Goal: Task Accomplishment & Management: Use online tool/utility

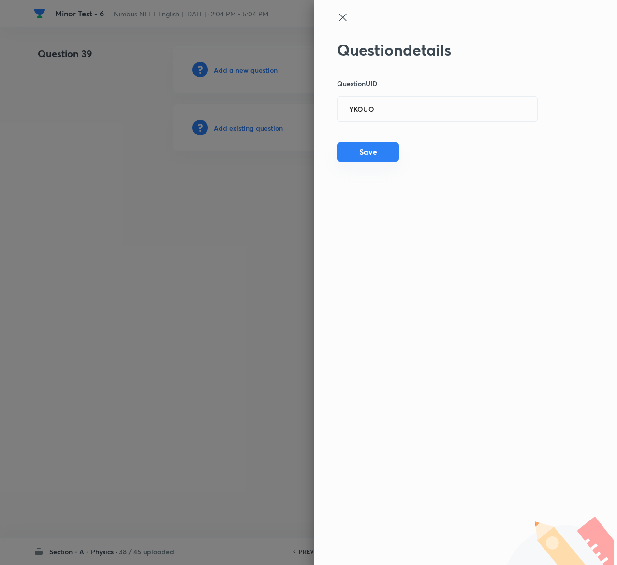
click at [380, 150] on button "Save" at bounding box center [368, 151] width 62 height 19
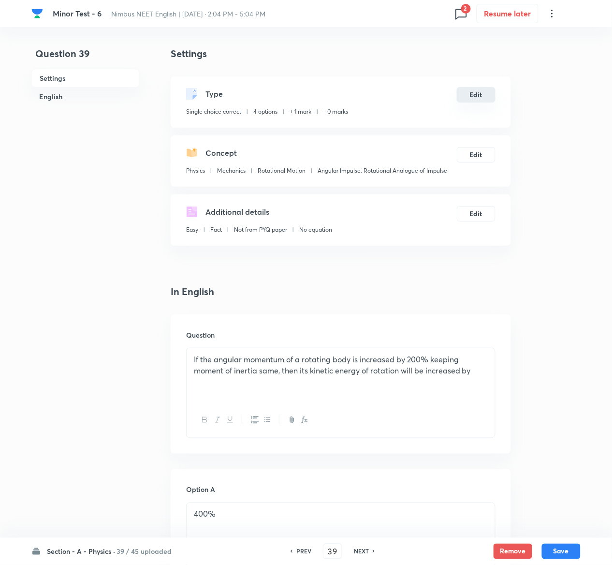
click at [490, 94] on button "Edit" at bounding box center [476, 94] width 39 height 15
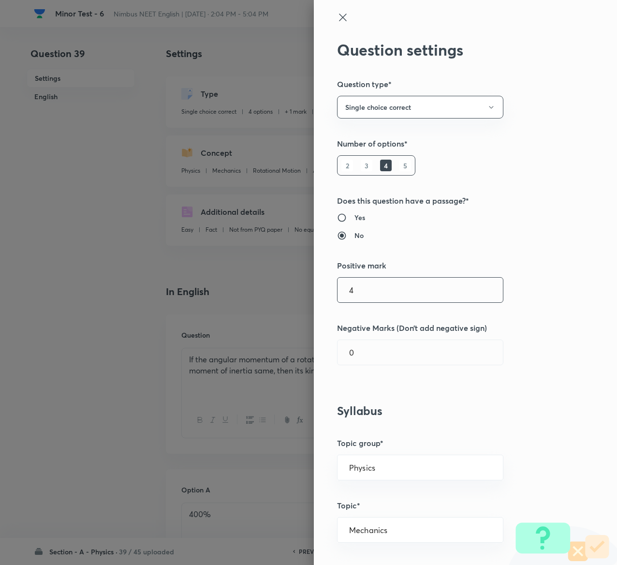
type input "4"
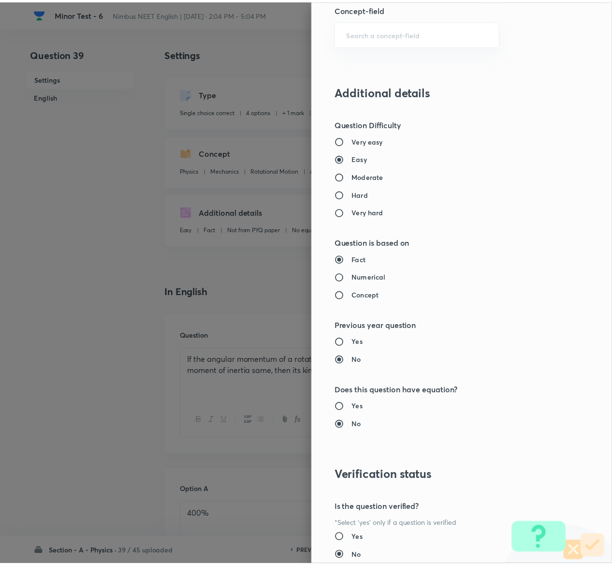
scroll to position [755, 0]
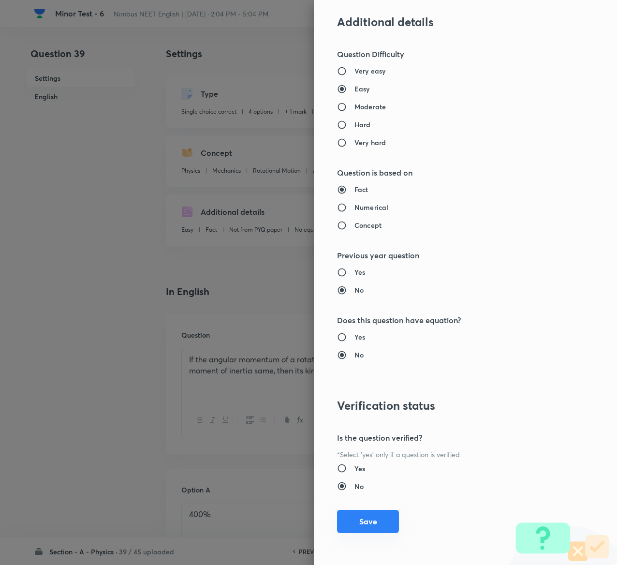
type input "1"
click at [355, 524] on button "Save" at bounding box center [368, 521] width 62 height 23
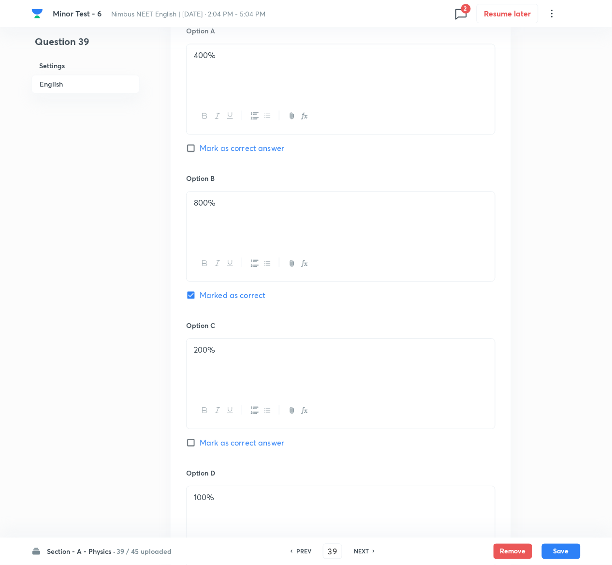
scroll to position [759, 0]
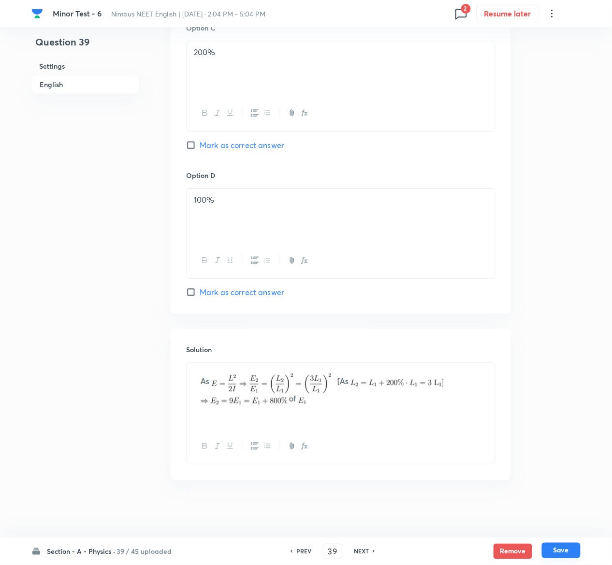
click at [575, 552] on button "Save" at bounding box center [561, 550] width 39 height 15
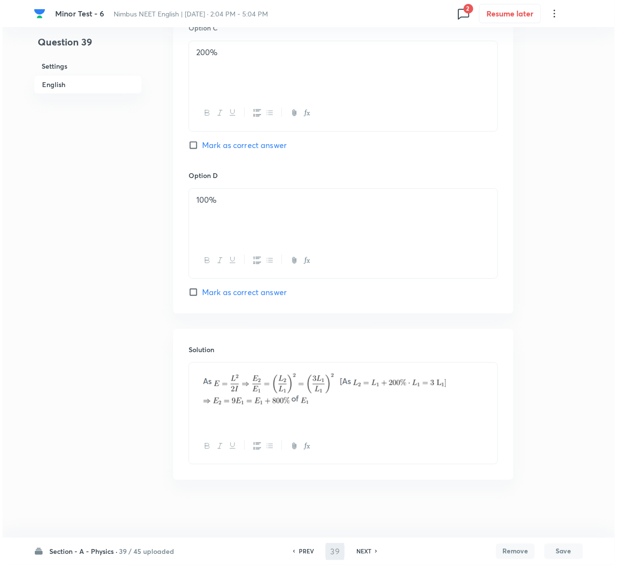
scroll to position [0, 0]
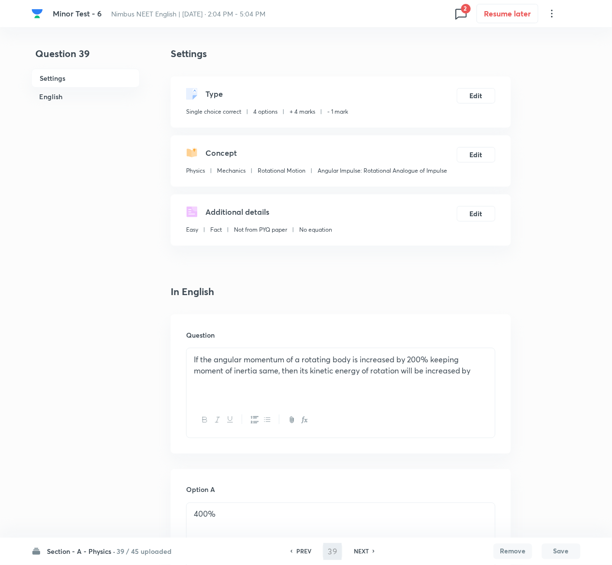
type input "40"
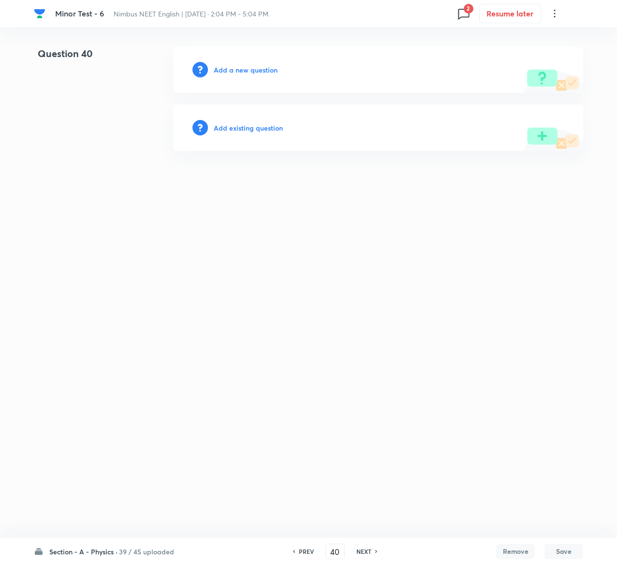
click at [256, 127] on h6 "Add existing question" at bounding box center [248, 128] width 69 height 10
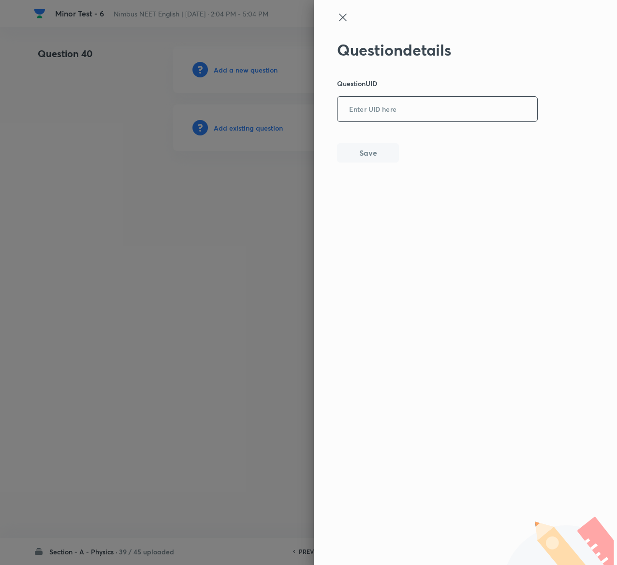
click at [379, 108] on input "text" at bounding box center [438, 110] width 200 height 24
paste input "XDK37"
type input "XDK37"
click at [376, 156] on button "Save" at bounding box center [368, 151] width 62 height 19
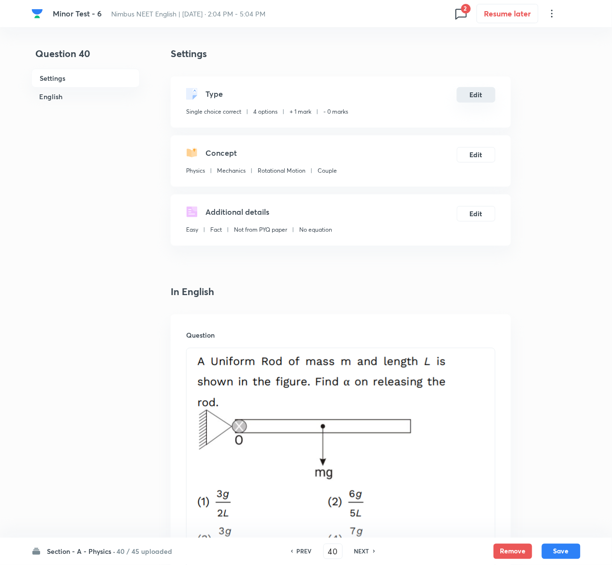
click at [484, 100] on button "Edit" at bounding box center [476, 94] width 39 height 15
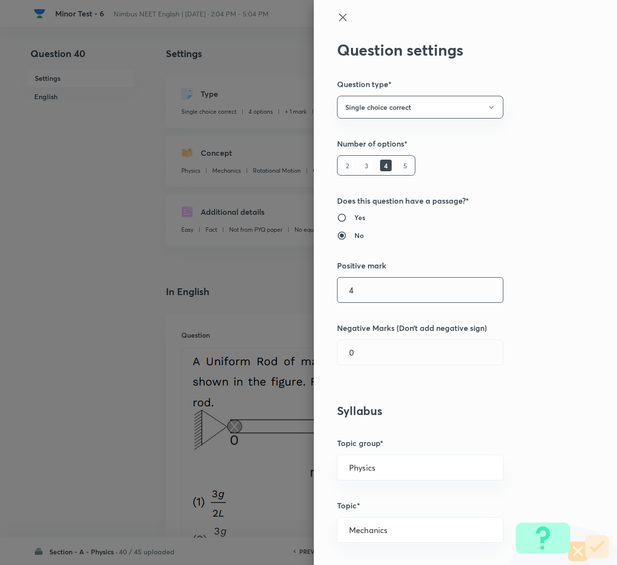
type input "4"
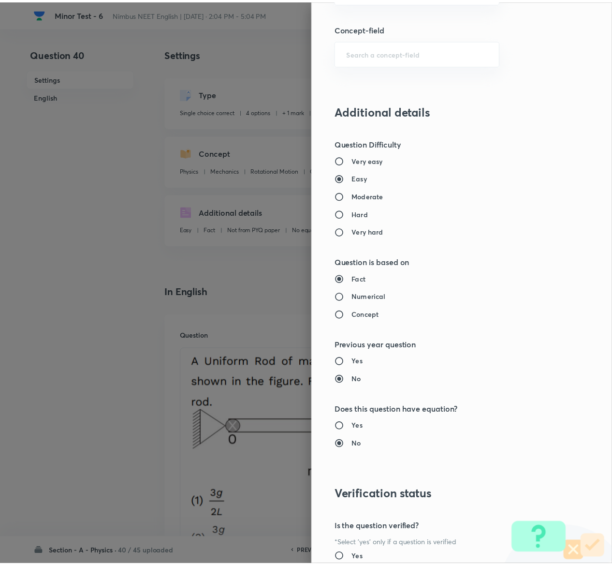
scroll to position [755, 0]
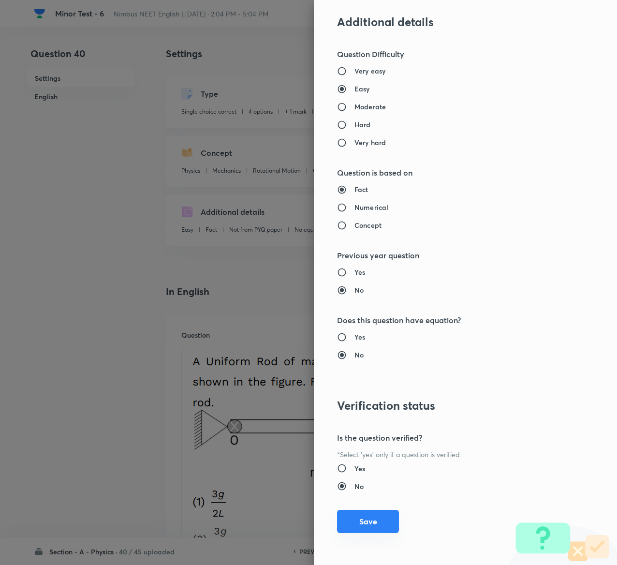
type input "1"
click at [347, 518] on button "Save" at bounding box center [368, 521] width 62 height 23
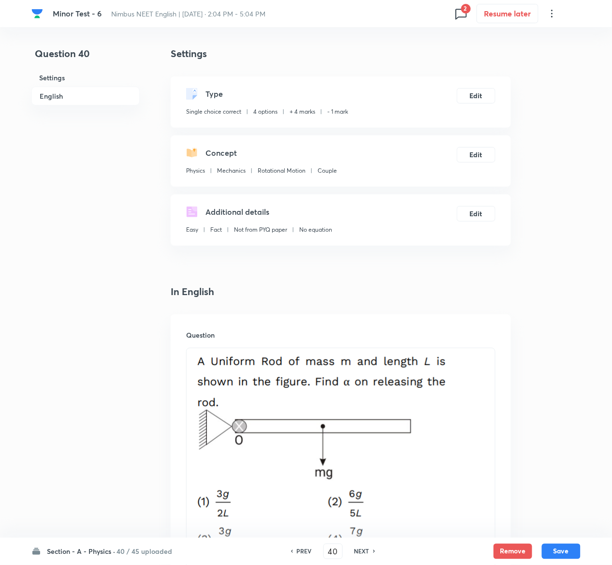
scroll to position [954, 0]
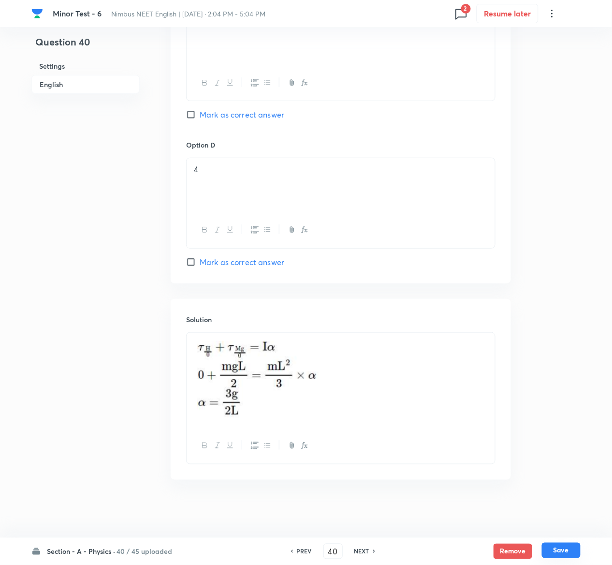
click at [565, 552] on button "Save" at bounding box center [561, 550] width 39 height 15
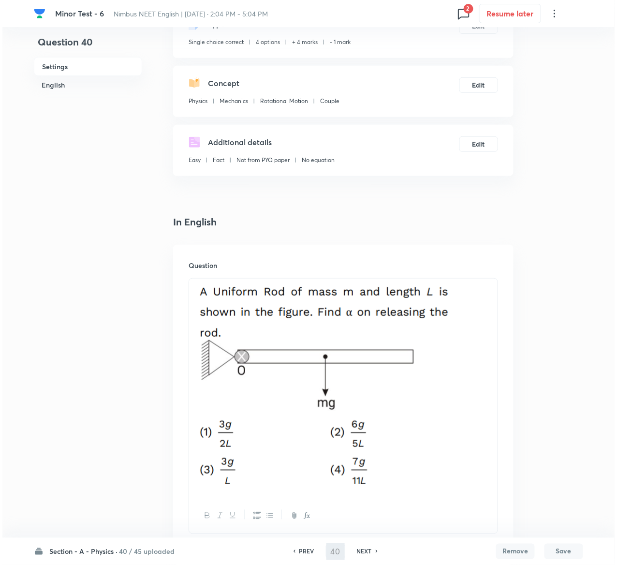
scroll to position [0, 0]
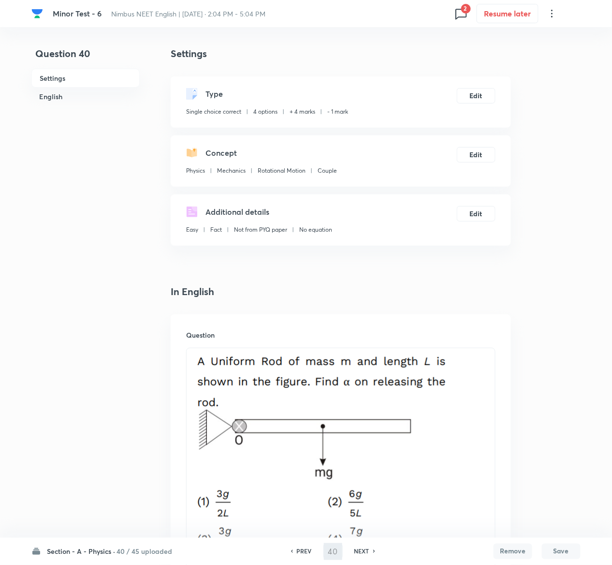
type input "41"
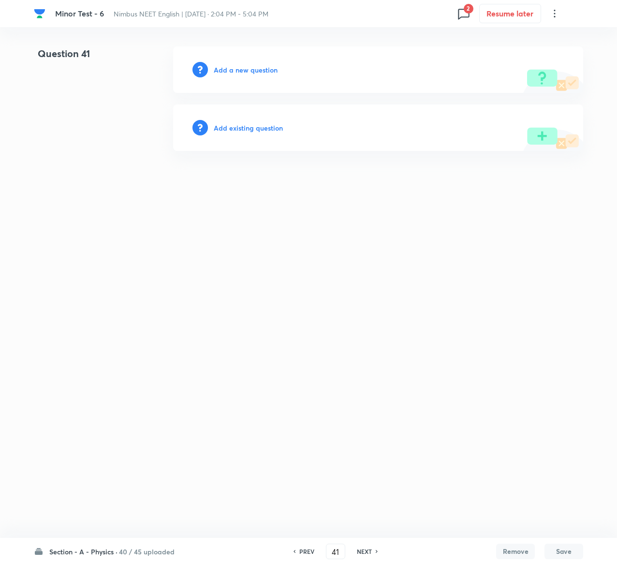
click at [273, 128] on h6 "Add existing question" at bounding box center [248, 128] width 69 height 10
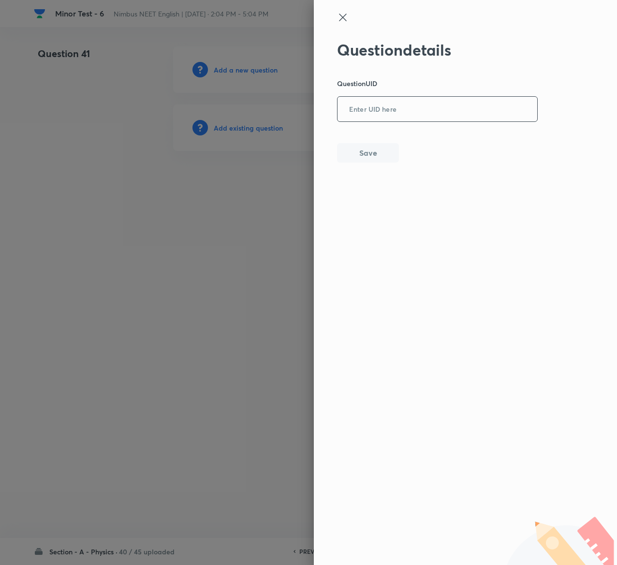
click at [407, 105] on input "text" at bounding box center [438, 110] width 200 height 24
paste input "CTDDM"
type input "CTDDM"
click at [372, 155] on button "Save" at bounding box center [368, 151] width 62 height 19
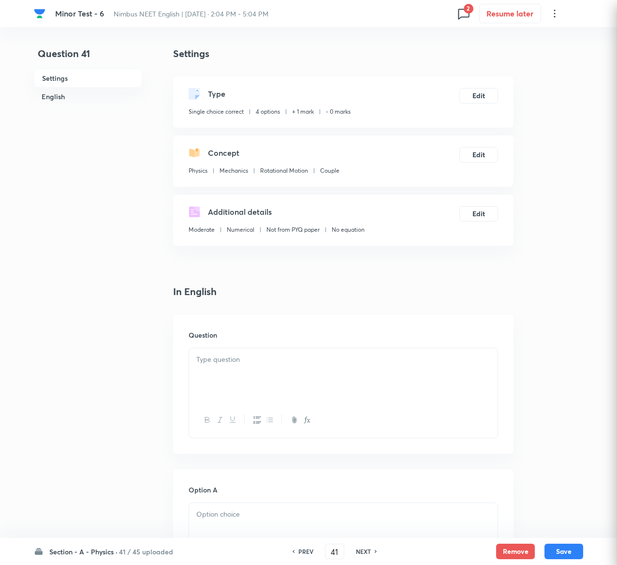
checkbox input "true"
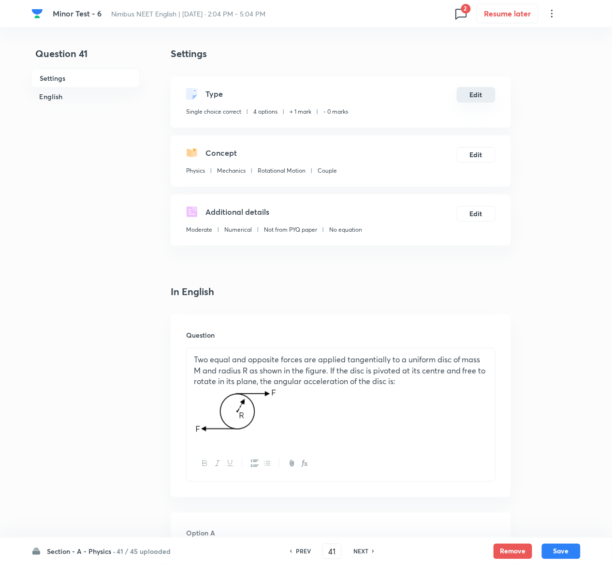
click at [474, 91] on button "Edit" at bounding box center [476, 94] width 39 height 15
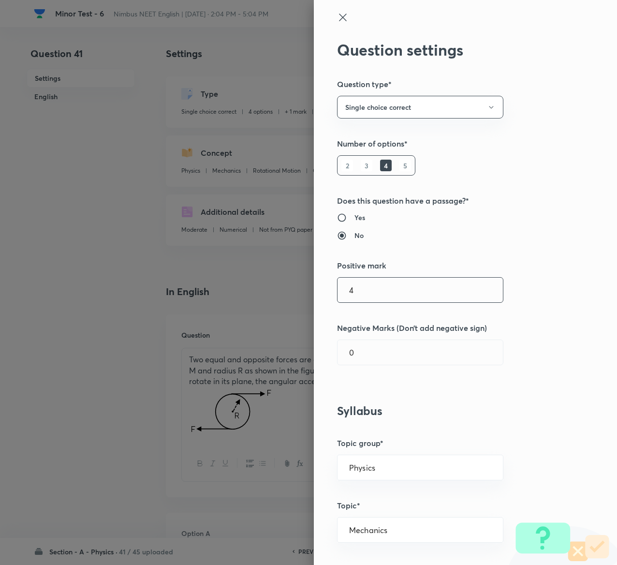
type input "4"
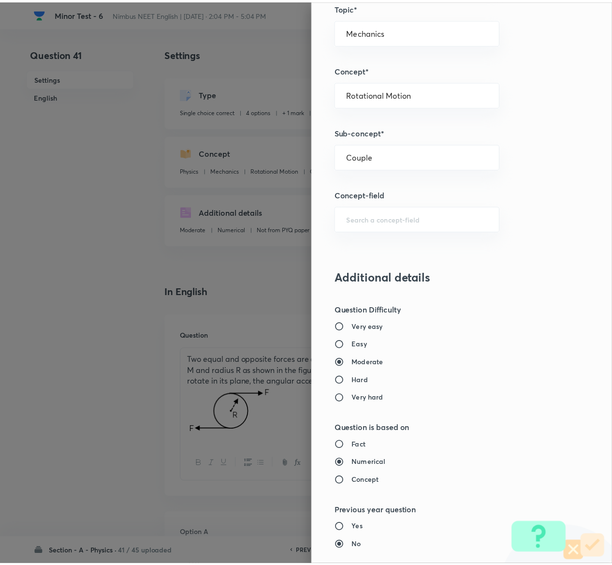
scroll to position [755, 0]
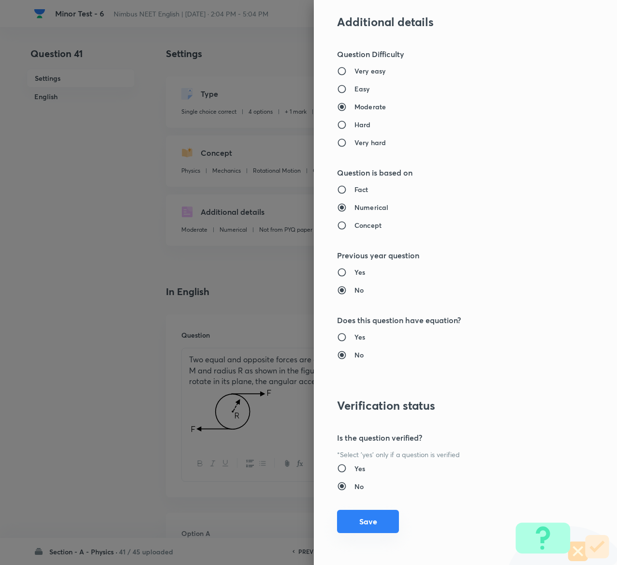
type input "1"
click at [370, 528] on button "Save" at bounding box center [368, 521] width 62 height 23
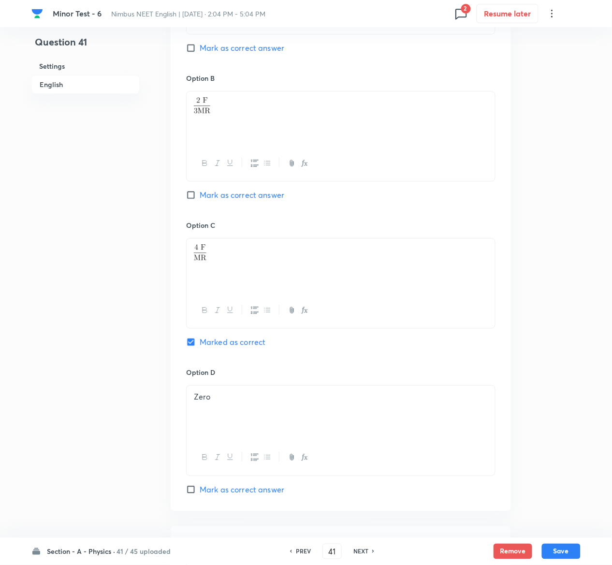
scroll to position [891, 0]
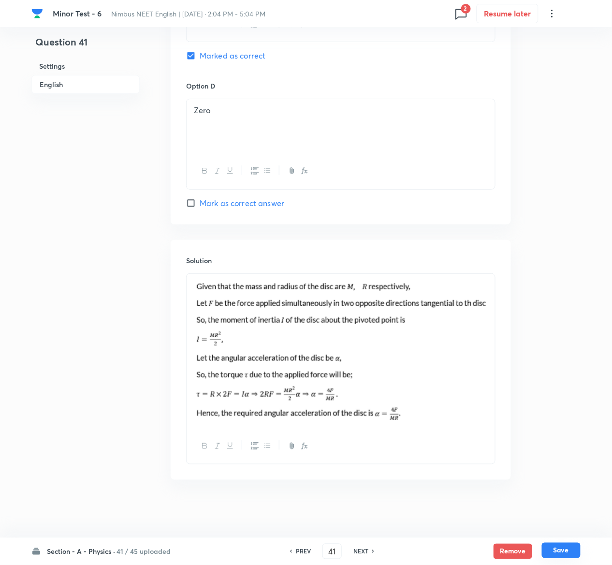
click at [569, 551] on button "Save" at bounding box center [561, 550] width 39 height 15
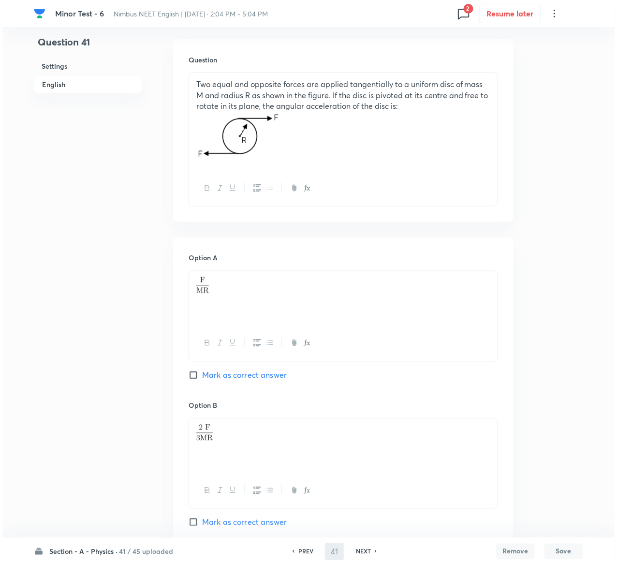
scroll to position [0, 0]
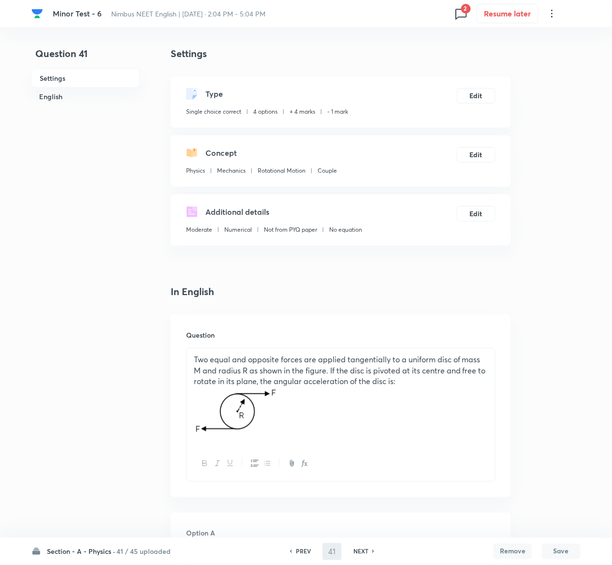
type input "42"
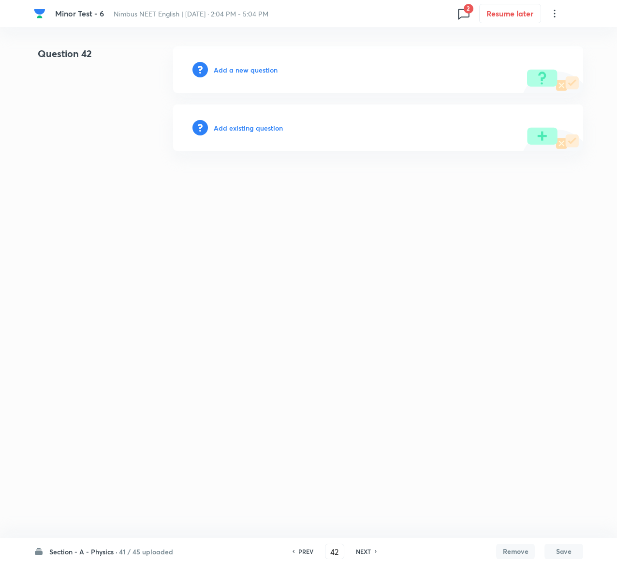
click at [264, 129] on h6 "Add existing question" at bounding box center [248, 128] width 69 height 10
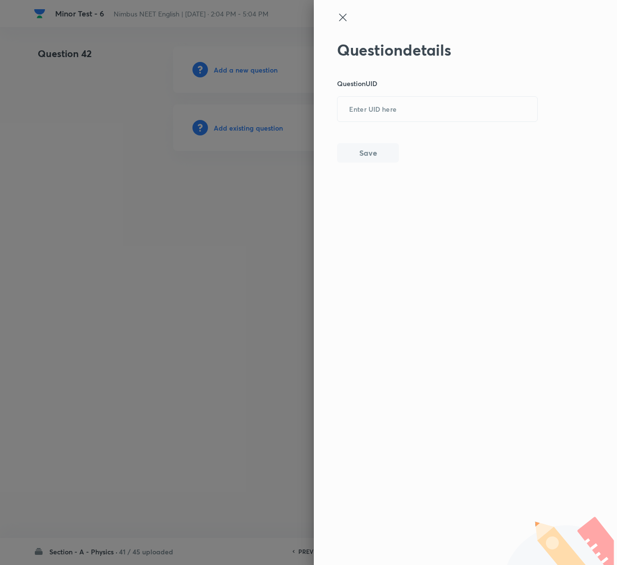
click at [421, 94] on div "Question details Question UID ​ Save" at bounding box center [437, 102] width 201 height 122
click at [420, 99] on input "text" at bounding box center [438, 110] width 200 height 24
paste input "8BWRJ"
type input "8BWRJ"
click at [383, 156] on button "Save" at bounding box center [368, 151] width 62 height 19
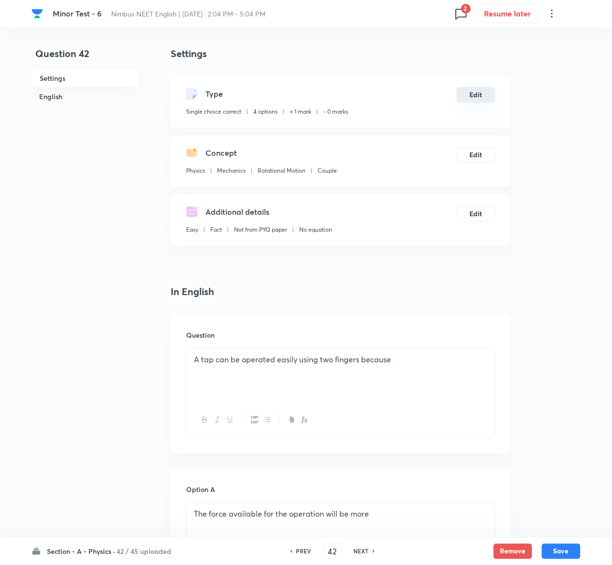
click at [480, 96] on button "Edit" at bounding box center [476, 94] width 39 height 15
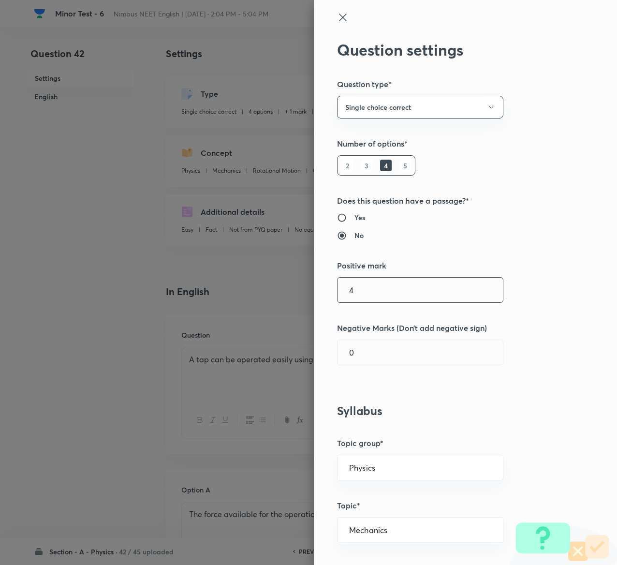
type input "4"
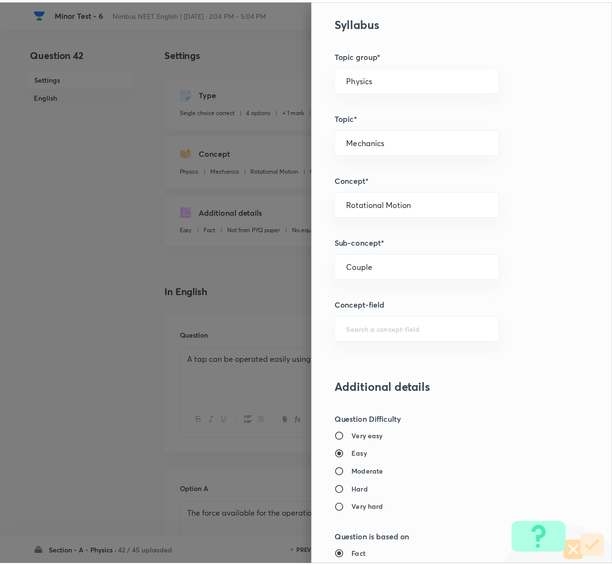
scroll to position [755, 0]
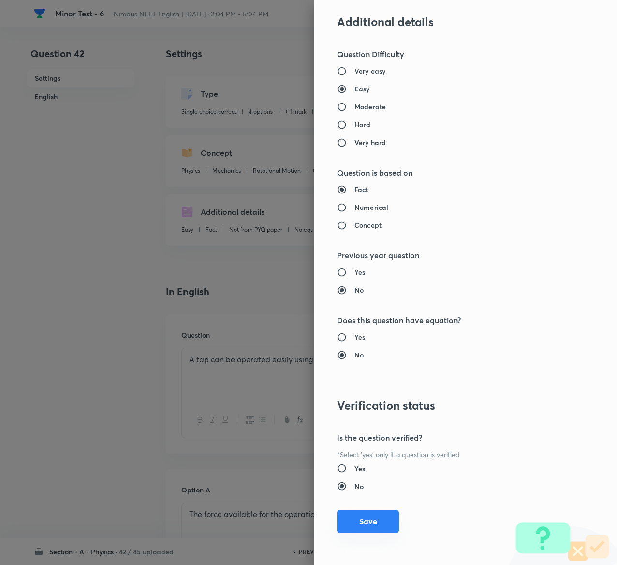
type input "1"
click at [360, 525] on button "Save" at bounding box center [368, 521] width 62 height 23
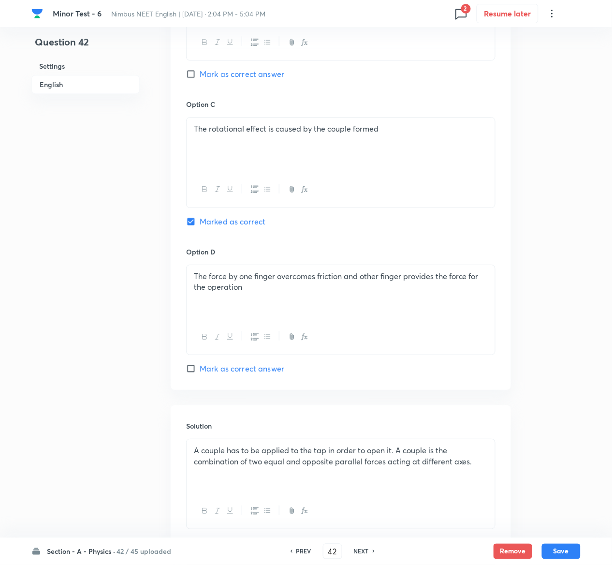
scroll to position [748, 0]
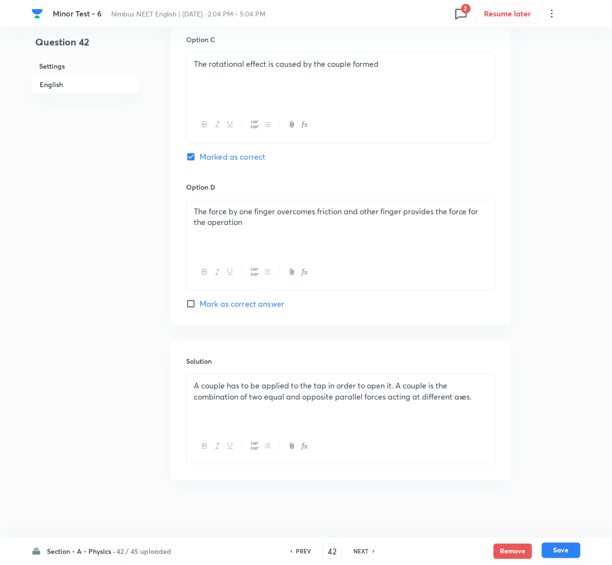
click at [571, 553] on button "Save" at bounding box center [561, 550] width 39 height 15
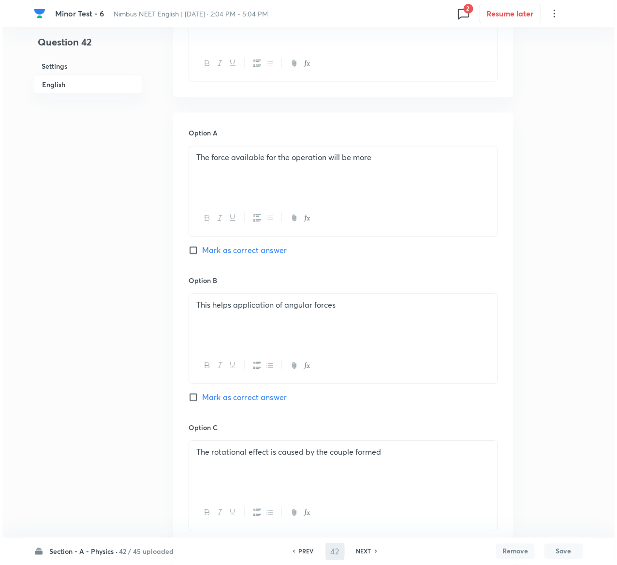
scroll to position [0, 0]
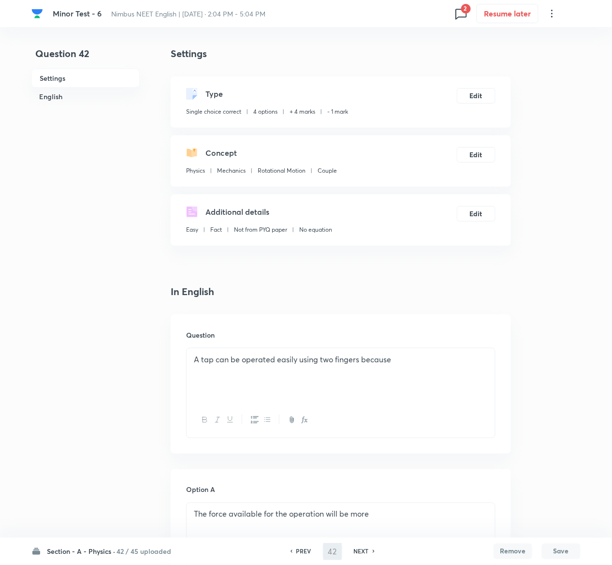
type input "43"
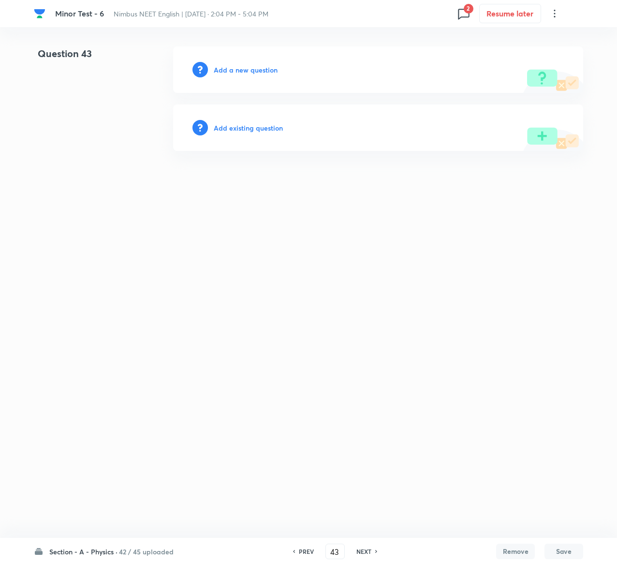
click at [266, 124] on h6 "Add existing question" at bounding box center [248, 128] width 69 height 10
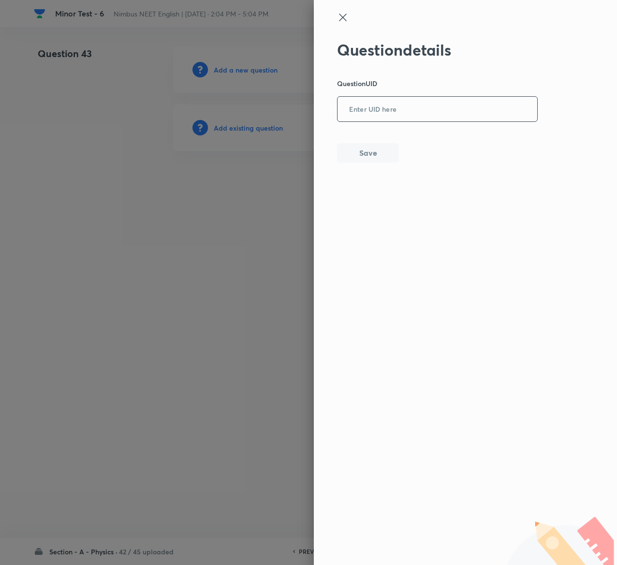
click at [418, 119] on input "text" at bounding box center [438, 110] width 200 height 24
paste input "P8TF6"
type input "P8TF6"
click at [359, 152] on button "Save" at bounding box center [368, 151] width 62 height 19
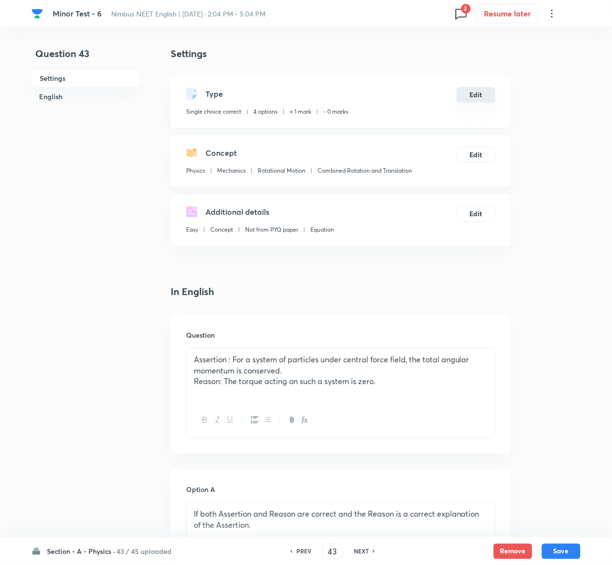
click at [482, 94] on button "Edit" at bounding box center [476, 94] width 39 height 15
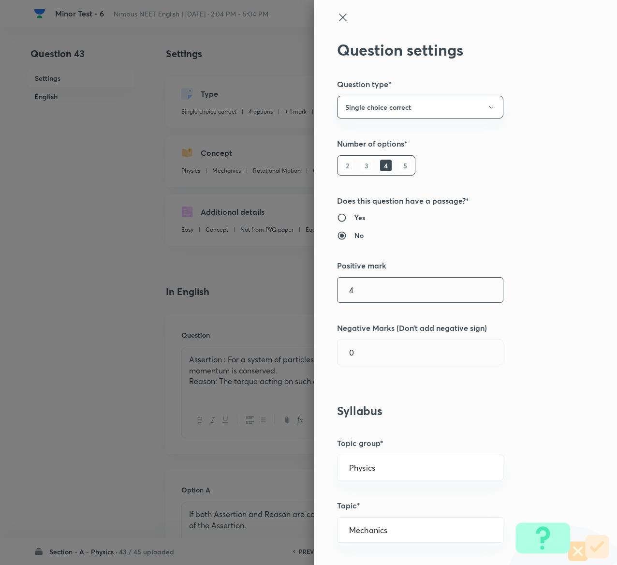
type input "4"
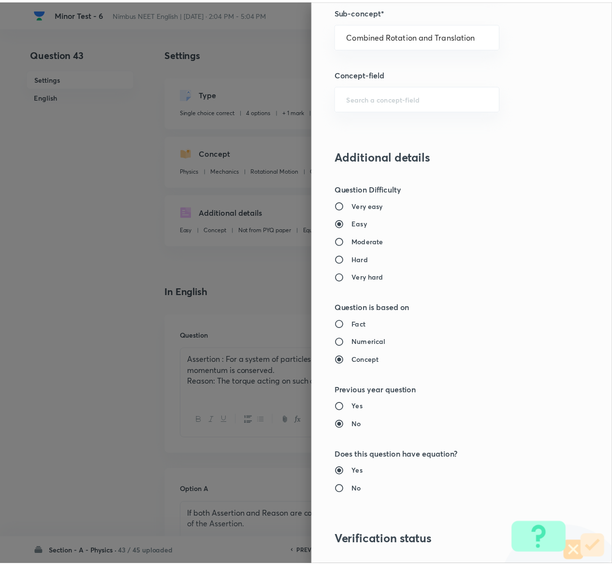
scroll to position [755, 0]
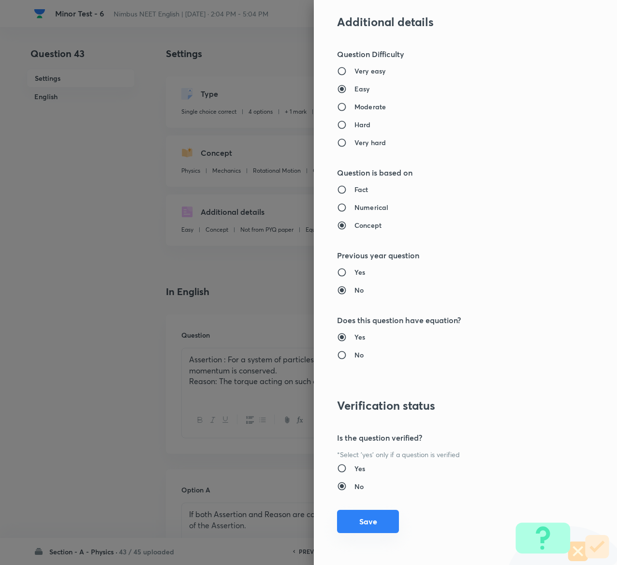
type input "1"
click at [354, 523] on button "Save" at bounding box center [368, 521] width 62 height 23
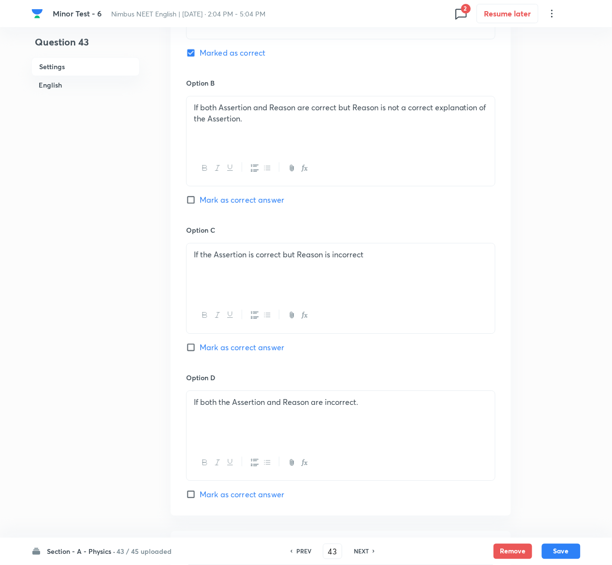
scroll to position [748, 0]
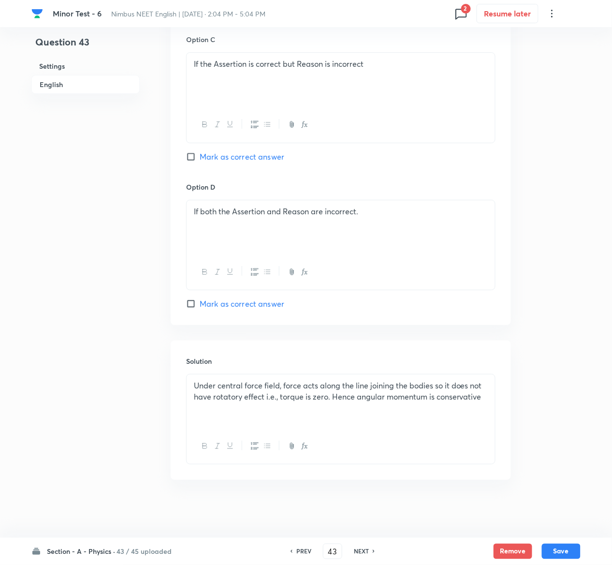
click at [567, 544] on button "Save" at bounding box center [561, 551] width 39 height 15
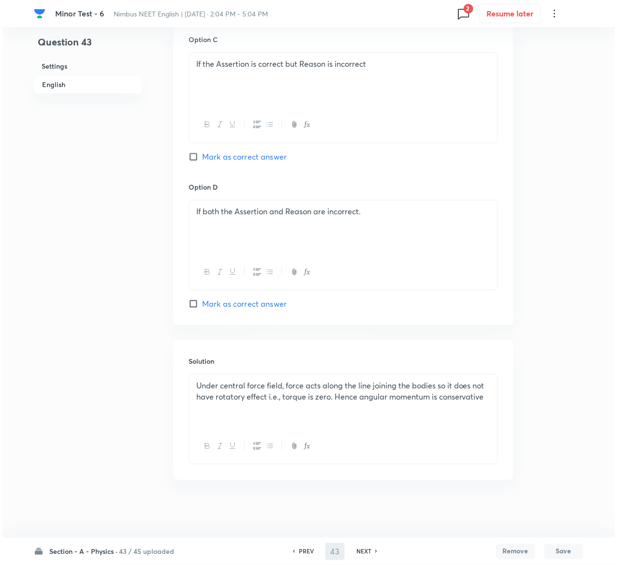
scroll to position [0, 0]
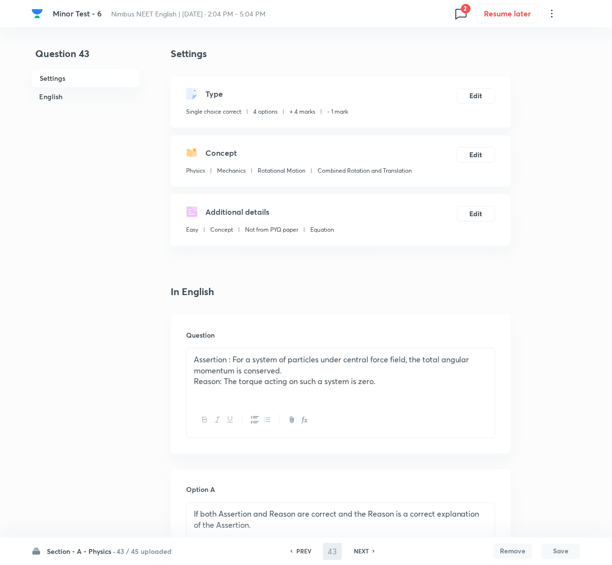
type input "44"
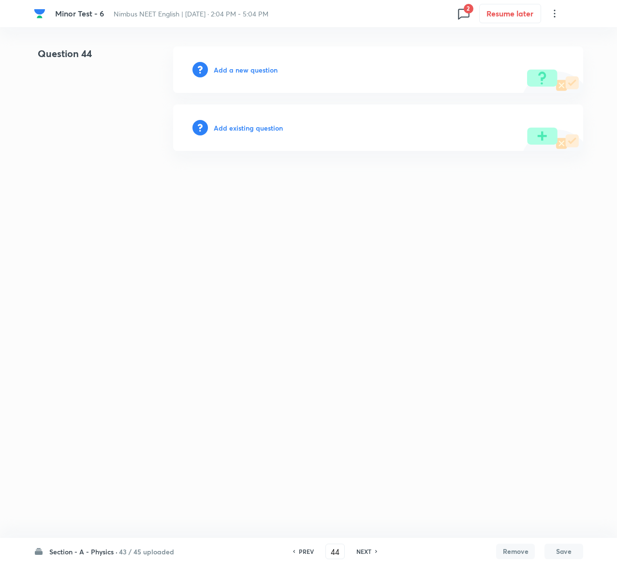
click at [263, 129] on h6 "Add existing question" at bounding box center [248, 128] width 69 height 10
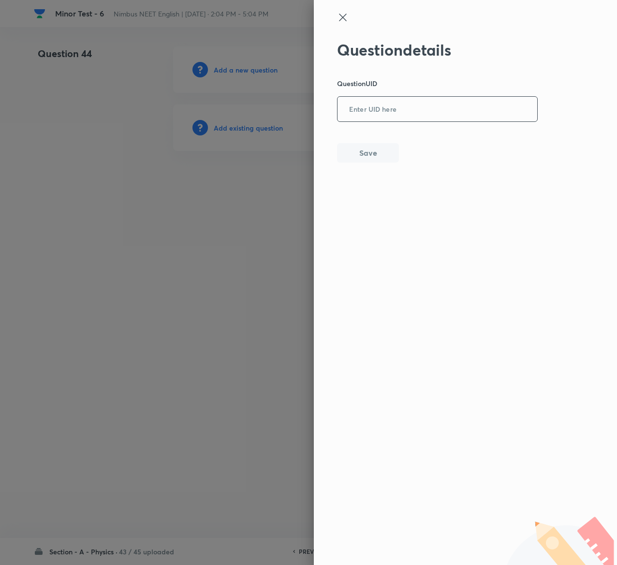
click at [407, 110] on input "text" at bounding box center [438, 110] width 200 height 24
paste input "7ANS7"
type input "7ANS7"
click at [378, 154] on button "Save" at bounding box center [368, 151] width 62 height 19
click at [384, 153] on button "Save" at bounding box center [368, 151] width 62 height 19
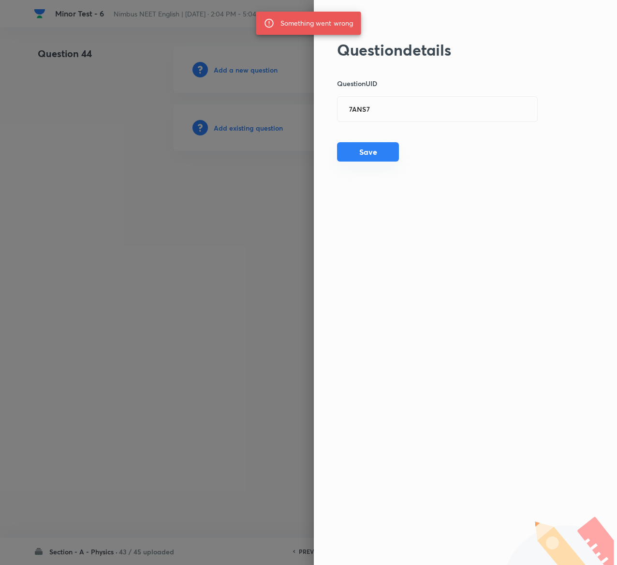
click at [384, 153] on button "Save" at bounding box center [368, 151] width 62 height 19
click at [384, 153] on button "Save" at bounding box center [368, 152] width 62 height 19
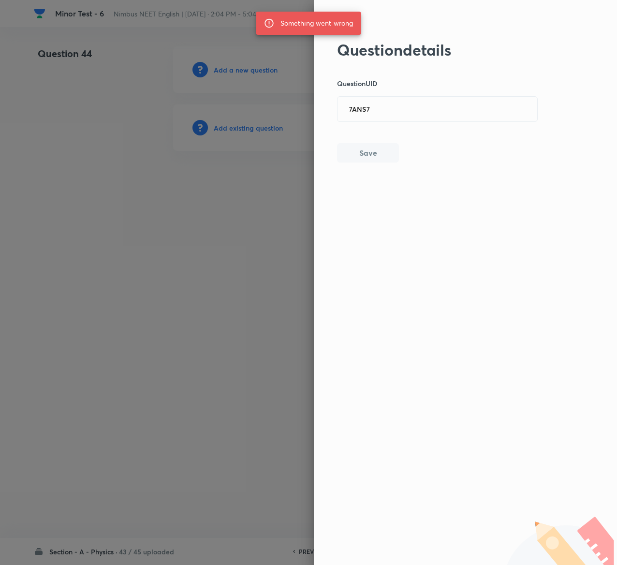
click at [384, 153] on button "Save" at bounding box center [368, 152] width 62 height 19
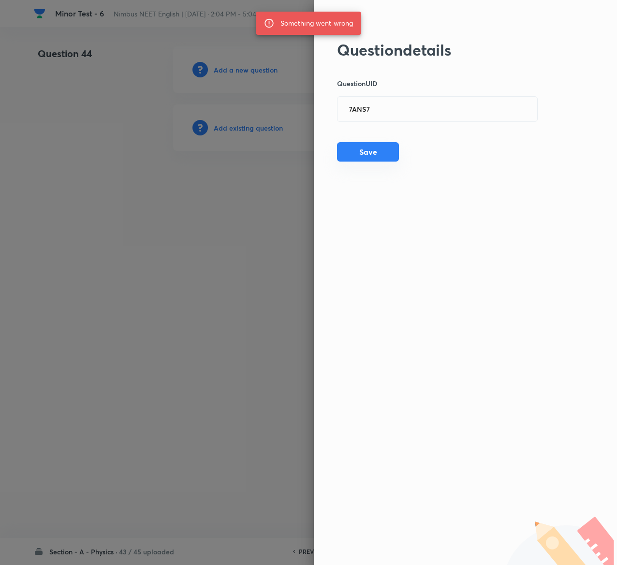
click at [384, 153] on button "Save" at bounding box center [368, 151] width 62 height 19
click at [384, 153] on button "Save" at bounding box center [368, 152] width 62 height 19
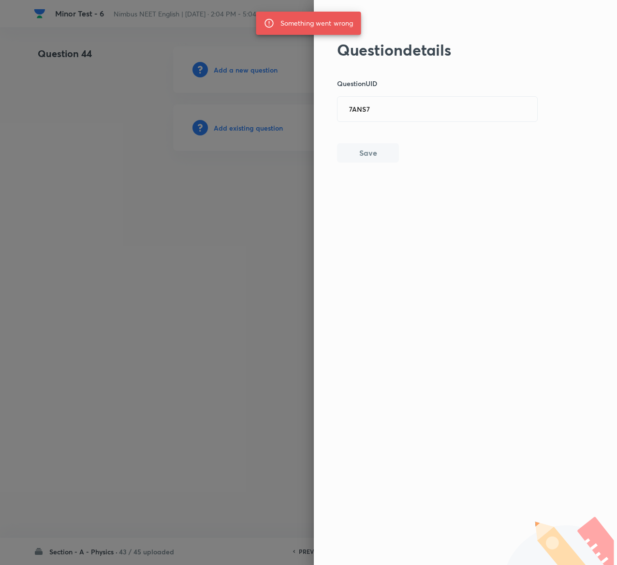
click at [384, 153] on button "Save" at bounding box center [368, 152] width 62 height 19
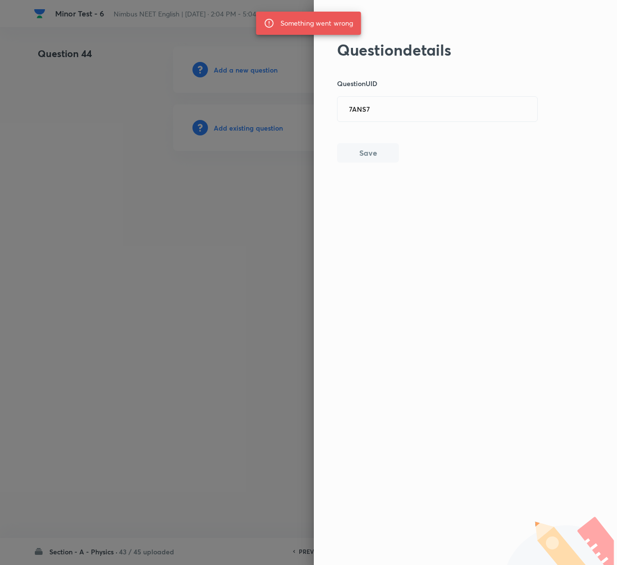
click at [384, 153] on button "Save" at bounding box center [368, 152] width 62 height 19
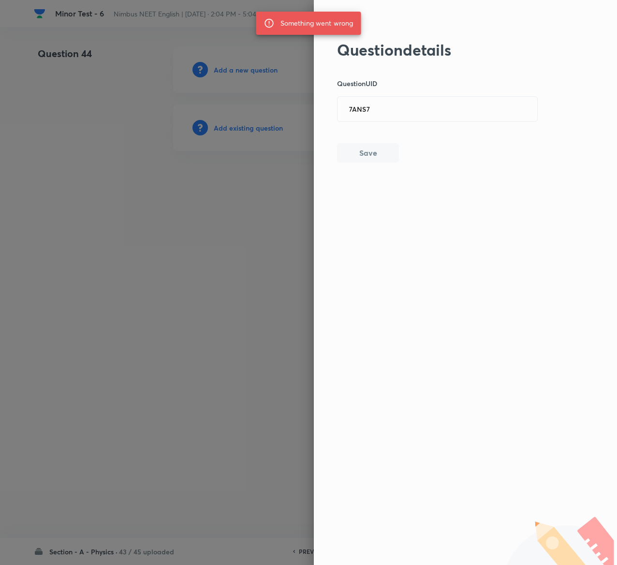
click at [384, 153] on button "Save" at bounding box center [368, 152] width 62 height 19
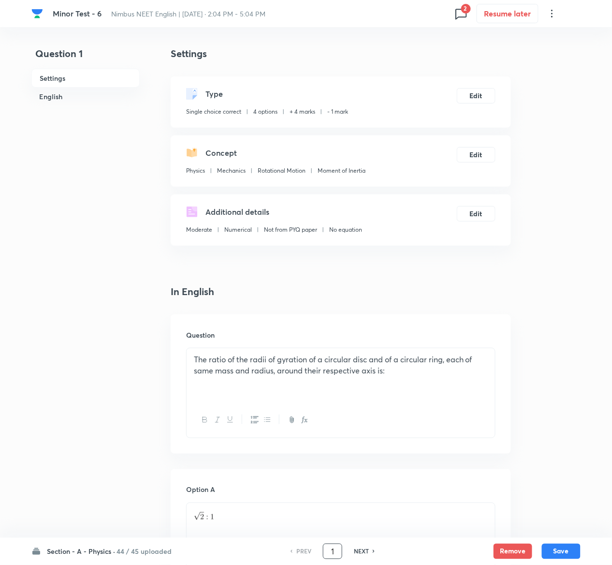
click at [338, 555] on input "1" at bounding box center [333, 551] width 18 height 17
type input "44"
checkbox input "false"
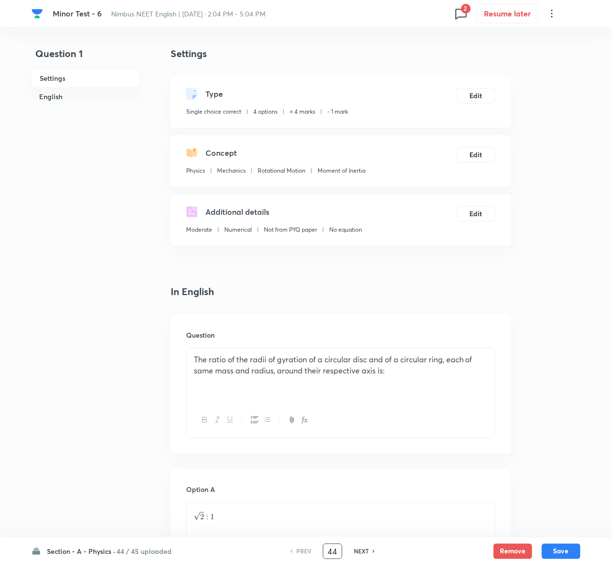
checkbox input "true"
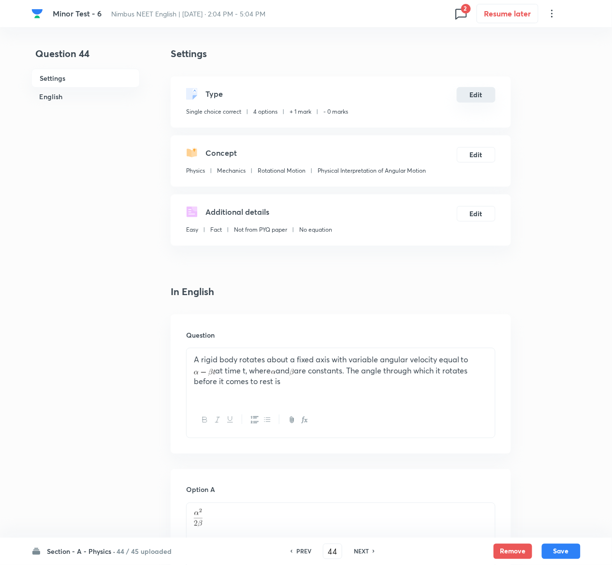
click at [486, 99] on button "Edit" at bounding box center [476, 94] width 39 height 15
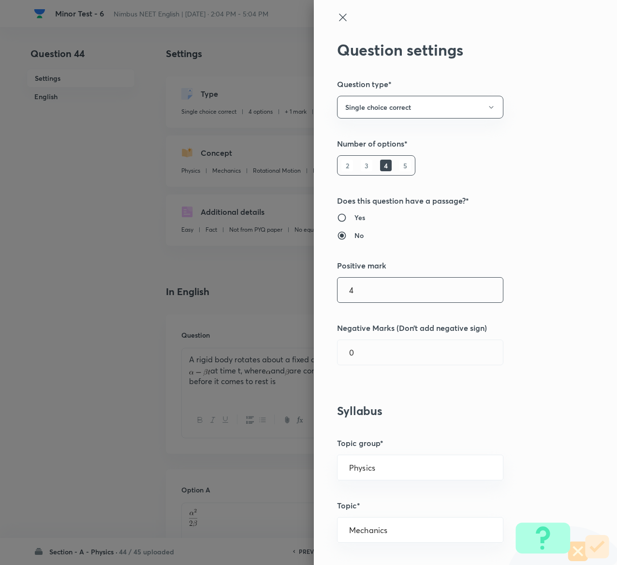
type input "4"
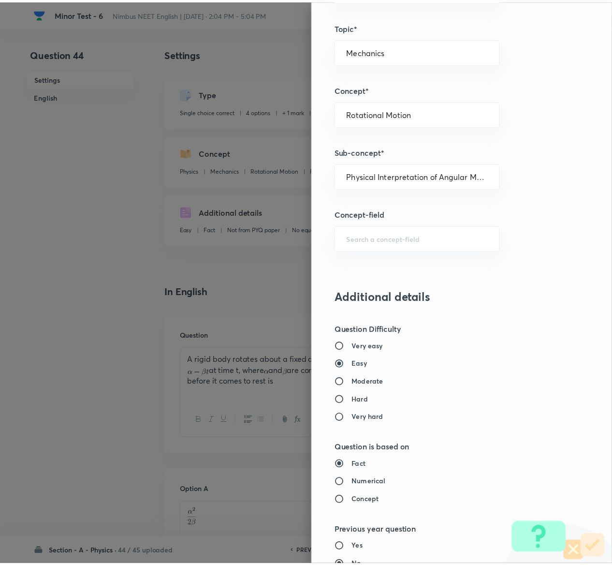
scroll to position [755, 0]
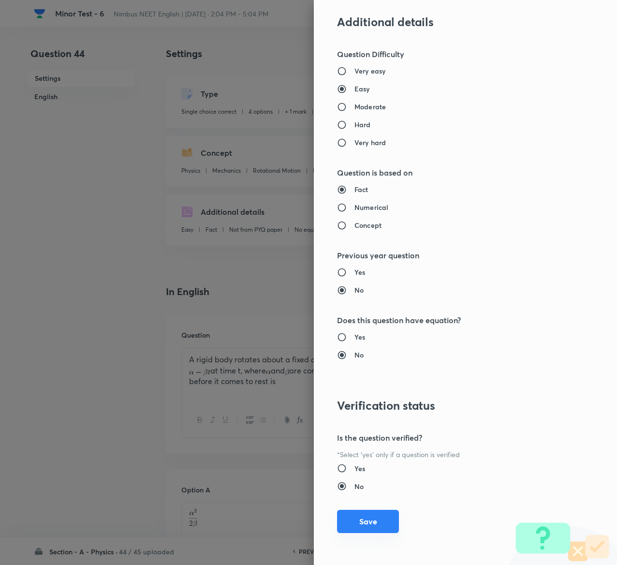
type input "1"
click at [356, 518] on button "Save" at bounding box center [368, 521] width 62 height 23
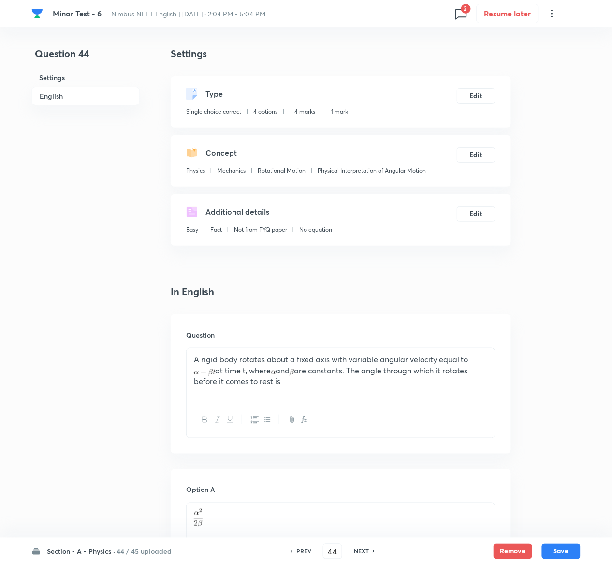
scroll to position [795, 0]
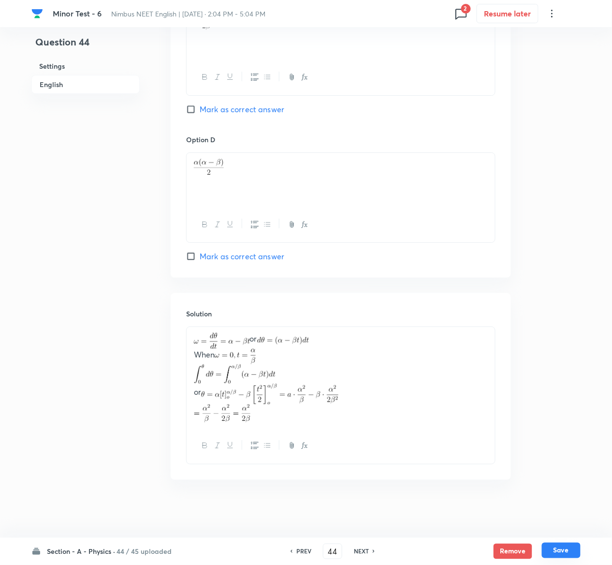
click at [573, 551] on button "Save" at bounding box center [561, 550] width 39 height 15
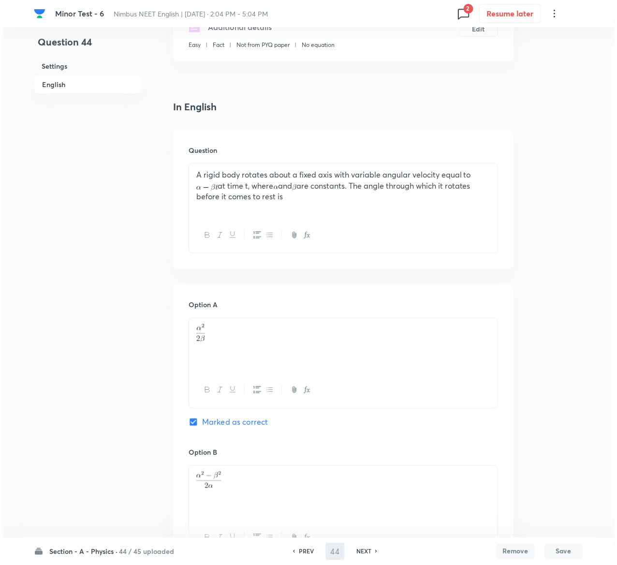
scroll to position [0, 0]
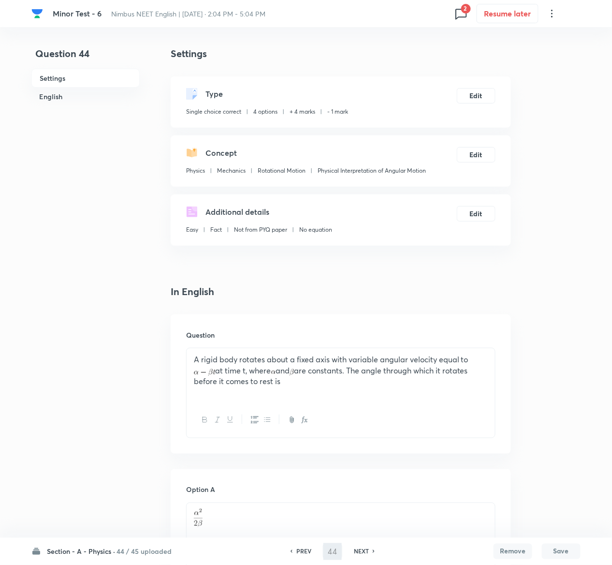
type input "45"
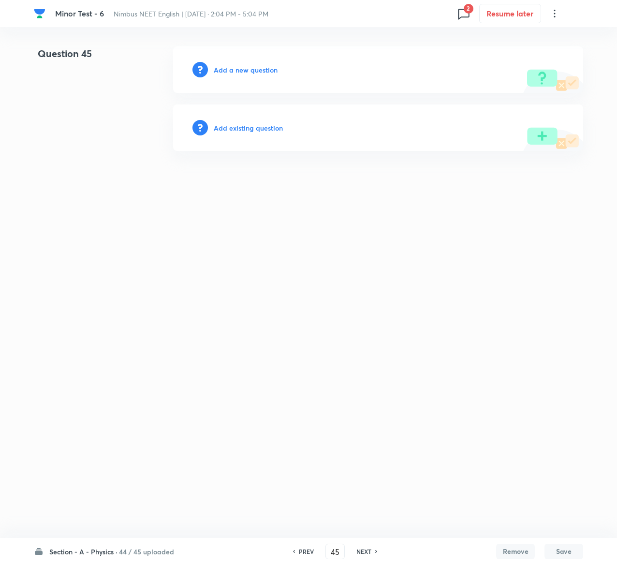
click at [275, 129] on h6 "Add existing question" at bounding box center [248, 128] width 69 height 10
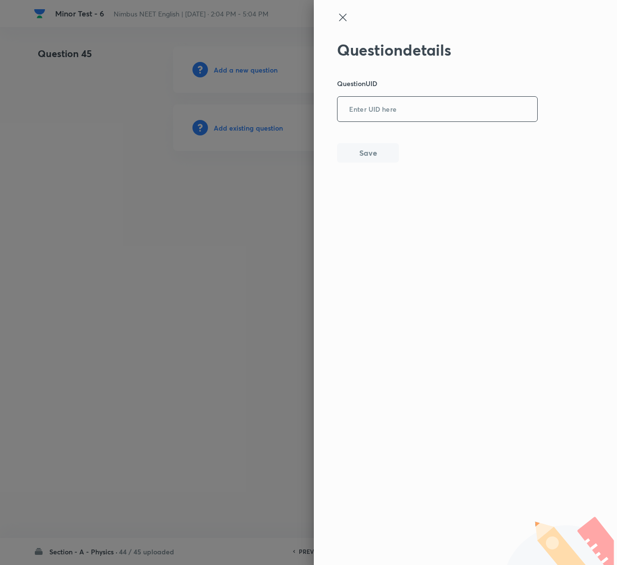
click at [341, 119] on input "text" at bounding box center [438, 110] width 200 height 24
paste input "UQTN8"
type input "UQTN8"
click at [358, 157] on button "Save" at bounding box center [368, 151] width 62 height 19
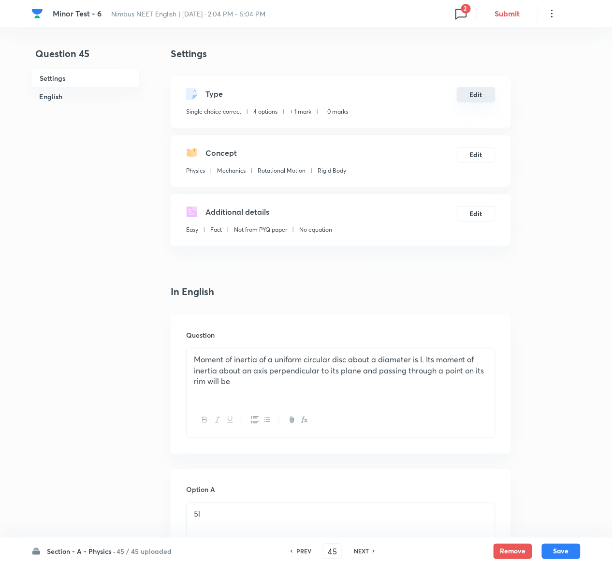
click at [474, 95] on button "Edit" at bounding box center [476, 94] width 39 height 15
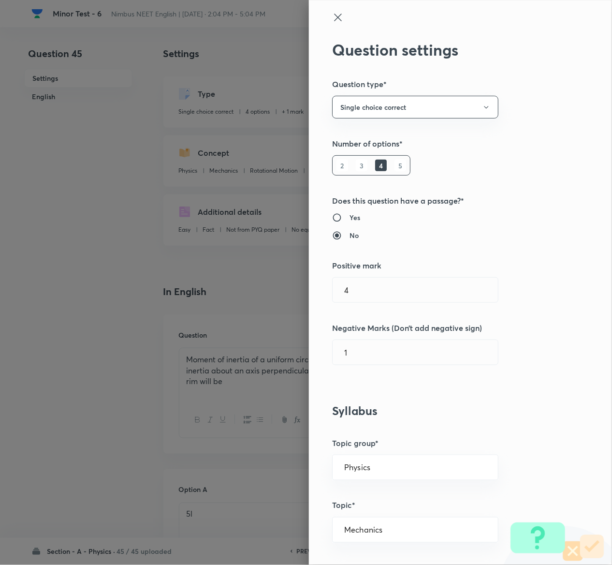
type input "1"
type input "0"
type input "Rigid Body"
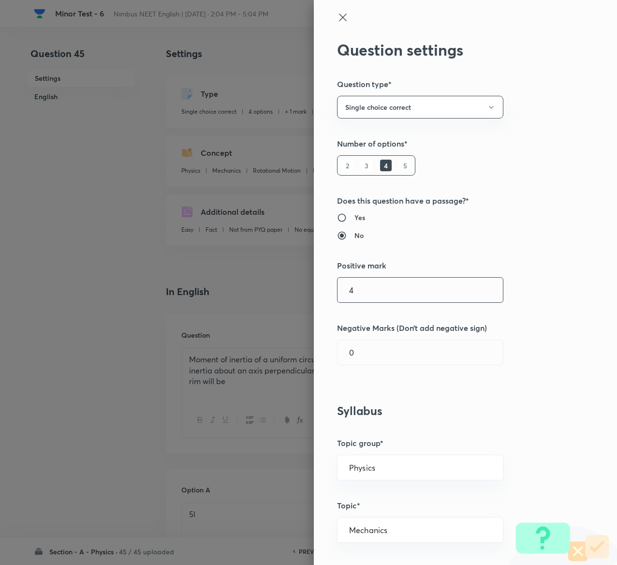
type input "4"
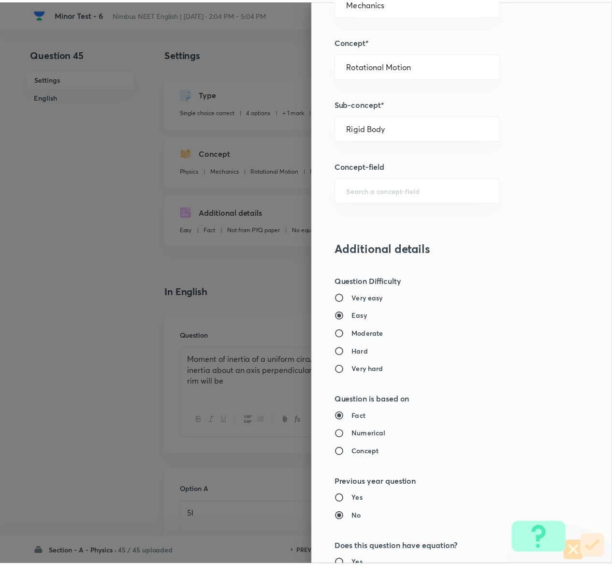
scroll to position [755, 0]
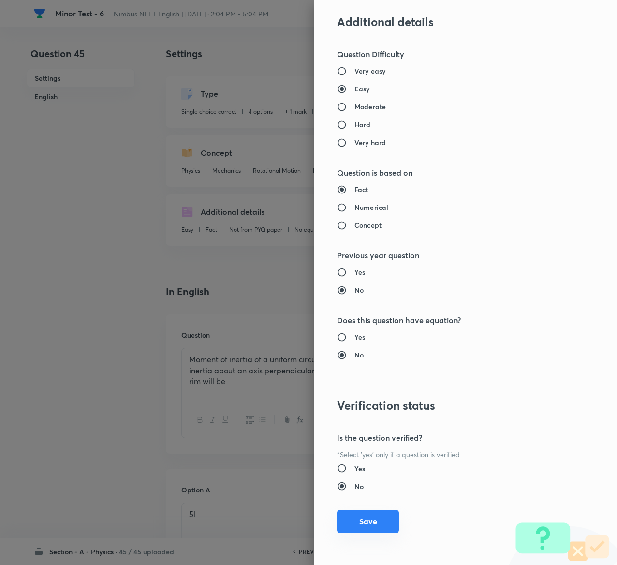
type input "1"
click at [371, 518] on button "Save" at bounding box center [368, 521] width 62 height 23
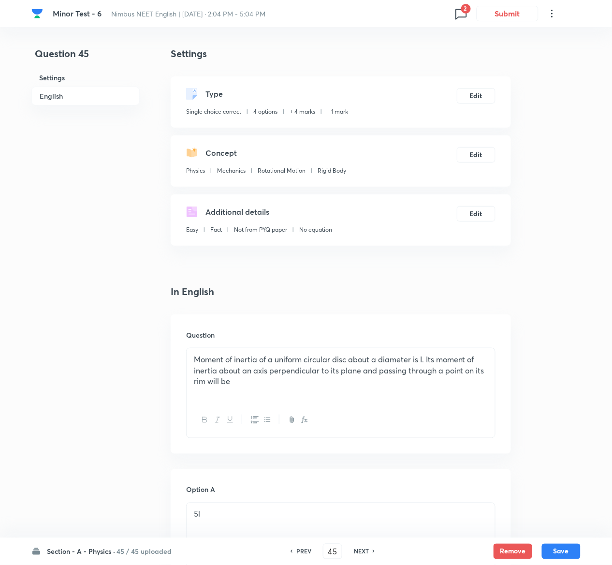
scroll to position [787, 0]
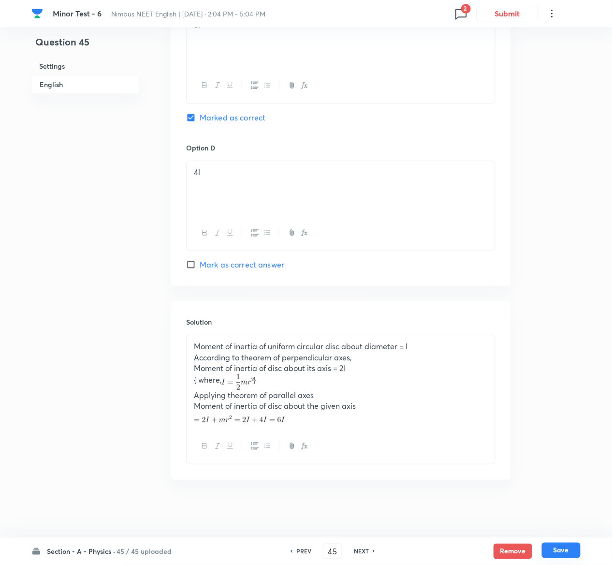
click at [569, 554] on button "Save" at bounding box center [561, 550] width 39 height 15
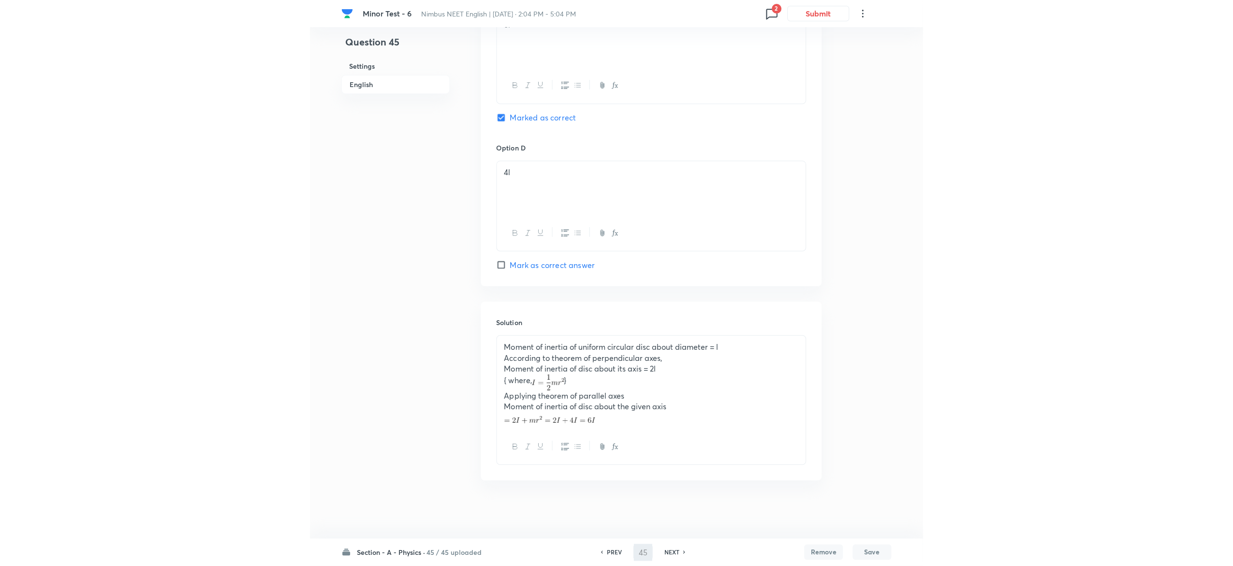
scroll to position [0, 0]
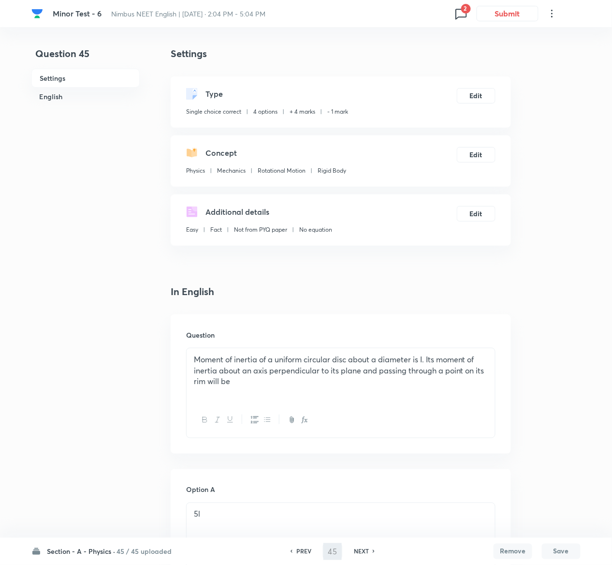
type input "46"
checkbox input "true"
checkbox input "false"
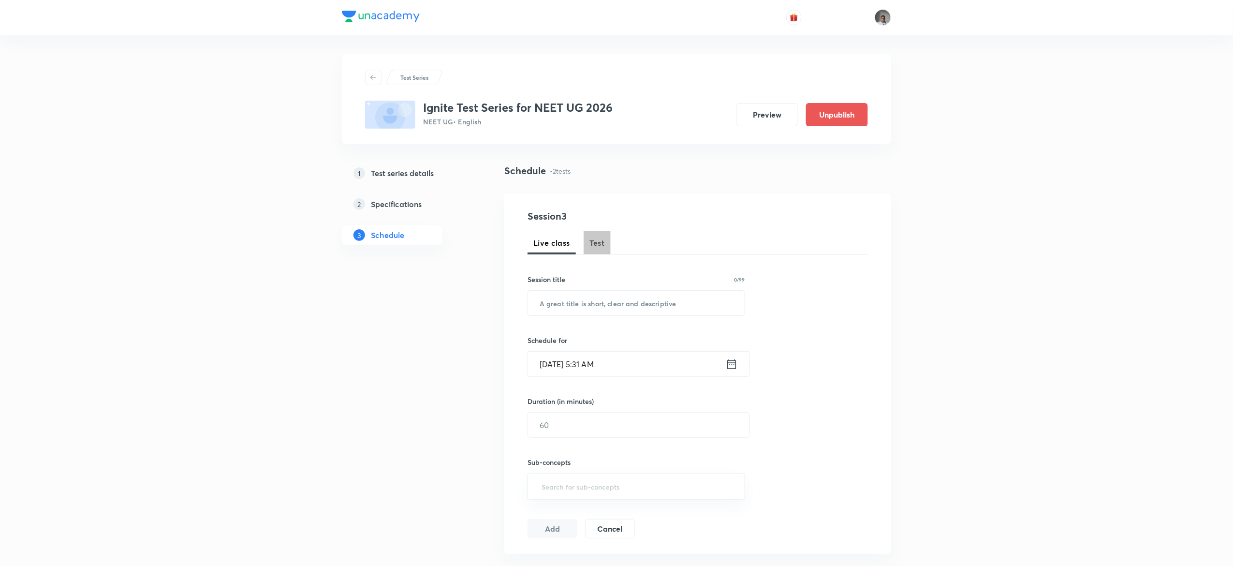
click at [597, 239] on span "Test" at bounding box center [597, 243] width 15 height 12
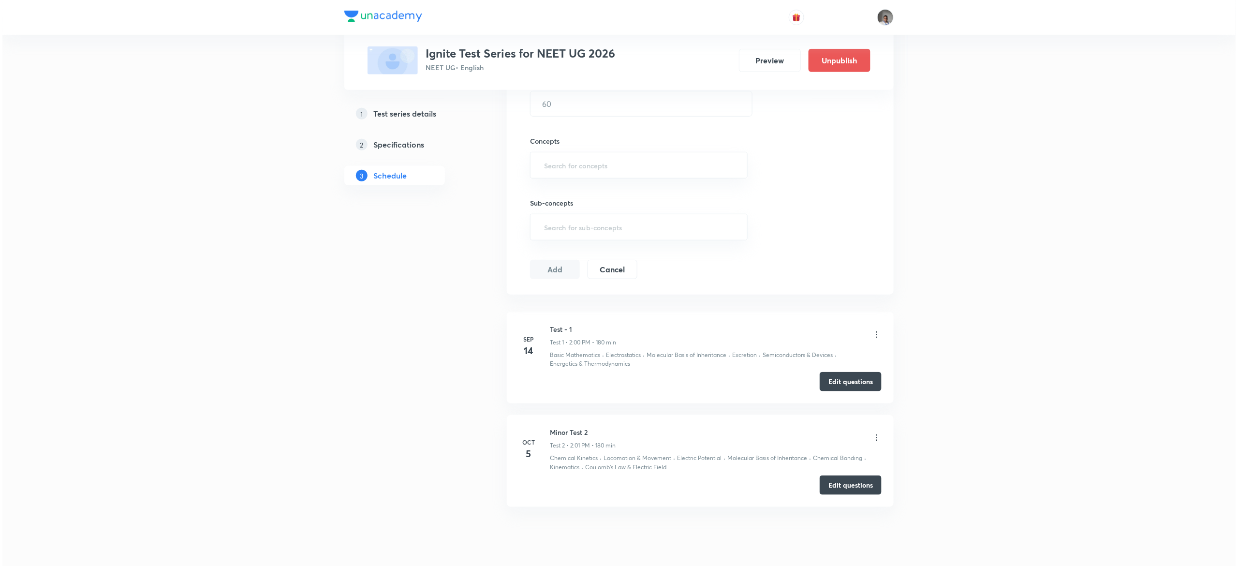
scroll to position [355, 0]
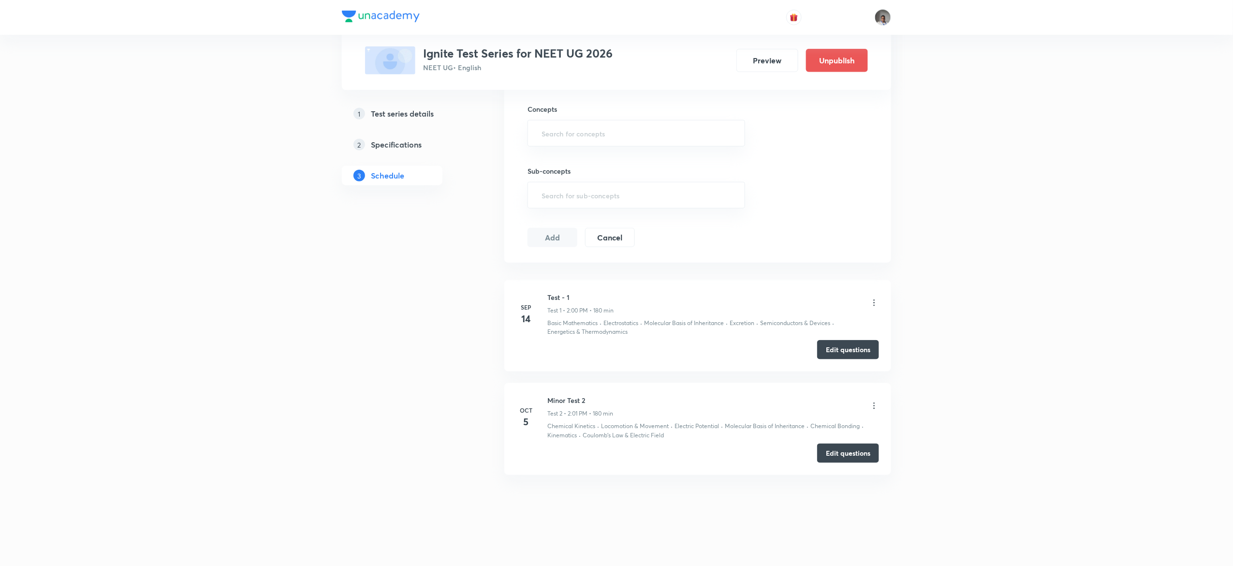
click at [875, 407] on icon at bounding box center [875, 406] width 10 height 10
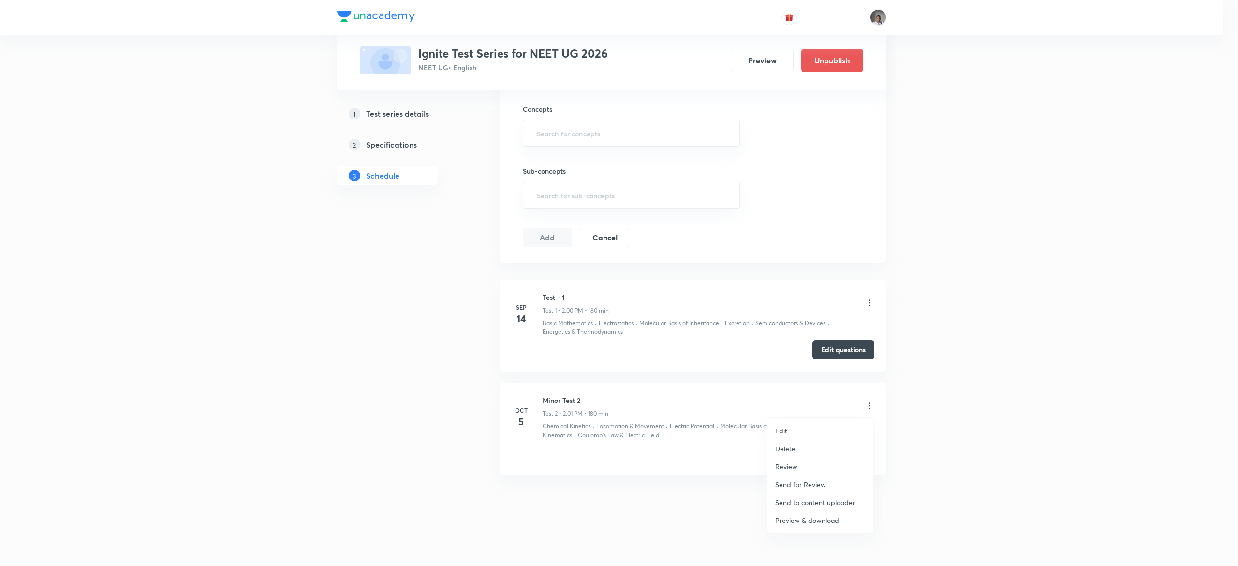
click at [780, 429] on p "Edit" at bounding box center [781, 431] width 12 height 10
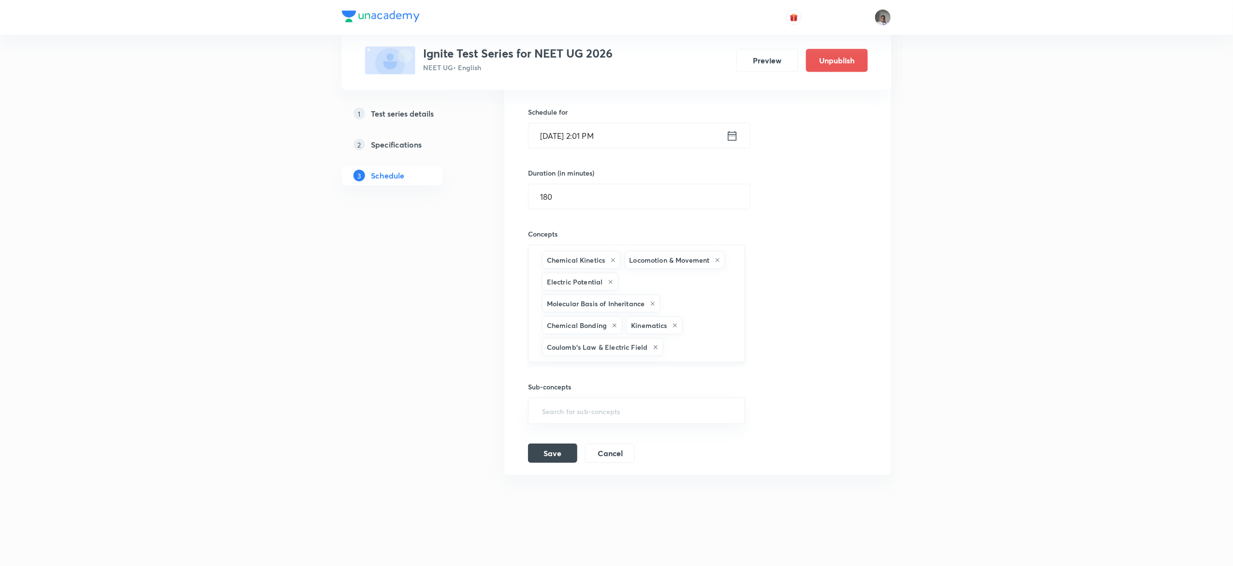
click at [676, 323] on icon at bounding box center [675, 326] width 6 height 6
click at [683, 342] on input "text" at bounding box center [700, 347] width 68 height 18
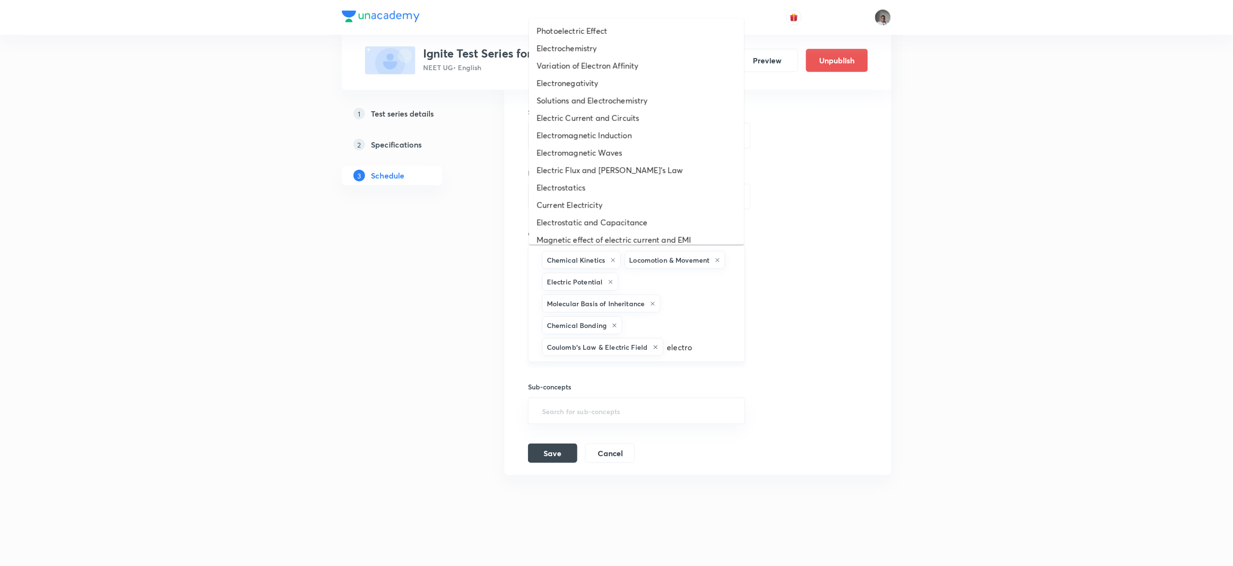
type input "electros"
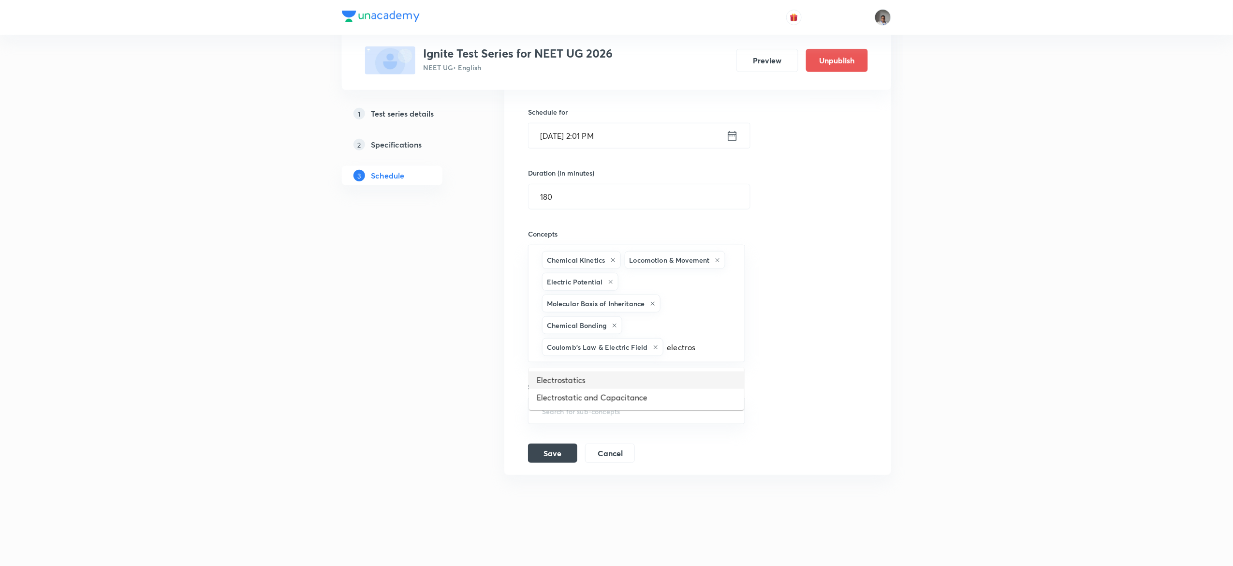
click at [660, 371] on li "Electrostatics" at bounding box center [636, 379] width 215 height 17
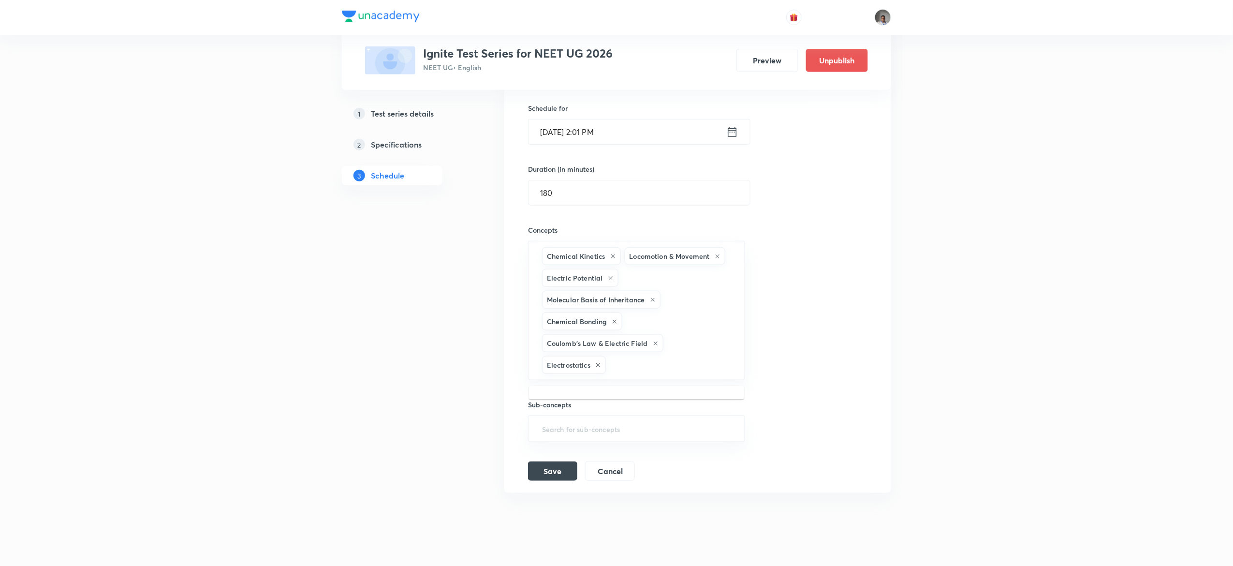
click at [660, 371] on input "text" at bounding box center [670, 365] width 125 height 18
type input "capac"
click at [662, 397] on li "Capacitor and Capacitance" at bounding box center [636, 398] width 215 height 17
click at [655, 381] on input "text" at bounding box center [636, 385] width 193 height 18
type input "semic"
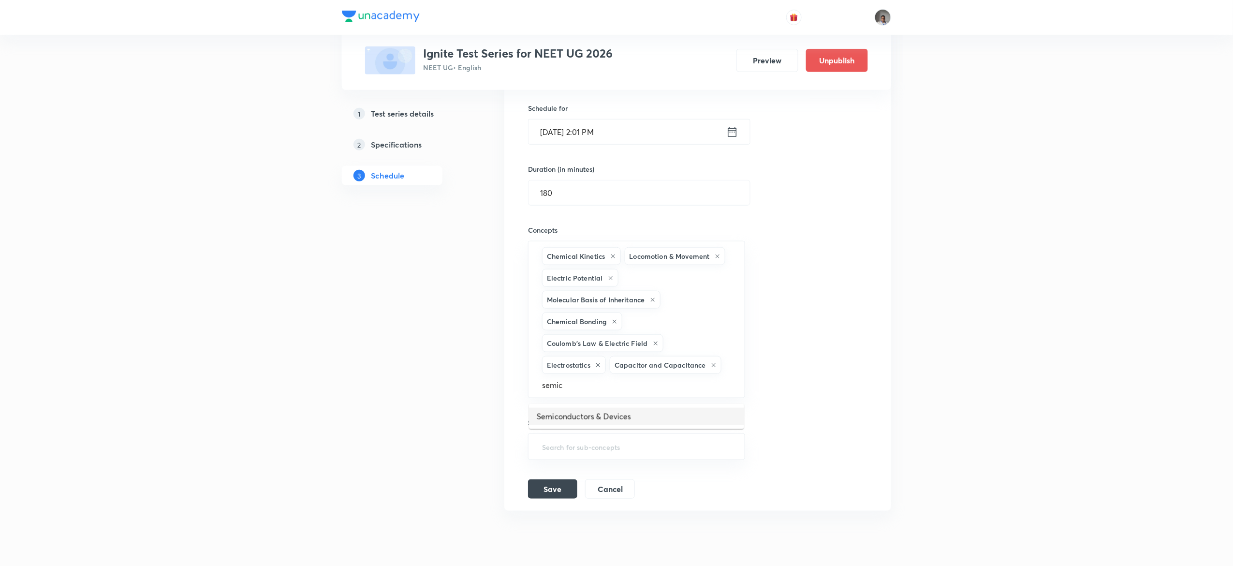
click at [653, 419] on li "Semiconductors & Devices" at bounding box center [636, 416] width 215 height 17
click at [538, 501] on button "Save" at bounding box center [552, 491] width 49 height 19
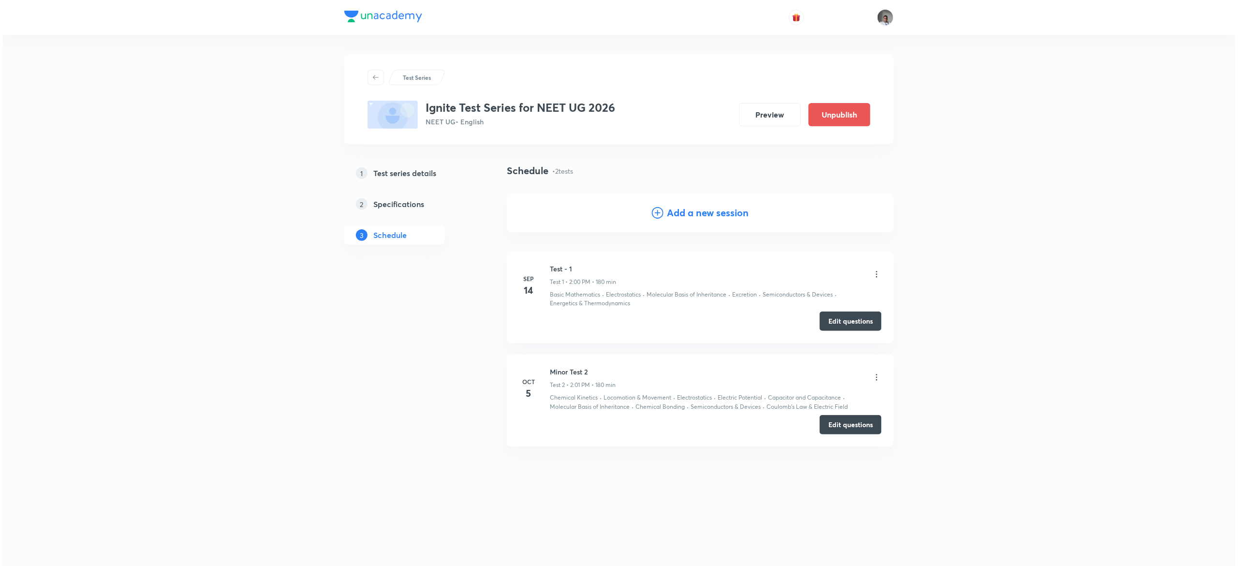
scroll to position [0, 0]
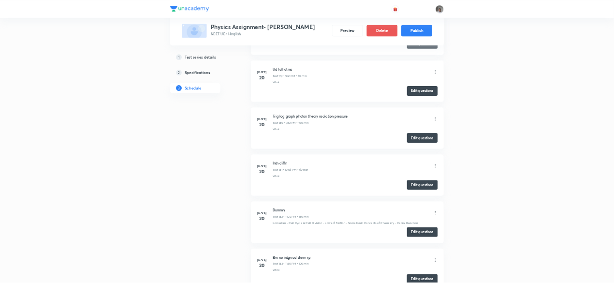
scroll to position [15686, 0]
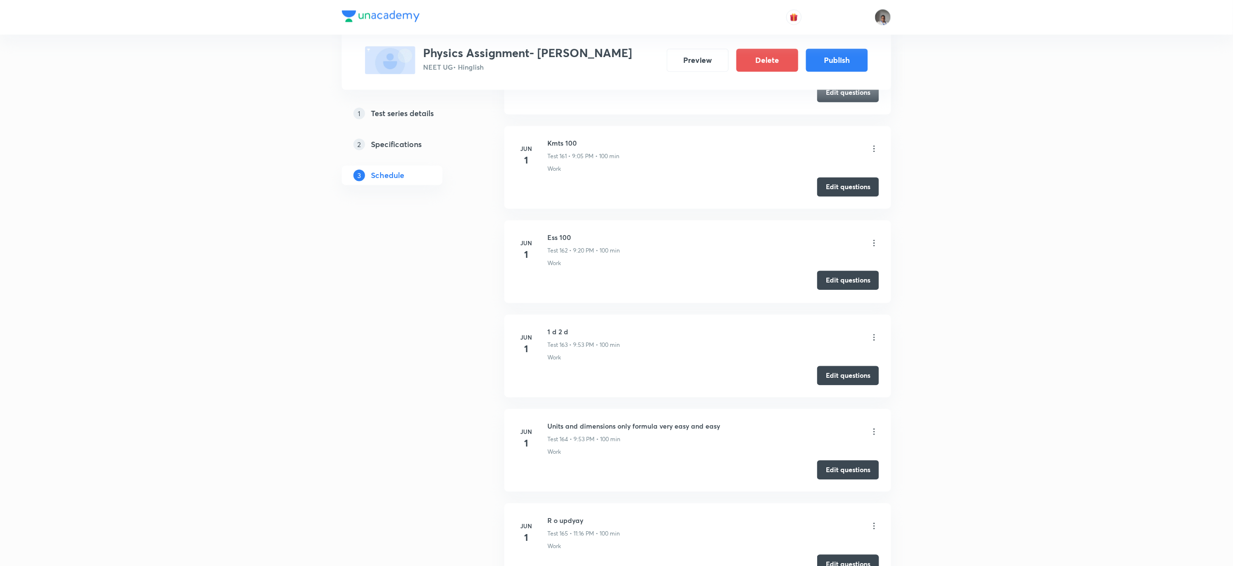
click at [836, 290] on button "Edit questions" at bounding box center [848, 280] width 62 height 19
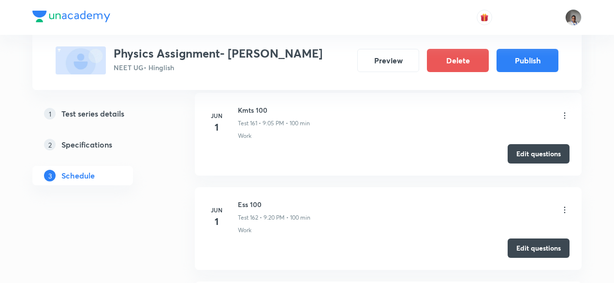
scroll to position [12899, 0]
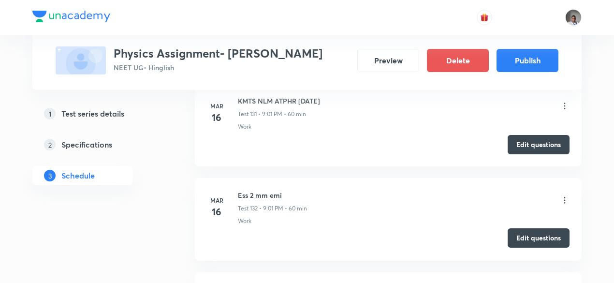
click at [521, 228] on button "Edit questions" at bounding box center [539, 237] width 62 height 19
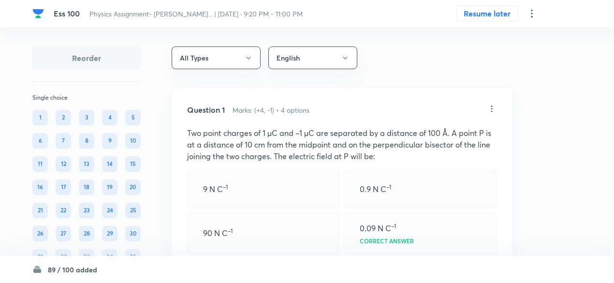
drag, startPoint x: 1227, startPoint y: 1, endPoint x: 344, endPoint y: 181, distance: 900.5
click at [344, 181] on div "0.9 N C –1" at bounding box center [420, 189] width 153 height 39
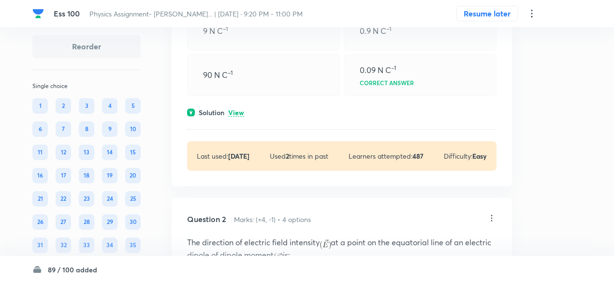
scroll to position [161, 0]
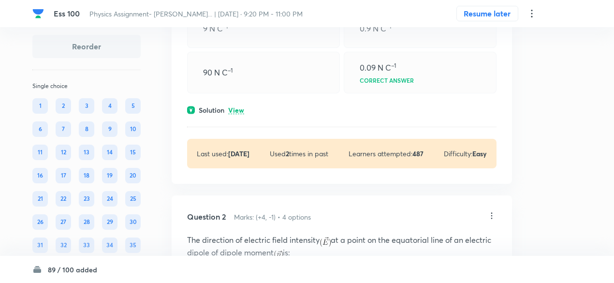
click at [237, 107] on p "View" at bounding box center [236, 110] width 16 height 7
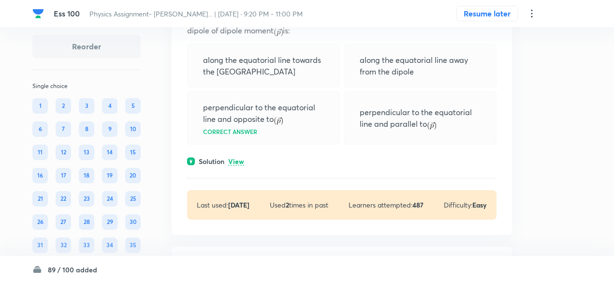
scroll to position [480, 0]
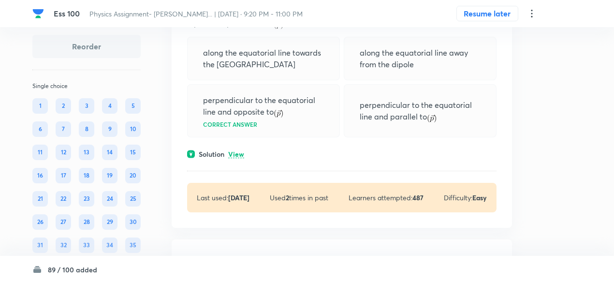
click at [237, 156] on p "View" at bounding box center [236, 154] width 16 height 7
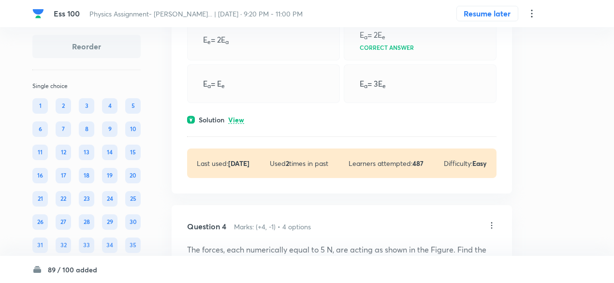
scroll to position [874, 0]
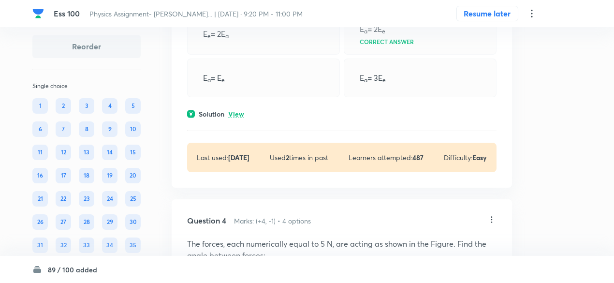
click at [240, 114] on p "View" at bounding box center [236, 114] width 16 height 7
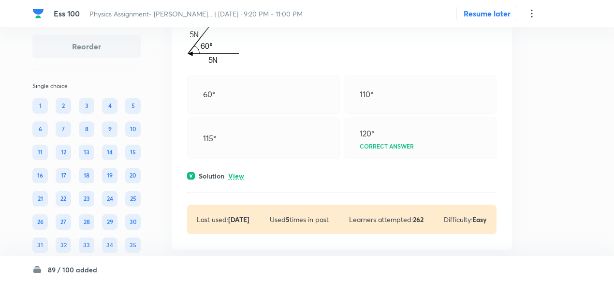
scroll to position [1173, 0]
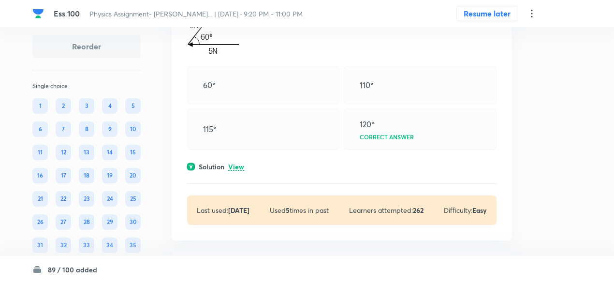
click at [239, 166] on p "View" at bounding box center [236, 166] width 16 height 7
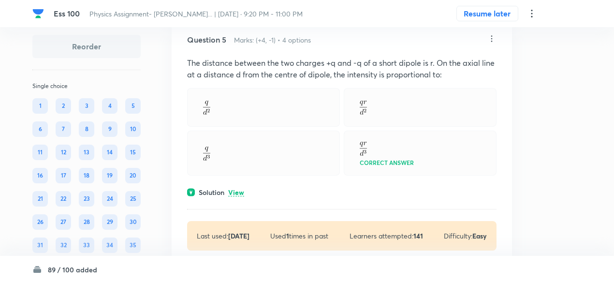
scroll to position [1460, 0]
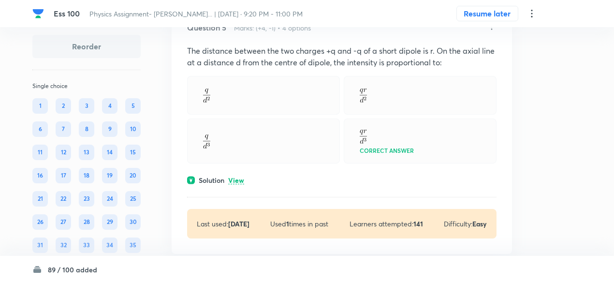
click at [237, 178] on p "View" at bounding box center [236, 180] width 16 height 7
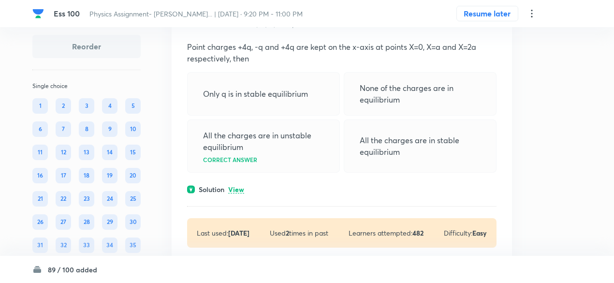
scroll to position [1782, 0]
click at [237, 186] on p "View" at bounding box center [236, 189] width 16 height 7
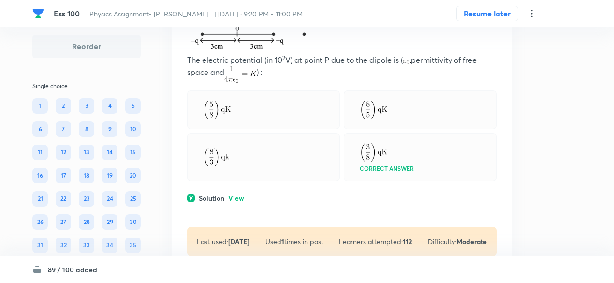
scroll to position [2455, 0]
click at [236, 194] on p "View" at bounding box center [236, 197] width 16 height 7
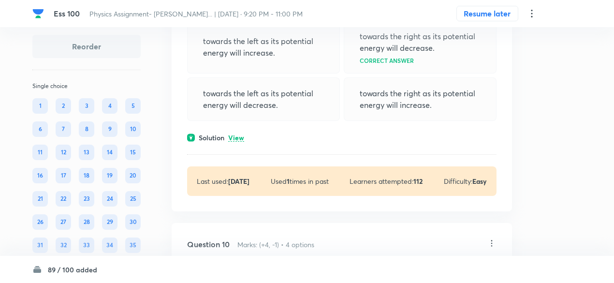
scroll to position [2903, 0]
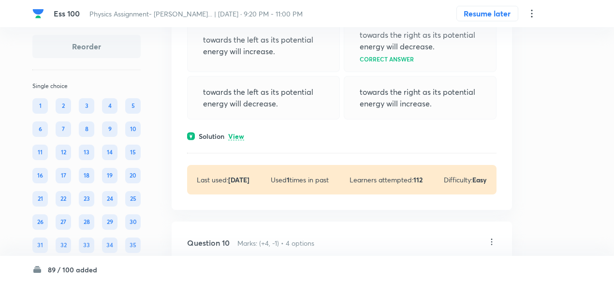
click at [241, 133] on p "View" at bounding box center [236, 136] width 16 height 7
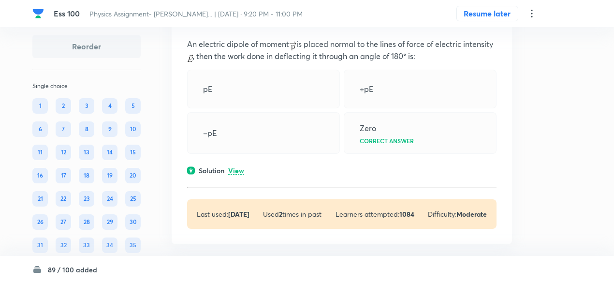
scroll to position [3173, 0]
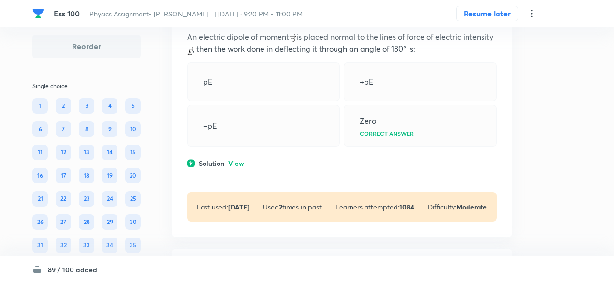
click at [239, 160] on p "View" at bounding box center [236, 163] width 16 height 7
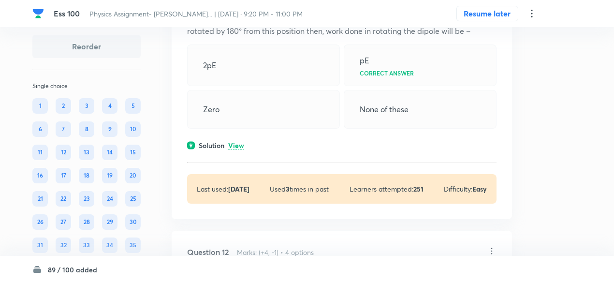
scroll to position [3587, 0]
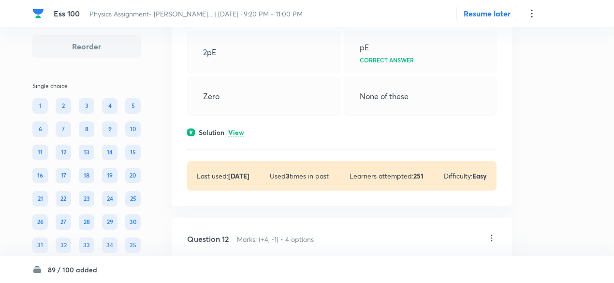
click at [237, 129] on p "View" at bounding box center [236, 132] width 16 height 7
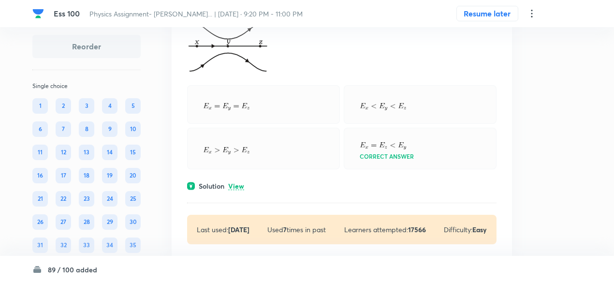
scroll to position [3917, 0]
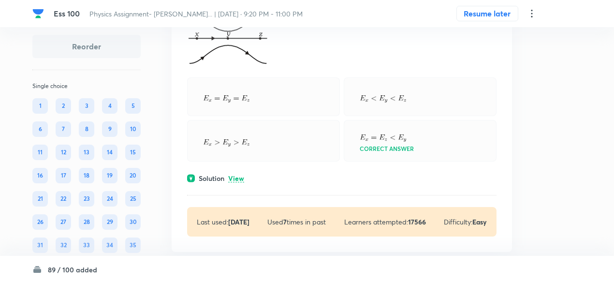
click at [237, 175] on p "View" at bounding box center [236, 178] width 16 height 7
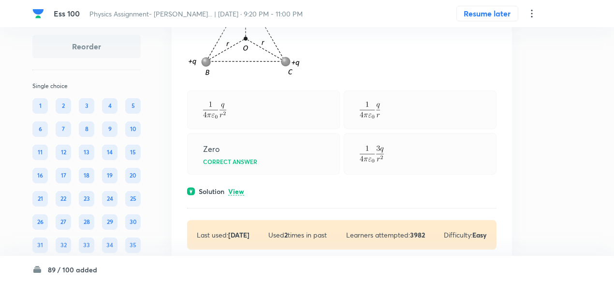
scroll to position [4307, 0]
click at [237, 178] on div "Question 13 Marks: (+4, -1) • 4 options ABC is an equilateral triangle. Charges…" at bounding box center [342, 90] width 341 height 350
click at [237, 188] on p "View" at bounding box center [236, 191] width 16 height 7
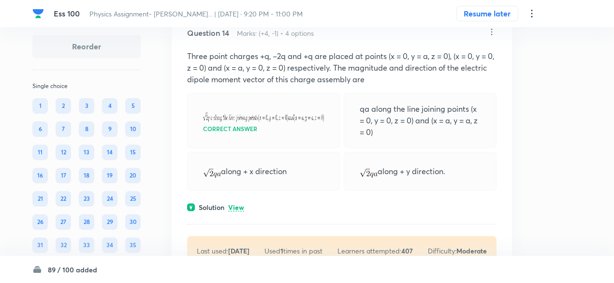
scroll to position [4718, 0]
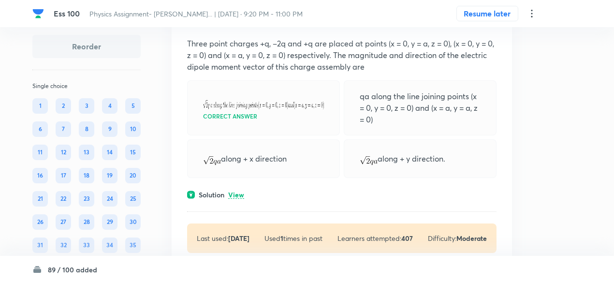
click at [237, 192] on p "View" at bounding box center [236, 195] width 16 height 7
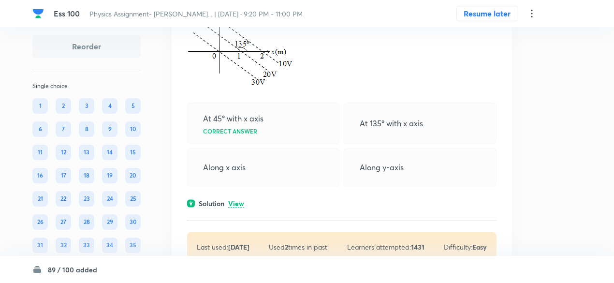
scroll to position [5248, 0]
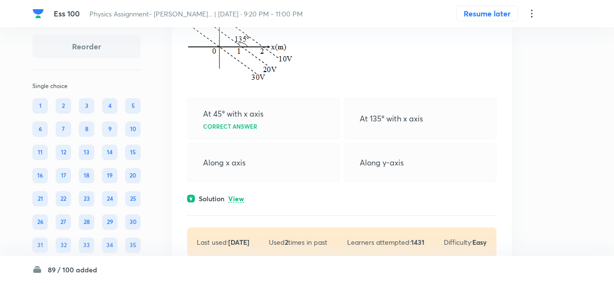
click at [237, 195] on p "View" at bounding box center [236, 198] width 16 height 7
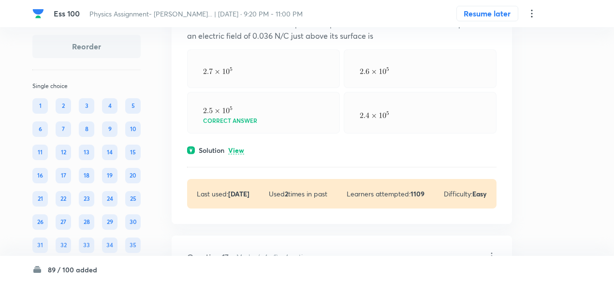
scroll to position [5607, 0]
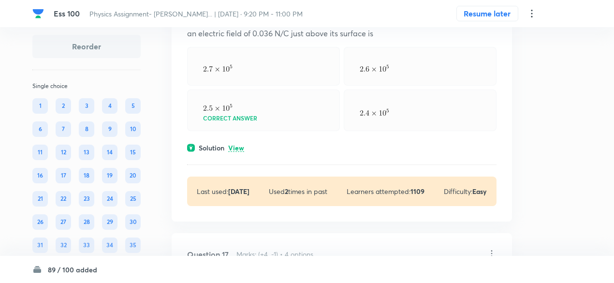
click at [241, 145] on p "View" at bounding box center [236, 148] width 16 height 7
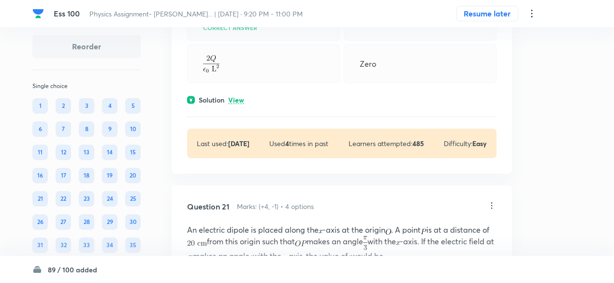
scroll to position [6881, 0]
click at [237, 104] on p "View" at bounding box center [236, 99] width 16 height 7
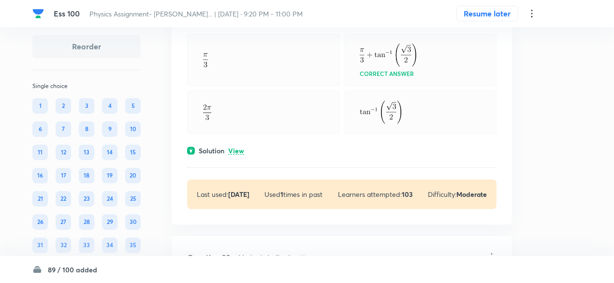
scroll to position [7260, 0]
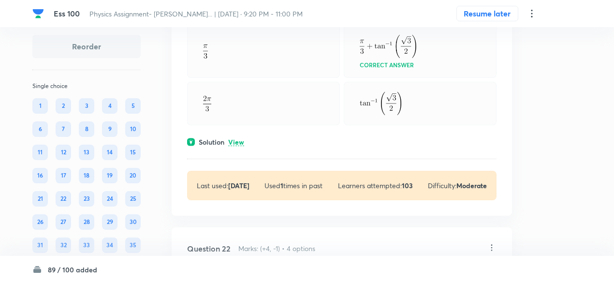
click at [237, 143] on p "View" at bounding box center [236, 142] width 16 height 7
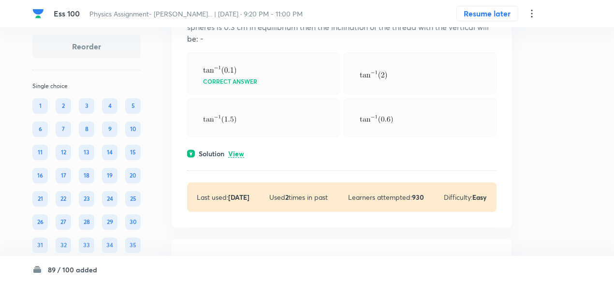
scroll to position [7688, 0]
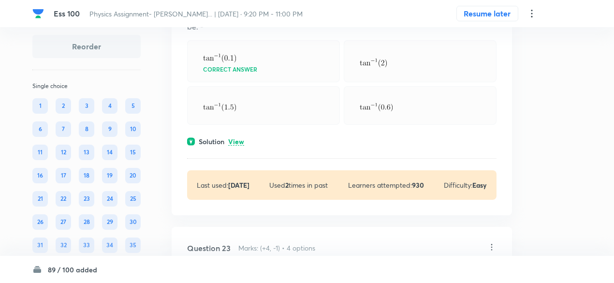
click at [236, 147] on div "Solution View" at bounding box center [342, 141] width 310 height 10
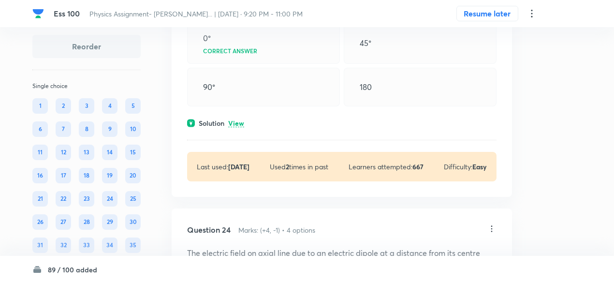
scroll to position [8063, 0]
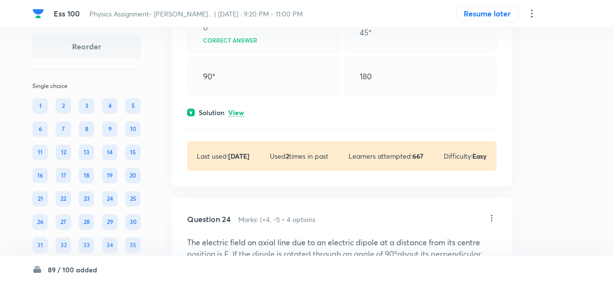
click at [237, 117] on p "View" at bounding box center [236, 112] width 16 height 7
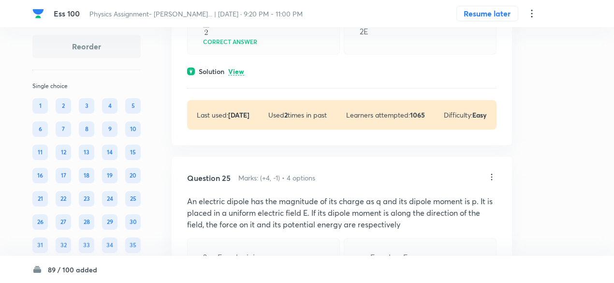
scroll to position [8428, 0]
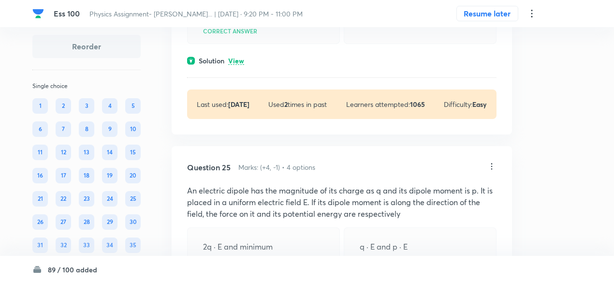
click at [237, 60] on p "View" at bounding box center [236, 61] width 16 height 7
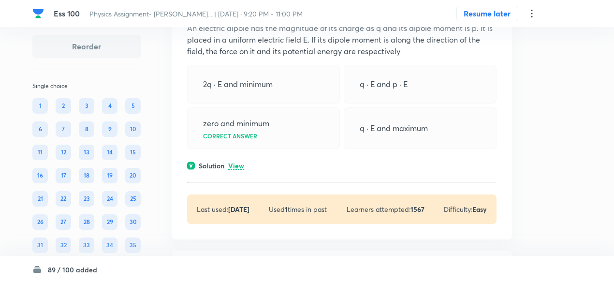
click at [242, 164] on p "View" at bounding box center [236, 166] width 16 height 7
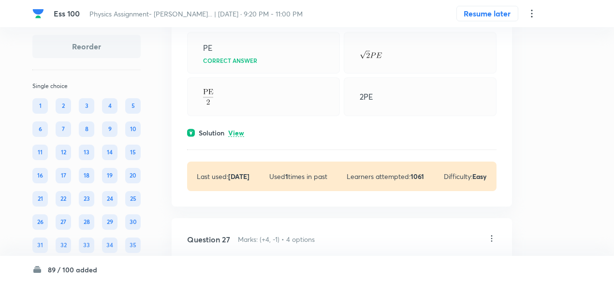
scroll to position [9028, 0]
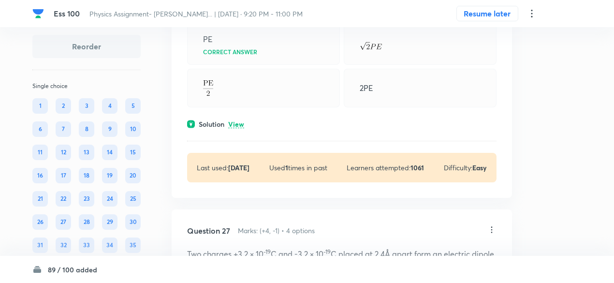
click at [240, 121] on p "View" at bounding box center [236, 124] width 16 height 7
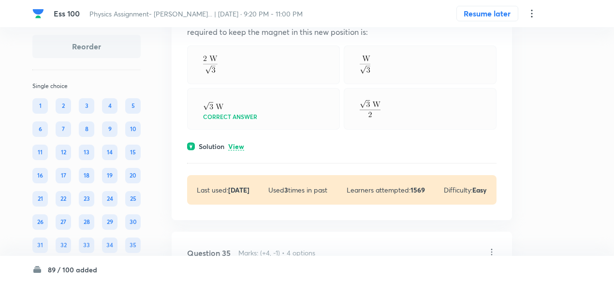
scroll to position [11206, 0]
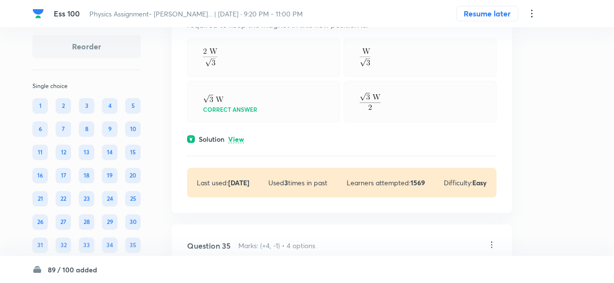
click at [238, 136] on p "View" at bounding box center [236, 139] width 16 height 7
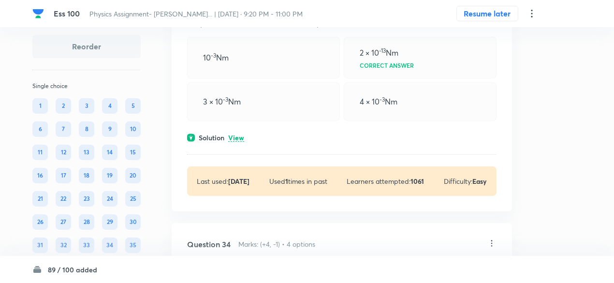
scroll to position [10938, 0]
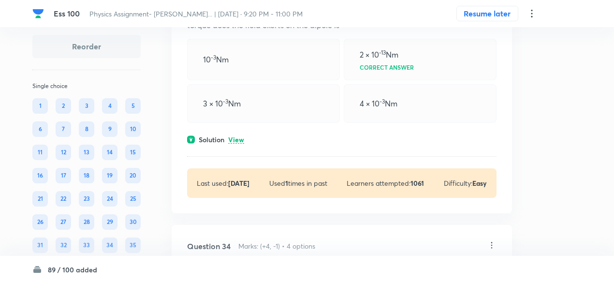
click at [239, 136] on p "View" at bounding box center [236, 139] width 16 height 7
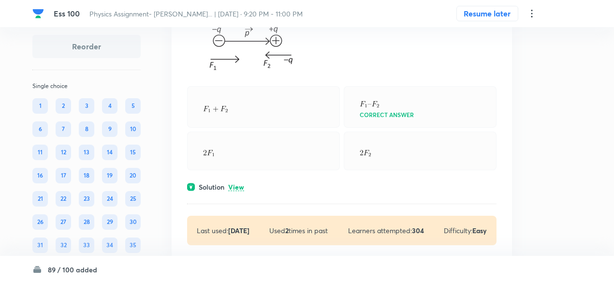
scroll to position [12004, 0]
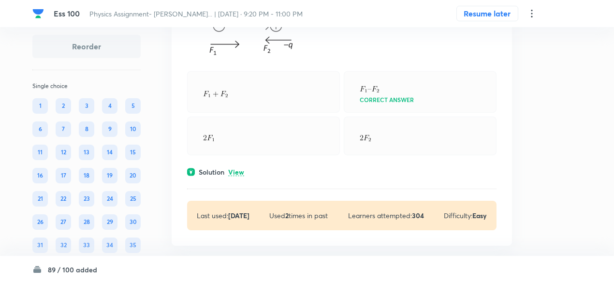
click at [239, 172] on p "View" at bounding box center [236, 172] width 16 height 7
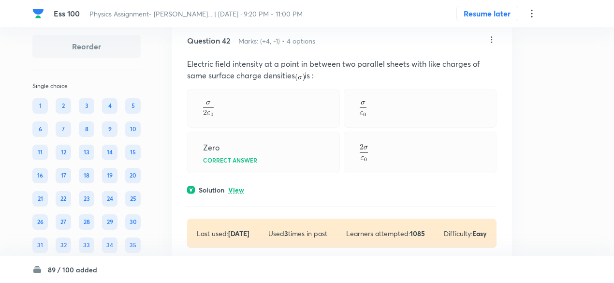
scroll to position [13623, 0]
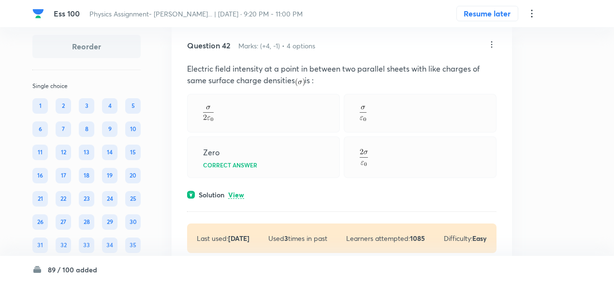
click at [237, 192] on p "View" at bounding box center [236, 195] width 16 height 7
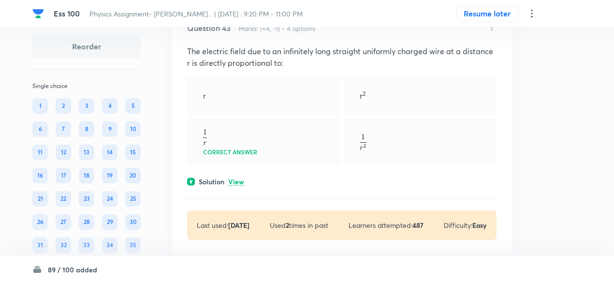
scroll to position [14036, 0]
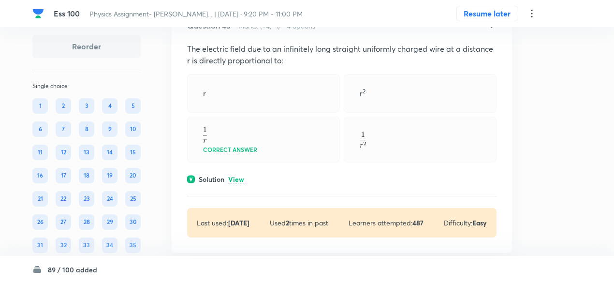
click at [237, 176] on p "View" at bounding box center [236, 179] width 16 height 7
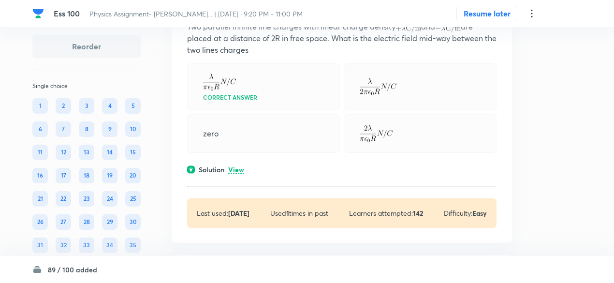
scroll to position [14472, 0]
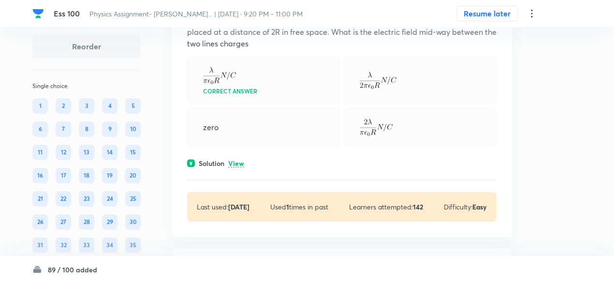
click at [237, 160] on p "View" at bounding box center [236, 163] width 16 height 7
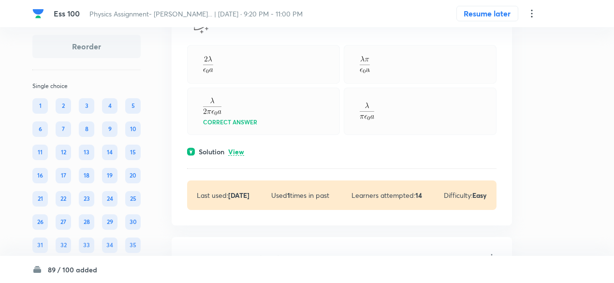
scroll to position [15439, 0]
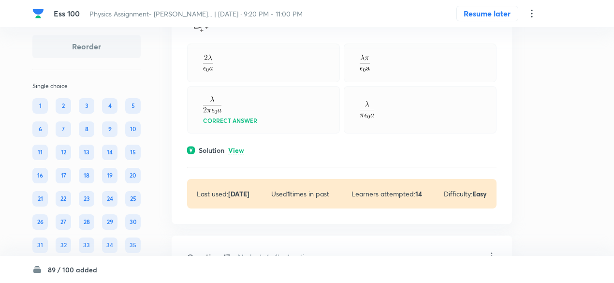
click at [238, 147] on div "Question 46 Marks: (+4, -1) • 4 options Electric field at the centre 'O' of a s…" at bounding box center [342, 74] width 341 height 297
click at [239, 147] on p "View" at bounding box center [236, 150] width 16 height 7
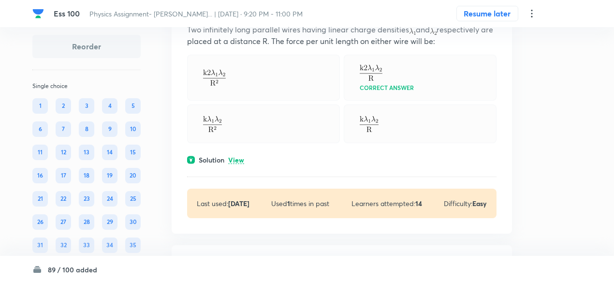
scroll to position [15810, 0]
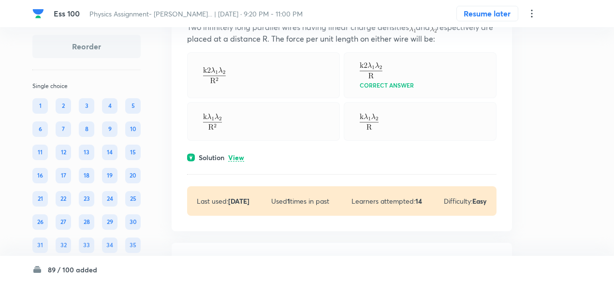
click at [239, 154] on p "View" at bounding box center [236, 157] width 16 height 7
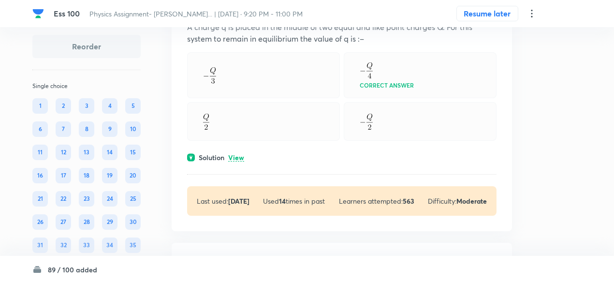
scroll to position [16480, 0]
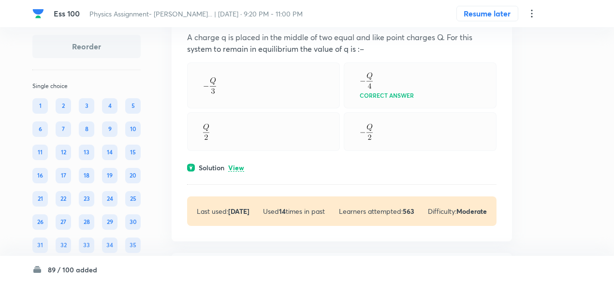
click at [238, 164] on p "View" at bounding box center [236, 167] width 16 height 7
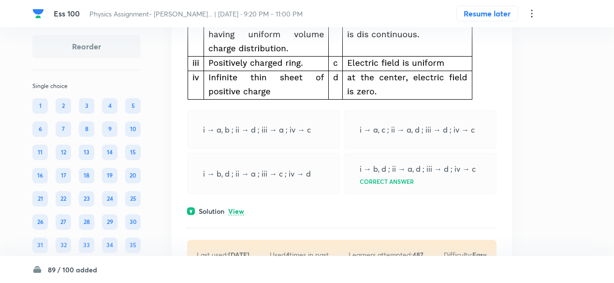
scroll to position [16954, 0]
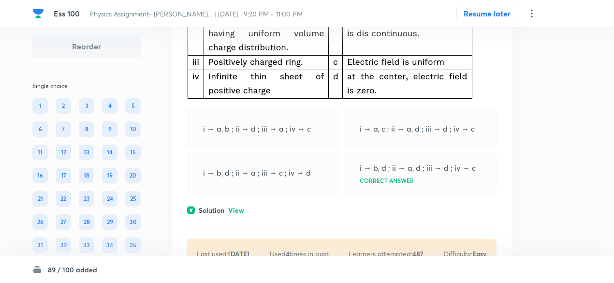
click at [243, 207] on p "View" at bounding box center [236, 210] width 16 height 7
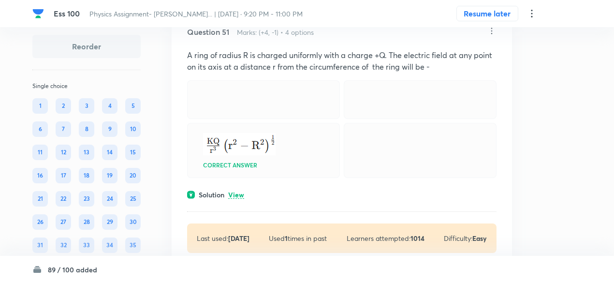
scroll to position [17280, 0]
click at [240, 191] on p "View" at bounding box center [236, 194] width 16 height 7
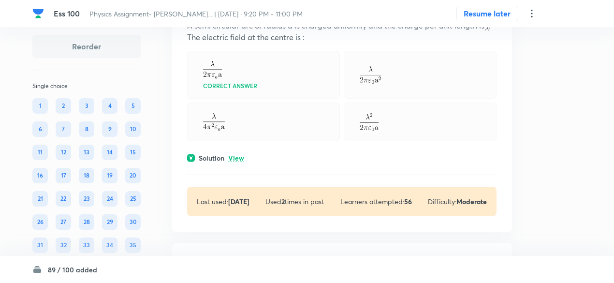
scroll to position [17847, 0]
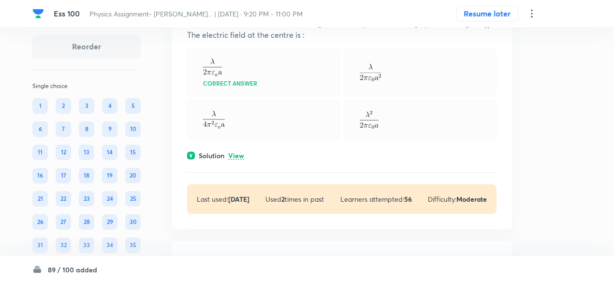
click at [233, 152] on p "View" at bounding box center [236, 155] width 16 height 7
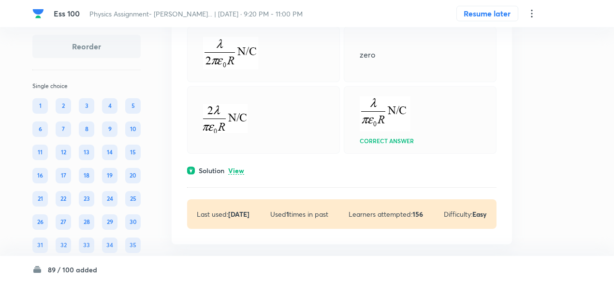
click at [238, 175] on p "View" at bounding box center [236, 170] width 16 height 7
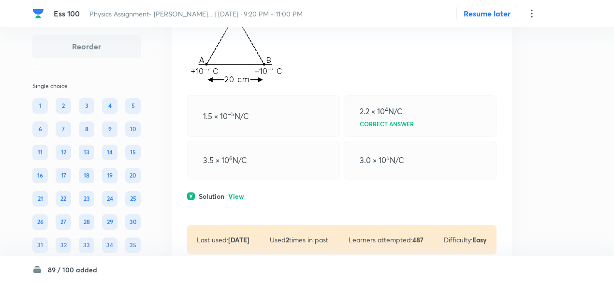
scroll to position [18837, 0]
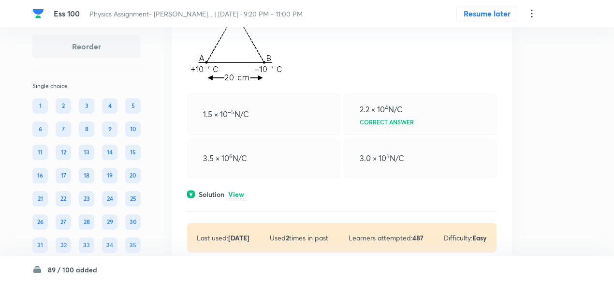
click at [239, 198] on p "View" at bounding box center [236, 194] width 16 height 7
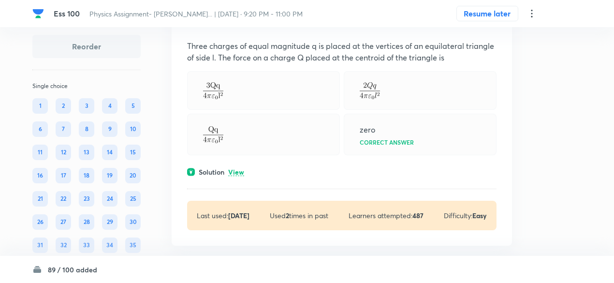
scroll to position [19421, 0]
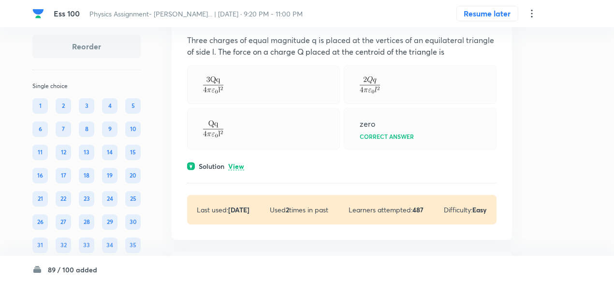
click at [240, 169] on p "View" at bounding box center [236, 166] width 16 height 7
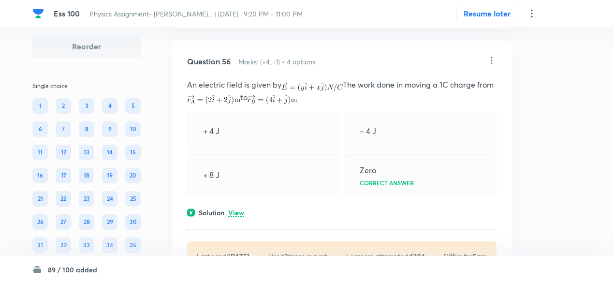
scroll to position [19781, 0]
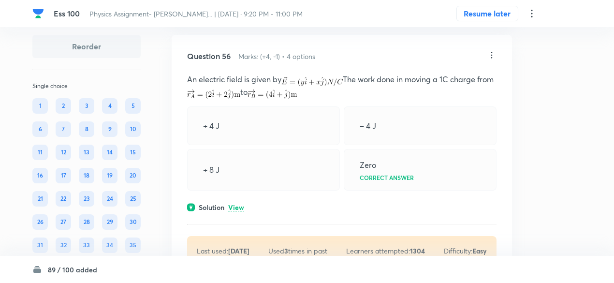
click at [235, 210] on p "View" at bounding box center [236, 207] width 16 height 7
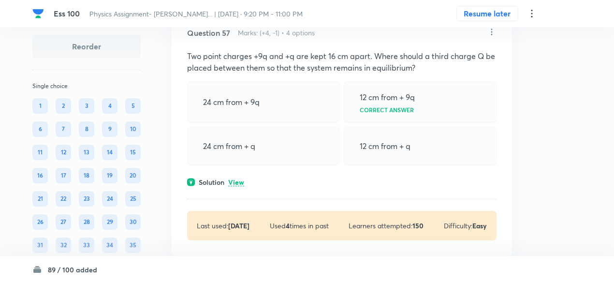
scroll to position [20142, 0]
click at [240, 180] on p "View" at bounding box center [236, 181] width 16 height 7
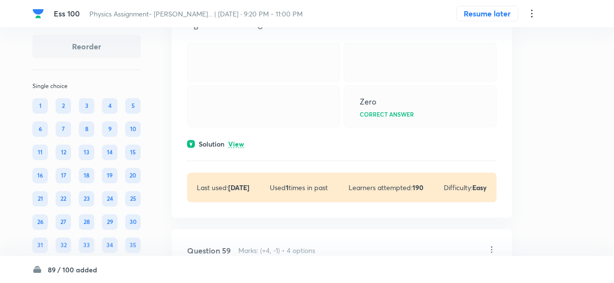
scroll to position [20571, 0]
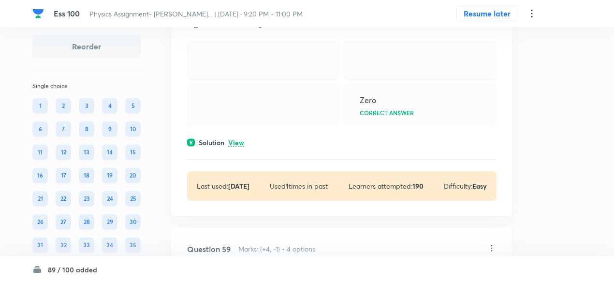
click at [248, 169] on div "Question 58 Marks: (+4, -1) • 4 options ABC is an equilateral triangle. Charges…" at bounding box center [342, 58] width 341 height 316
click at [241, 147] on p "View" at bounding box center [236, 142] width 16 height 7
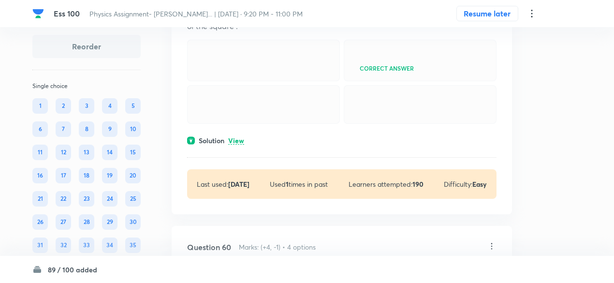
scroll to position [20958, 0]
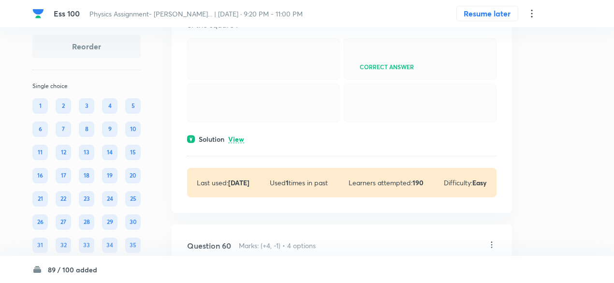
click at [241, 143] on p "View" at bounding box center [236, 139] width 16 height 7
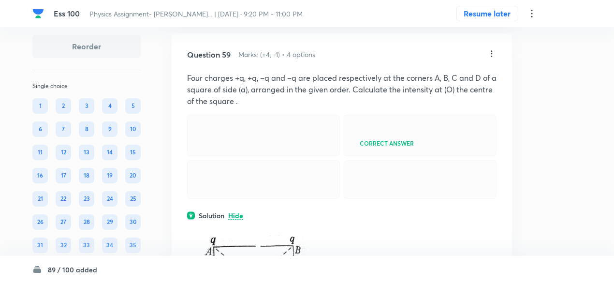
scroll to position [20880, 0]
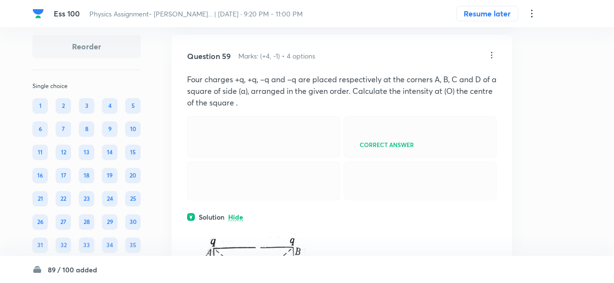
click at [238, 81] on div "Question 59 Marks: (+4, -1) • 4 options Four charges +q, +q, –q and –q are plac…" at bounding box center [342, 286] width 341 height 502
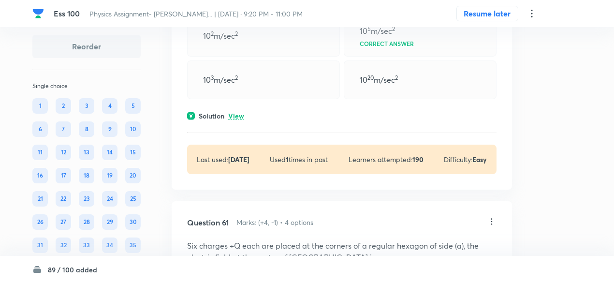
scroll to position [21485, 0]
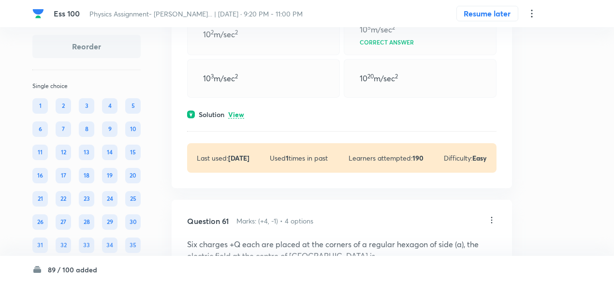
click at [242, 118] on p "View" at bounding box center [236, 114] width 16 height 7
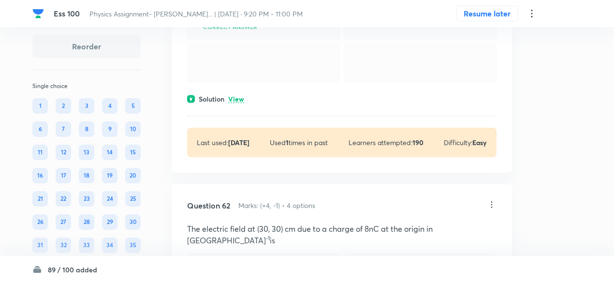
scroll to position [21800, 0]
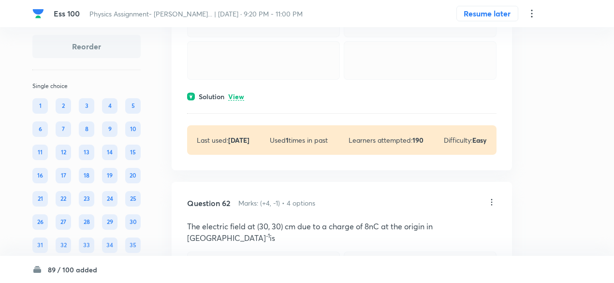
click at [241, 101] on p "View" at bounding box center [236, 96] width 16 height 7
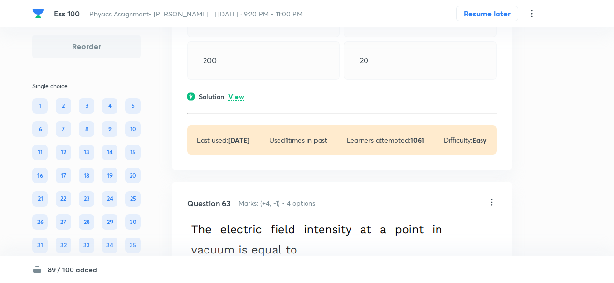
scroll to position [22132, 0]
click at [241, 170] on div "Question 62 Marks: (+4, -1) • 4 options The electric field at (30, 30) cm due t…" at bounding box center [342, 48] width 341 height 244
click at [241, 101] on div "Solution View" at bounding box center [342, 96] width 310 height 10
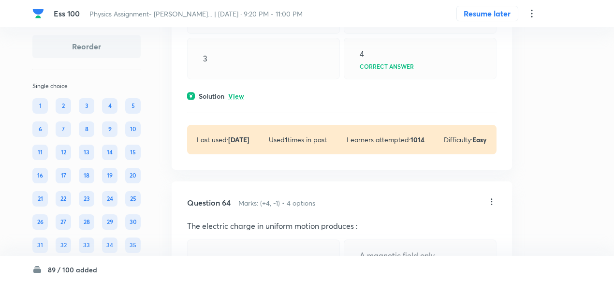
scroll to position [22681, 0]
click at [239, 100] on p "View" at bounding box center [236, 95] width 16 height 7
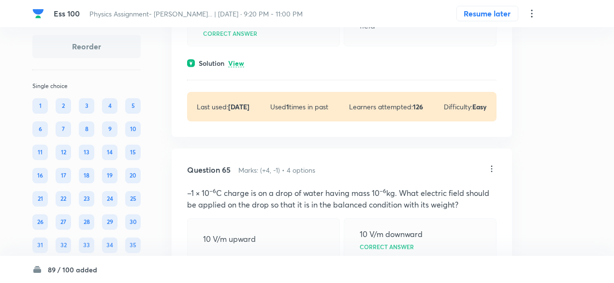
scroll to position [23016, 0]
click at [239, 67] on p "View" at bounding box center [236, 62] width 16 height 7
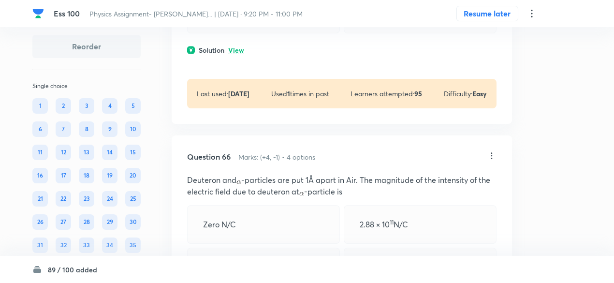
scroll to position [23333, 0]
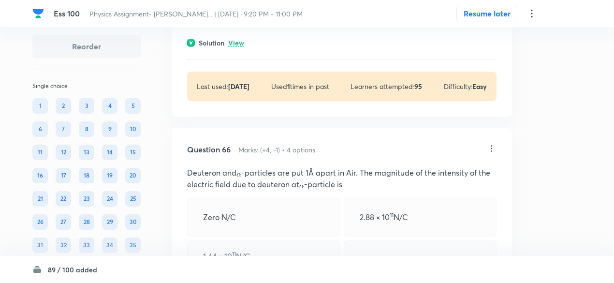
click at [240, 47] on p "View" at bounding box center [236, 43] width 16 height 7
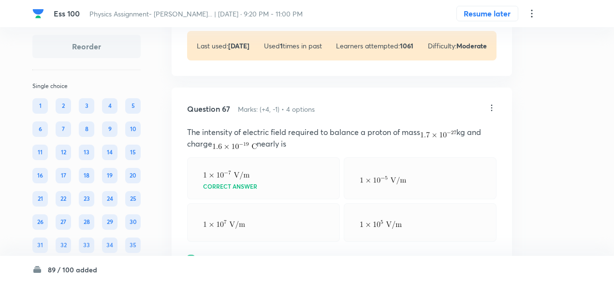
scroll to position [23678, 0]
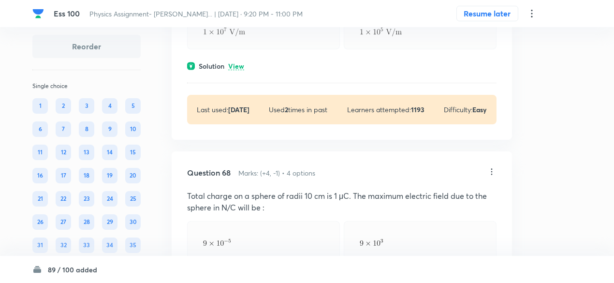
scroll to position [23975, 0]
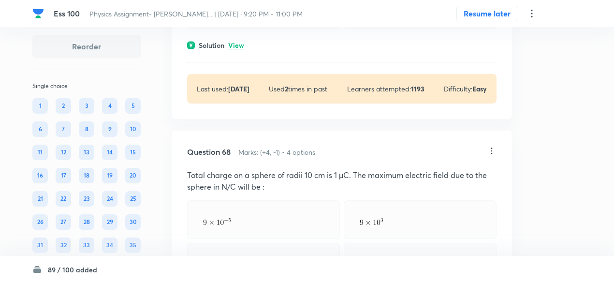
click at [237, 49] on p "View" at bounding box center [236, 45] width 16 height 7
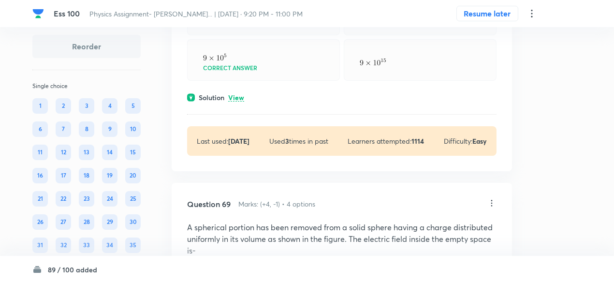
scroll to position [24256, 0]
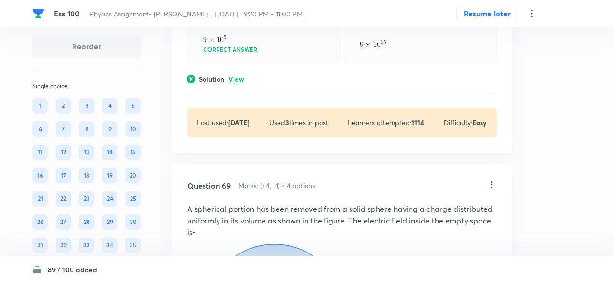
click at [239, 83] on p "View" at bounding box center [236, 79] width 16 height 7
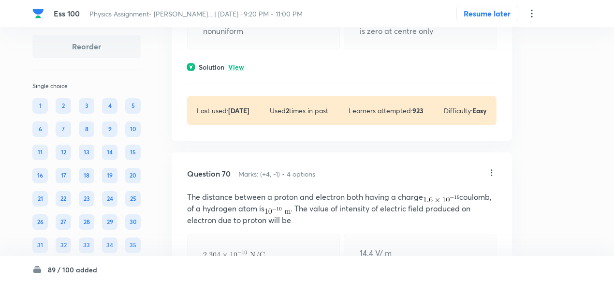
scroll to position [24758, 0]
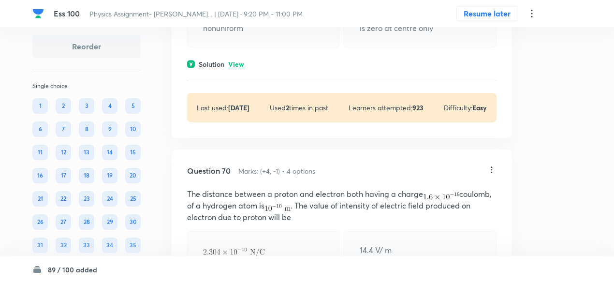
click at [239, 68] on p "View" at bounding box center [236, 64] width 16 height 7
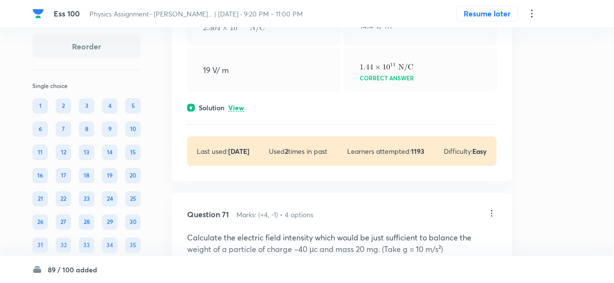
scroll to position [25224, 0]
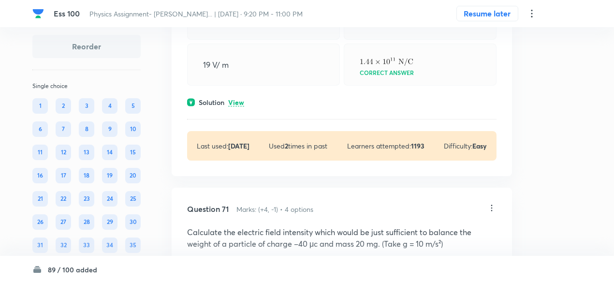
click at [236, 106] on p "View" at bounding box center [236, 102] width 16 height 7
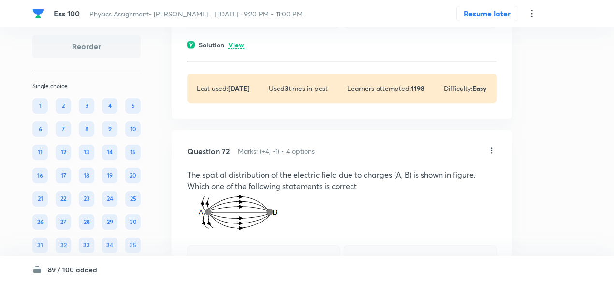
scroll to position [25590, 0]
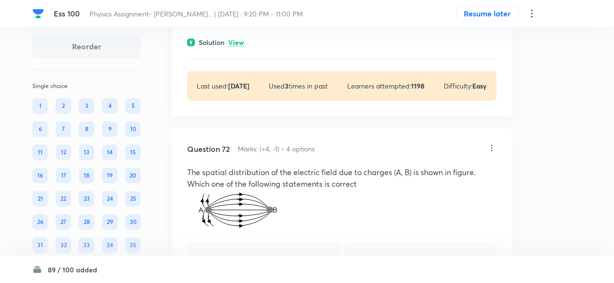
click at [240, 46] on p "View" at bounding box center [236, 42] width 16 height 7
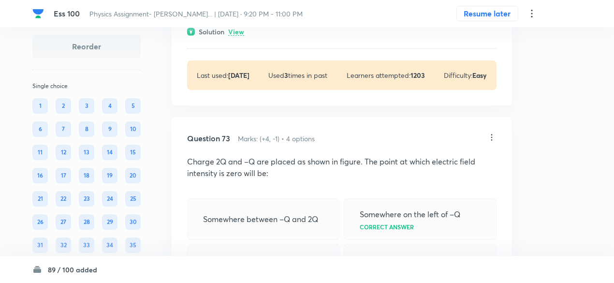
scroll to position [26618, 0]
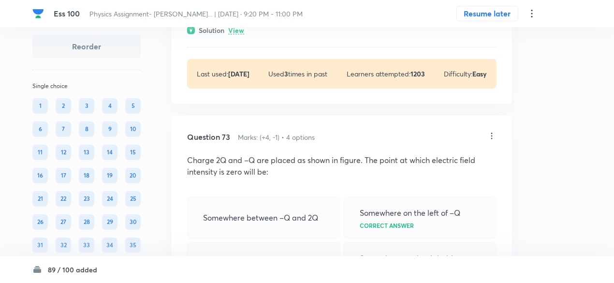
click at [240, 34] on p "View" at bounding box center [236, 30] width 16 height 7
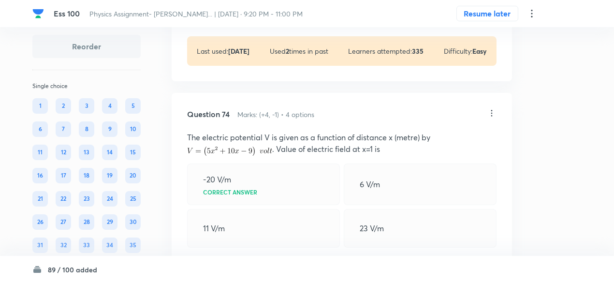
scroll to position [26982, 0]
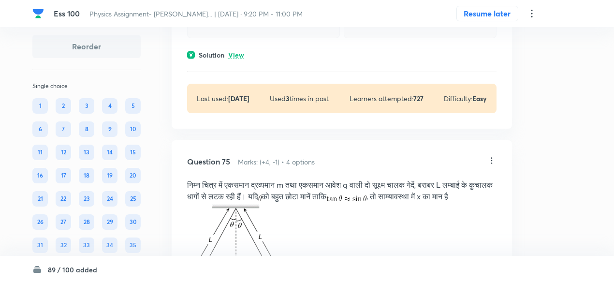
scroll to position [27265, 0]
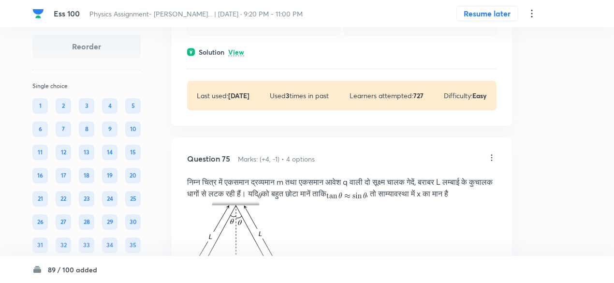
click at [236, 56] on p "View" at bounding box center [236, 52] width 16 height 7
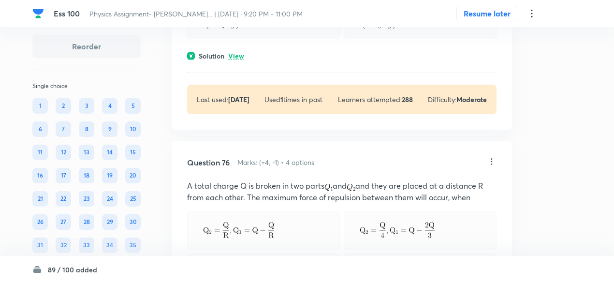
scroll to position [27671, 0]
click at [240, 59] on p "View" at bounding box center [236, 55] width 16 height 7
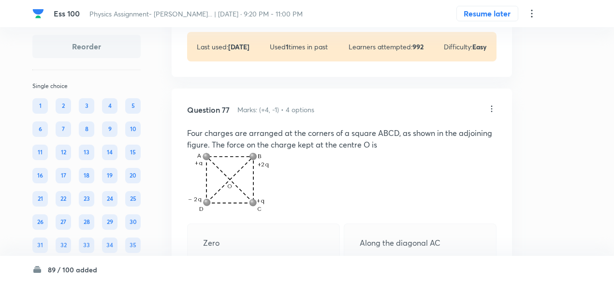
scroll to position [28235, 0]
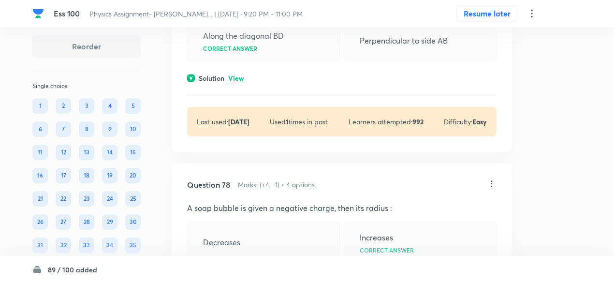
scroll to position [28635, 0]
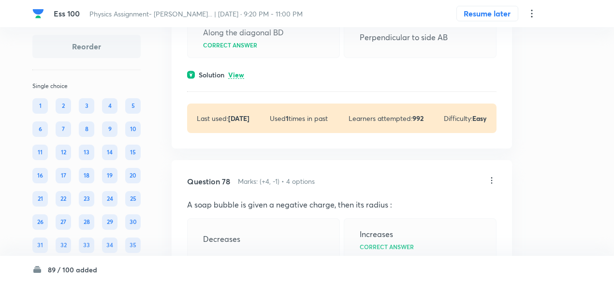
click at [237, 79] on p "View" at bounding box center [236, 75] width 16 height 7
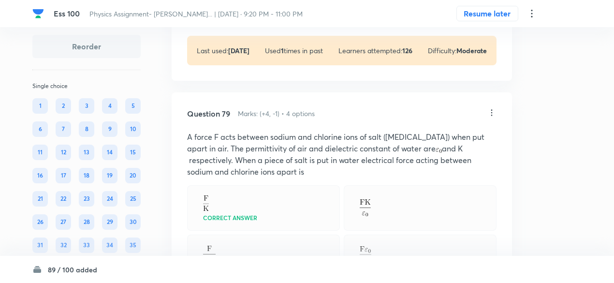
scroll to position [29017, 0]
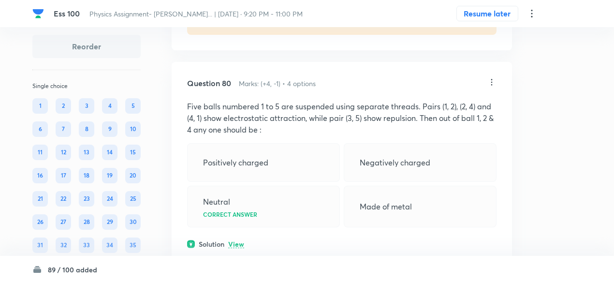
scroll to position [29360, 0]
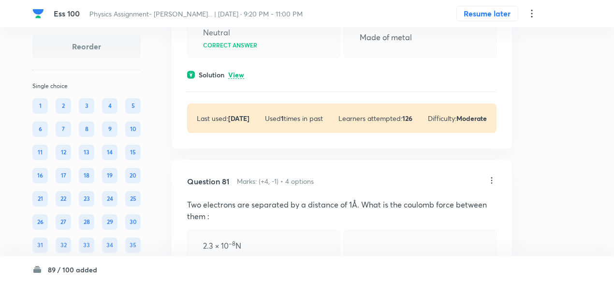
scroll to position [29595, 0]
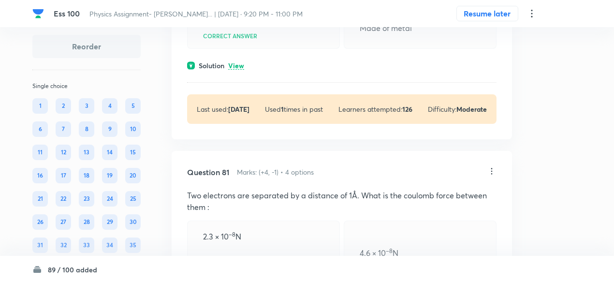
click at [237, 70] on p "View" at bounding box center [236, 65] width 16 height 7
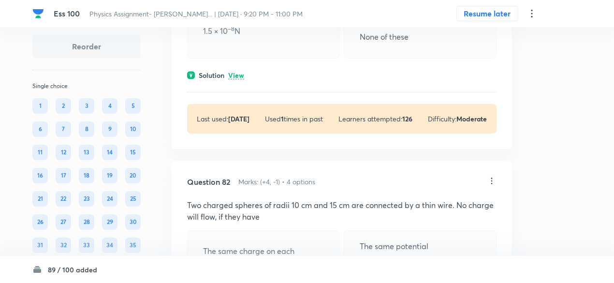
scroll to position [29941, 0]
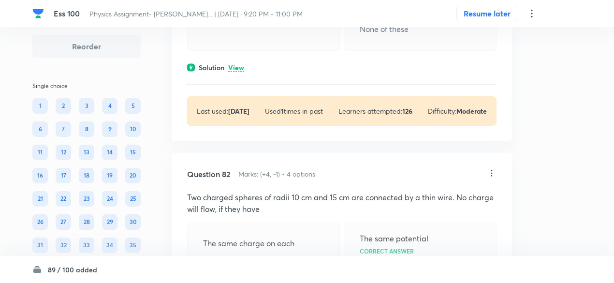
click at [238, 72] on p "View" at bounding box center [236, 67] width 16 height 7
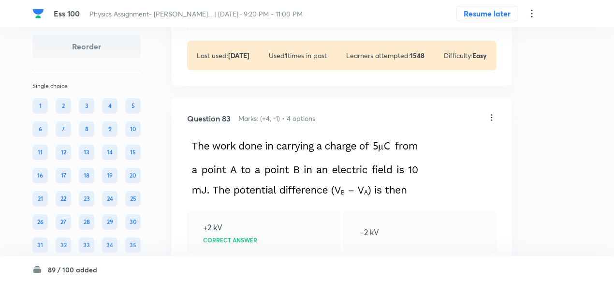
scroll to position [30339, 0]
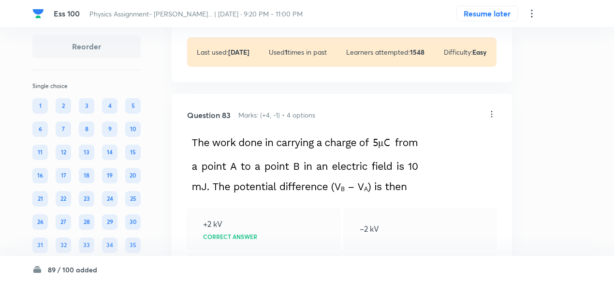
click at [240, 13] on p "View" at bounding box center [236, 8] width 16 height 7
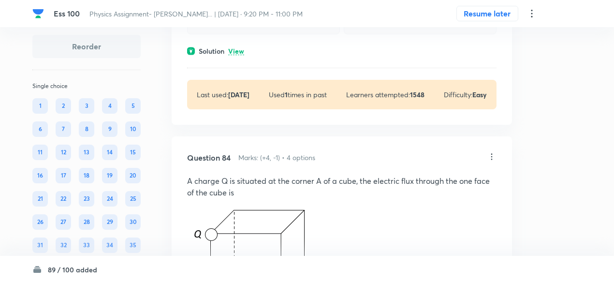
scroll to position [30642, 0]
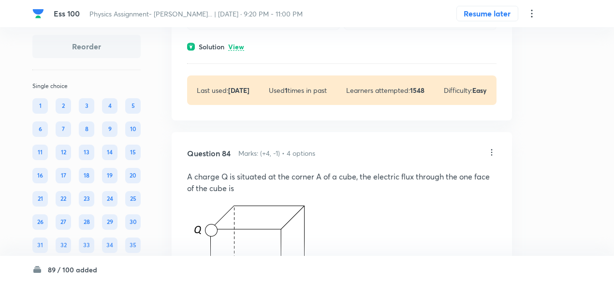
click at [241, 51] on p "View" at bounding box center [236, 47] width 16 height 7
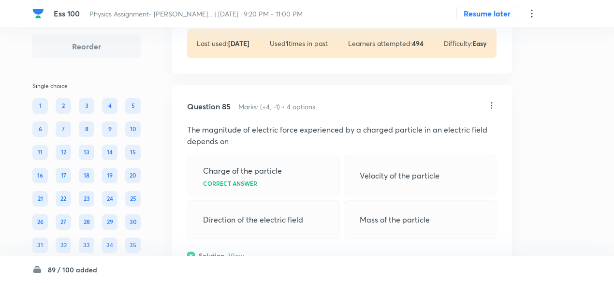
scroll to position [31154, 0]
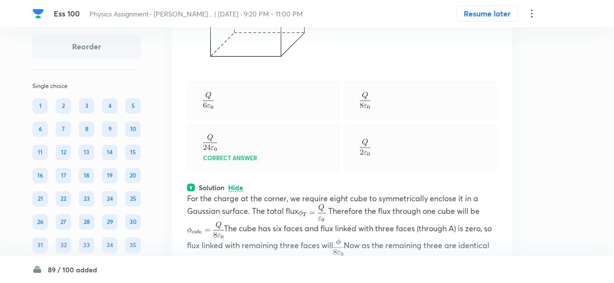
scroll to position [30965, 0]
click at [263, 71] on img at bounding box center [253, 17] width 133 height 107
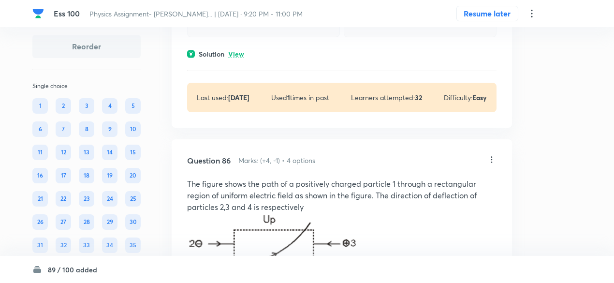
scroll to position [31468, 0]
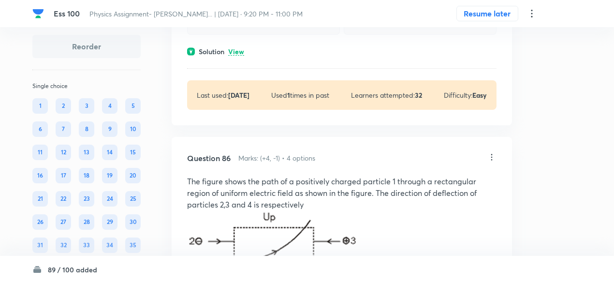
click at [237, 56] on p "View" at bounding box center [236, 51] width 16 height 7
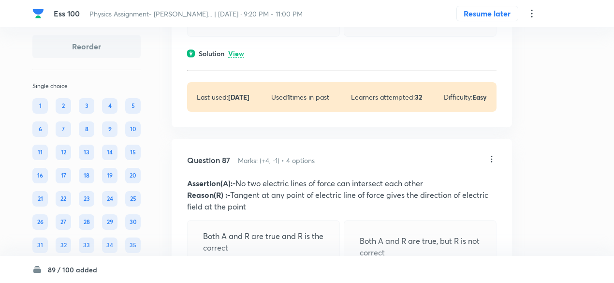
scroll to position [31899, 0]
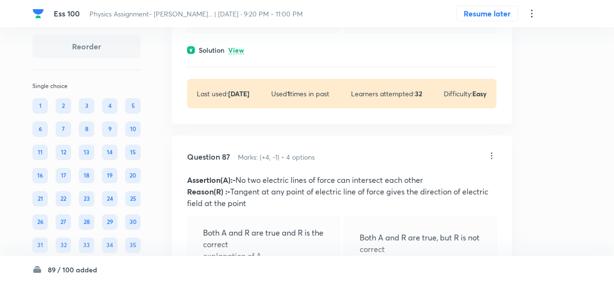
click at [237, 54] on p "View" at bounding box center [236, 50] width 16 height 7
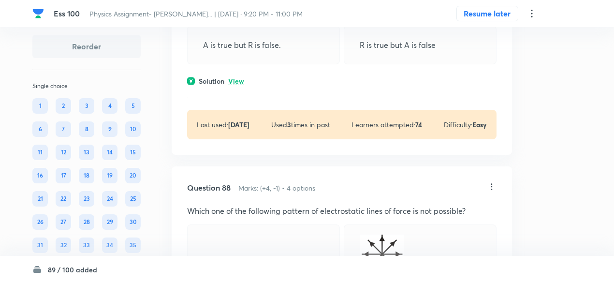
scroll to position [32317, 0]
click at [238, 85] on p "View" at bounding box center [236, 80] width 16 height 7
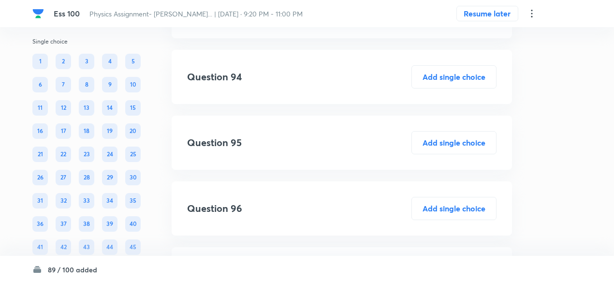
scroll to position [33492, 0]
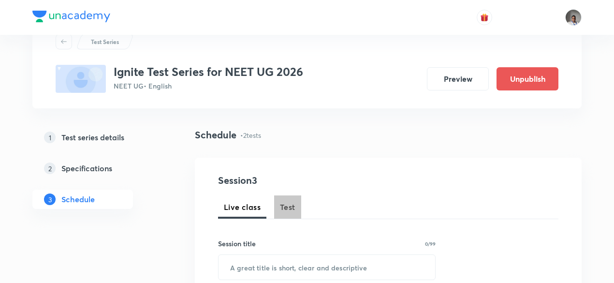
click at [289, 203] on span "Test" at bounding box center [287, 207] width 15 height 12
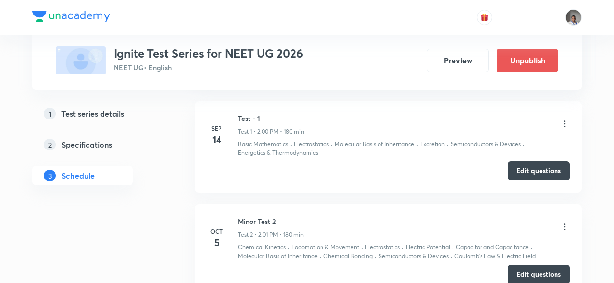
scroll to position [634, 0]
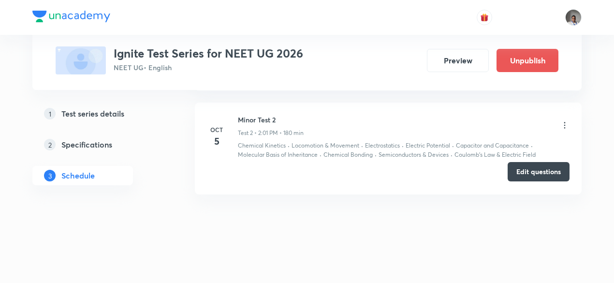
click at [539, 175] on button "Edit questions" at bounding box center [539, 171] width 62 height 19
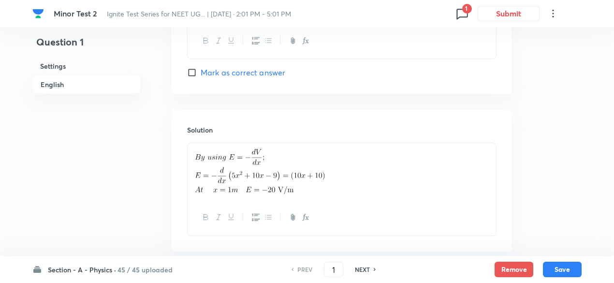
scroll to position [1028, 0]
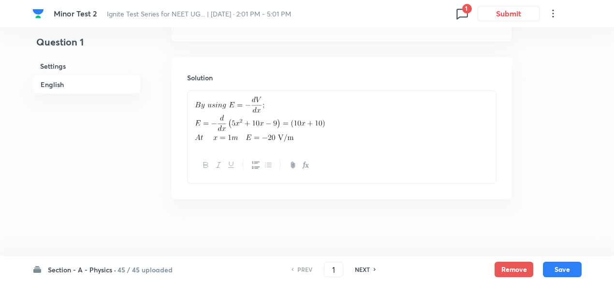
click at [369, 266] on h6 "NEXT" at bounding box center [362, 269] width 15 height 9
type input "2"
checkbox input "false"
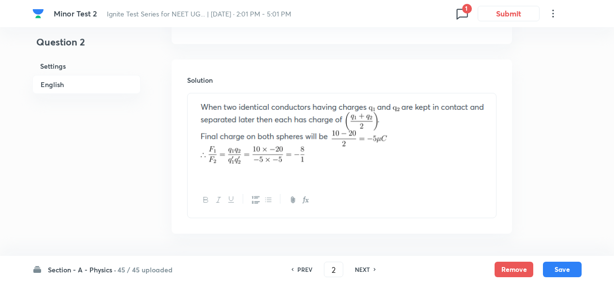
checkbox input "true"
click at [369, 266] on h6 "NEXT" at bounding box center [362, 269] width 15 height 9
type input "3"
checkbox input "false"
checkbox input "true"
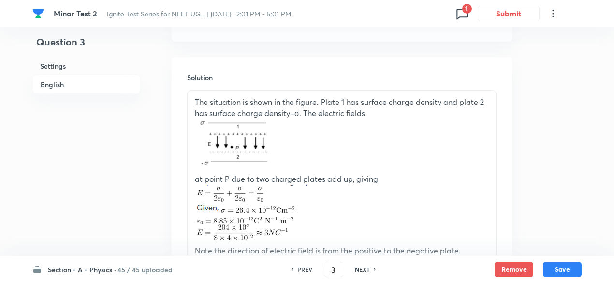
click at [369, 266] on h6 "NEXT" at bounding box center [362, 269] width 15 height 9
type input "4"
checkbox input "true"
checkbox input "false"
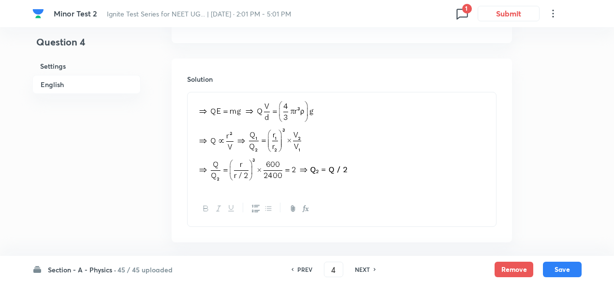
click at [369, 266] on h6 "NEXT" at bounding box center [362, 269] width 15 height 9
type input "5"
checkbox input "false"
checkbox input "true"
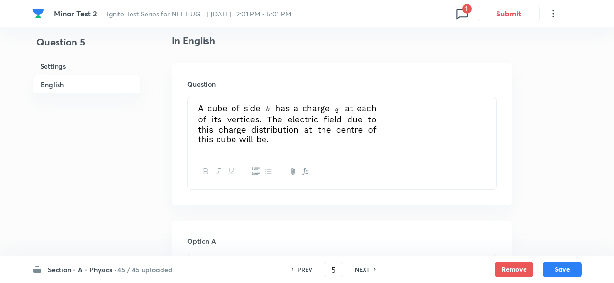
scroll to position [255, 0]
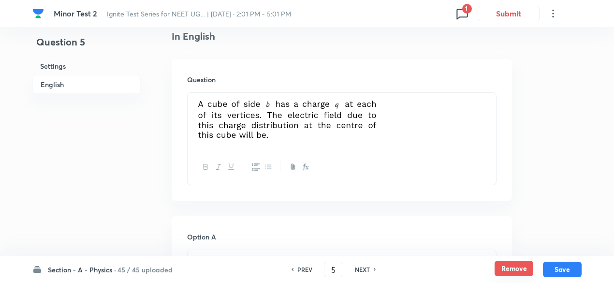
click at [503, 267] on button "Remove" at bounding box center [514, 268] width 39 height 15
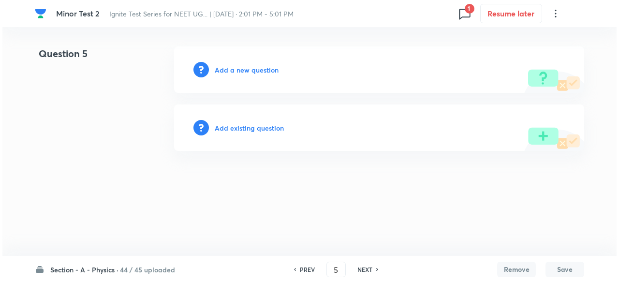
scroll to position [0, 0]
click at [262, 126] on h6 "Add existing question" at bounding box center [249, 128] width 69 height 10
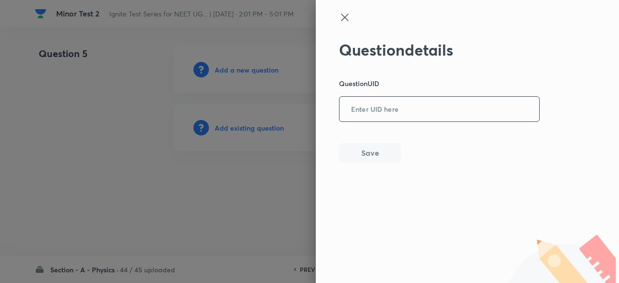
click at [391, 105] on input "text" at bounding box center [440, 110] width 200 height 24
paste input "XV2AW"
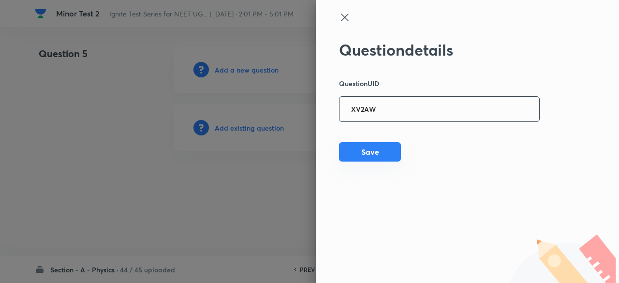
type input "XV2AW"
click at [384, 151] on button "Save" at bounding box center [370, 151] width 62 height 19
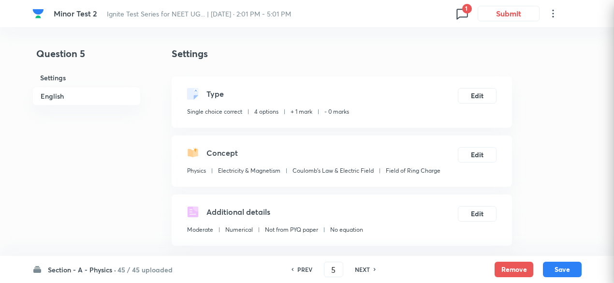
checkbox input "true"
click at [469, 87] on div "Type Single choice correct 4 options + 1 mark - 0 marks Edit" at bounding box center [342, 101] width 341 height 51
click at [471, 96] on button "Edit" at bounding box center [477, 94] width 39 height 15
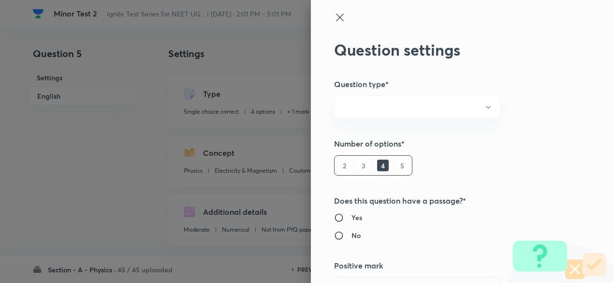
radio input "true"
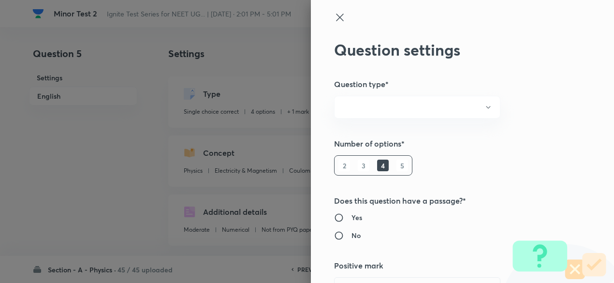
radio input "true"
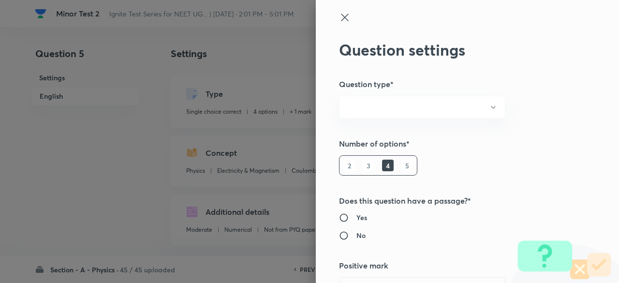
type input "1"
type input "0"
type input "Physics"
type input "Electricity & Magnetism"
type input "Coulomb's Law & Electric Field"
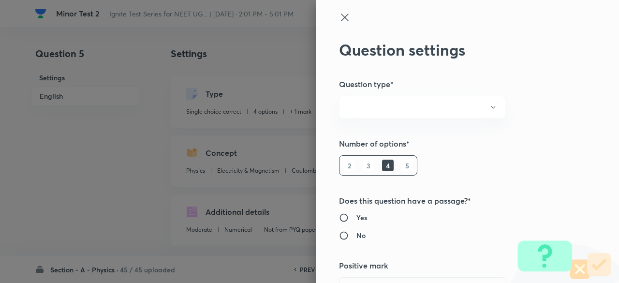
type input "Field of Ring Charge"
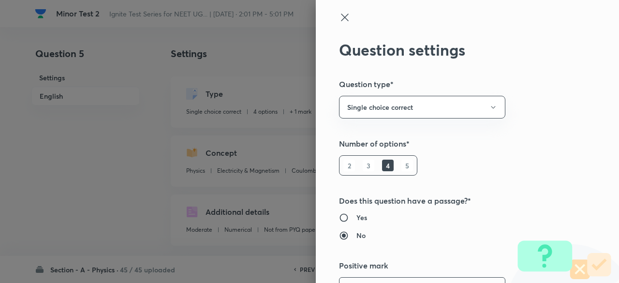
scroll to position [19, 0]
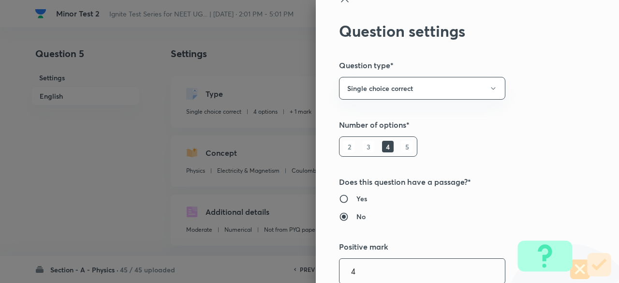
type input "4"
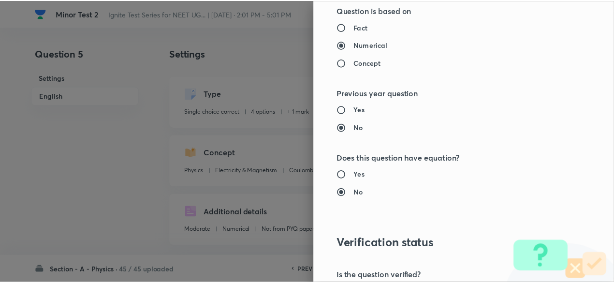
scroll to position [1033, 0]
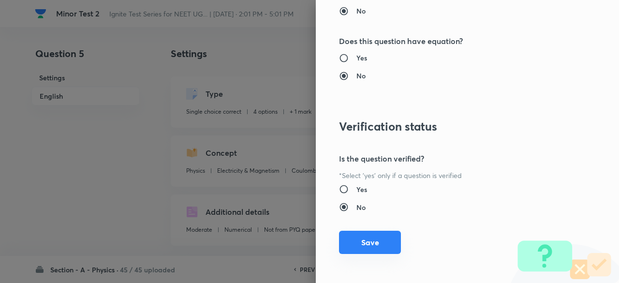
type input "1"
click at [376, 238] on button "Save" at bounding box center [370, 242] width 62 height 23
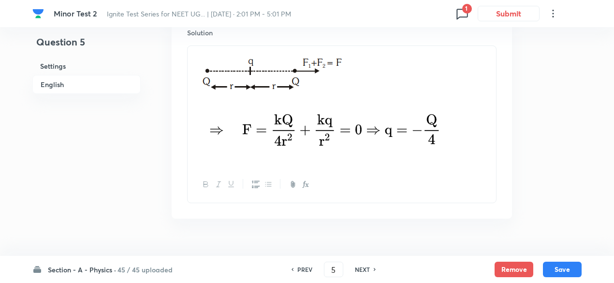
scroll to position [1092, 0]
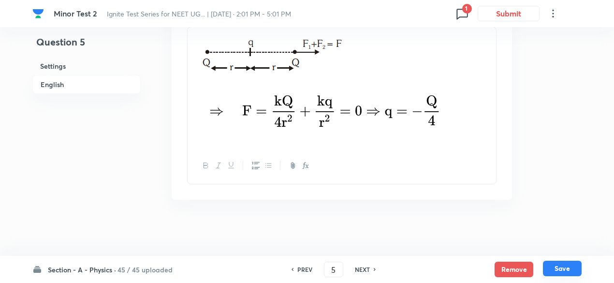
click at [574, 267] on button "Save" at bounding box center [562, 268] width 39 height 15
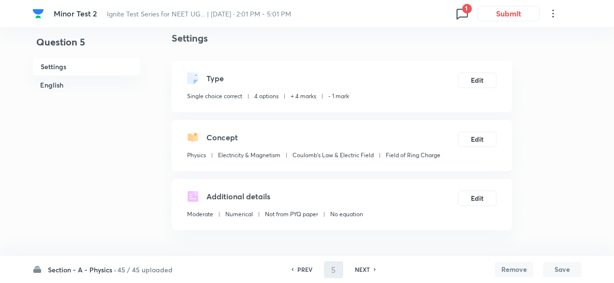
scroll to position [0, 0]
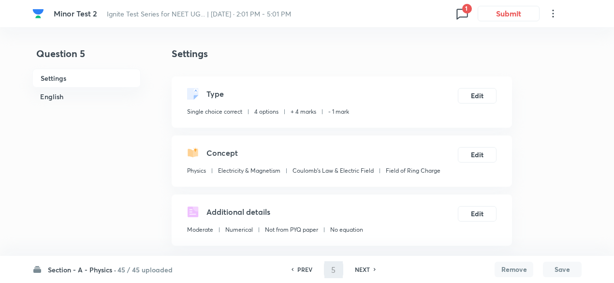
type input "6"
checkbox input "false"
checkbox input "true"
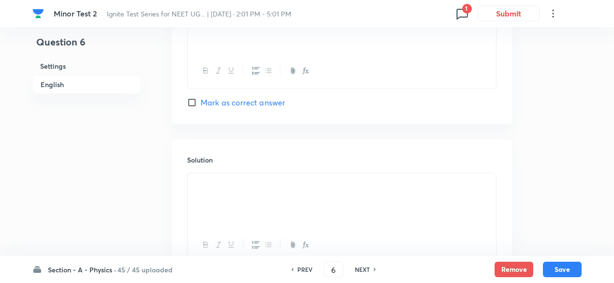
scroll to position [1054, 0]
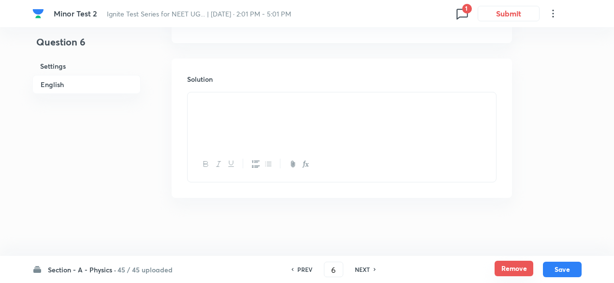
click at [504, 267] on button "Remove" at bounding box center [514, 268] width 39 height 15
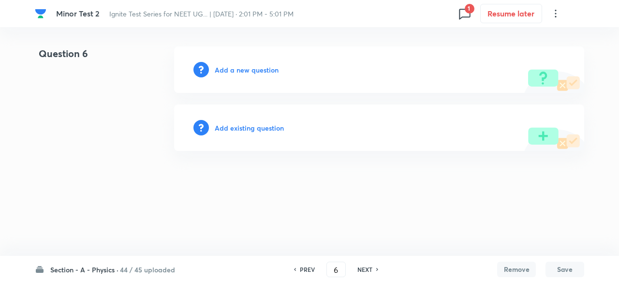
click at [267, 128] on h6 "Add existing question" at bounding box center [249, 128] width 69 height 10
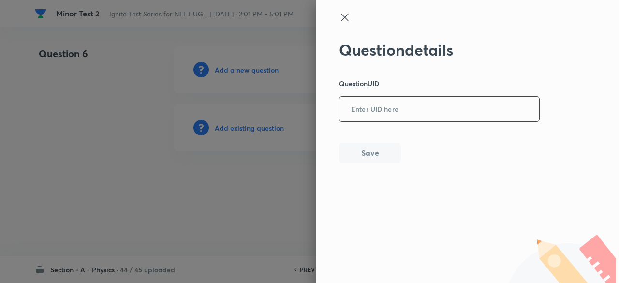
click at [389, 111] on input "text" at bounding box center [440, 110] width 200 height 24
paste input "PLBK7"
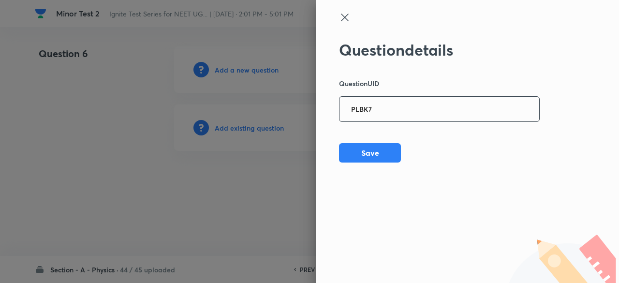
click at [389, 111] on input "PLBK7" at bounding box center [440, 110] width 200 height 24
type input "PLBK7"
click at [377, 141] on div "Question details Question UID PLBK7 ​ Save" at bounding box center [439, 102] width 201 height 122
click at [377, 147] on button "Save" at bounding box center [370, 151] width 62 height 19
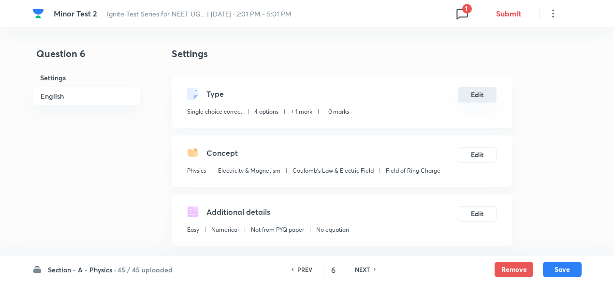
click at [488, 97] on button "Edit" at bounding box center [477, 94] width 39 height 15
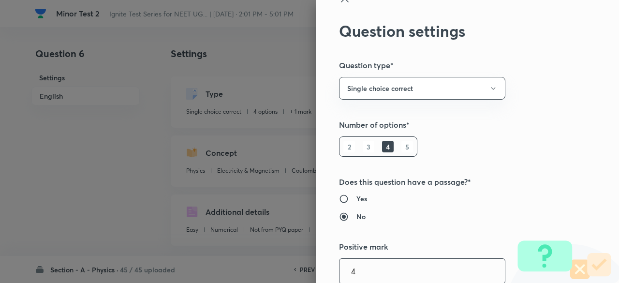
type input "4"
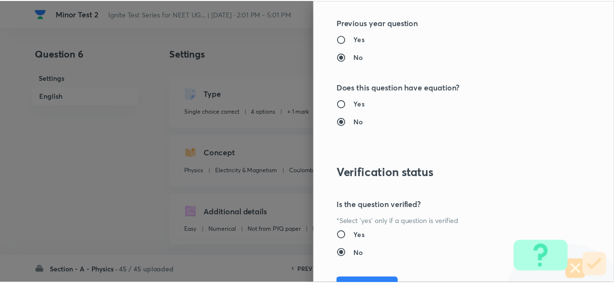
scroll to position [1033, 0]
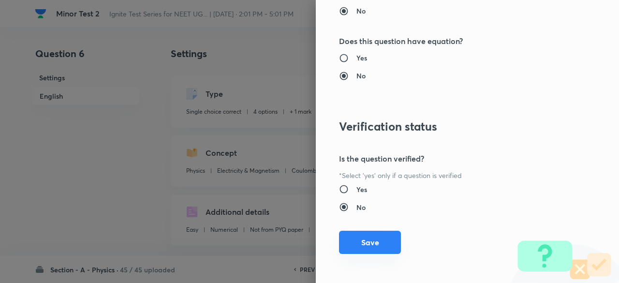
type input "1"
click at [370, 240] on button "Save" at bounding box center [370, 242] width 62 height 23
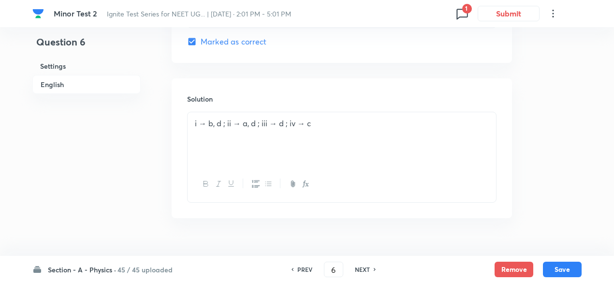
scroll to position [1126, 0]
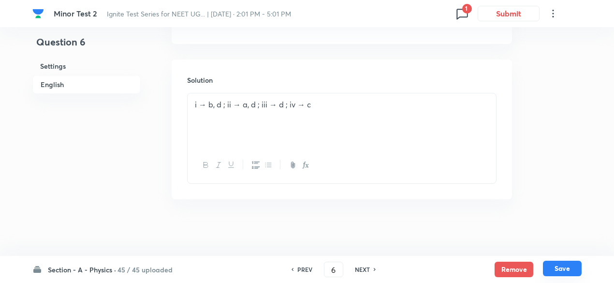
click at [564, 268] on button "Save" at bounding box center [562, 268] width 39 height 15
type input "7"
checkbox input "true"
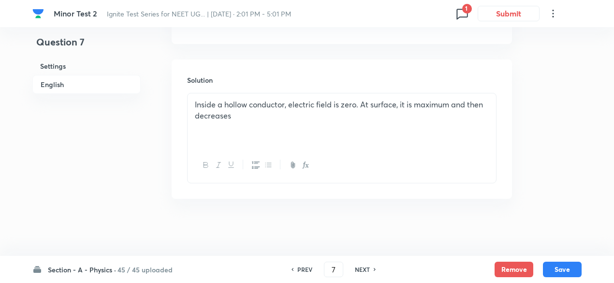
scroll to position [1042, 0]
click at [368, 269] on h6 "NEXT" at bounding box center [362, 269] width 15 height 9
type input "8"
checkbox input "false"
checkbox input "true"
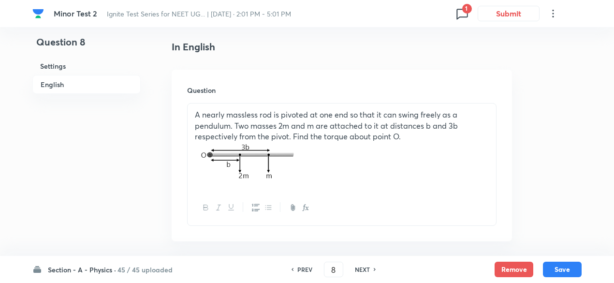
scroll to position [244, 0]
click at [510, 269] on button "Remove" at bounding box center [514, 268] width 39 height 15
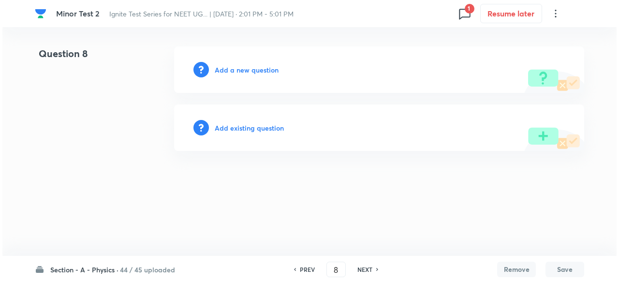
scroll to position [0, 0]
click at [272, 127] on h6 "Add existing question" at bounding box center [249, 128] width 69 height 10
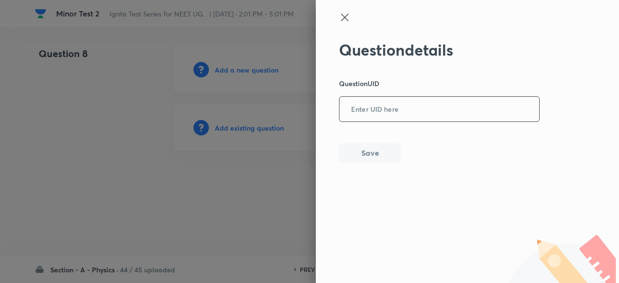
click at [395, 107] on input "text" at bounding box center [440, 110] width 200 height 24
paste input "HTZHZ"
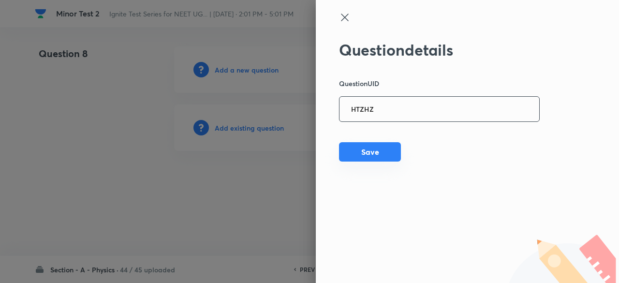
type input "HTZHZ"
click at [376, 152] on button "Save" at bounding box center [370, 151] width 62 height 19
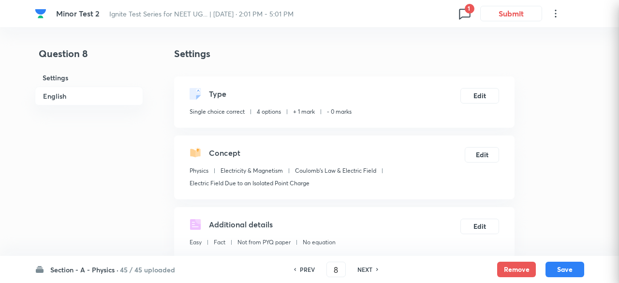
checkbox input "true"
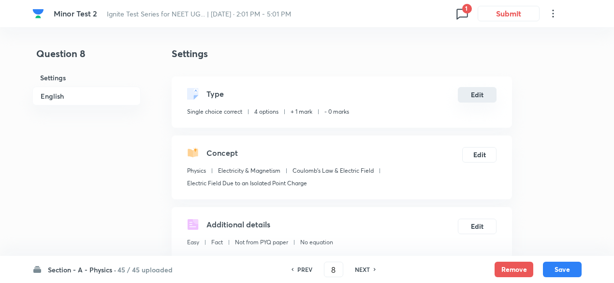
click at [481, 92] on button "Edit" at bounding box center [477, 94] width 39 height 15
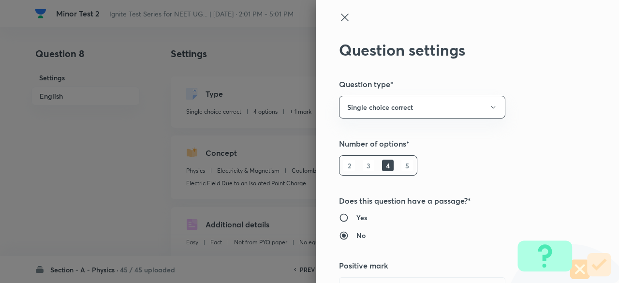
scroll to position [19, 0]
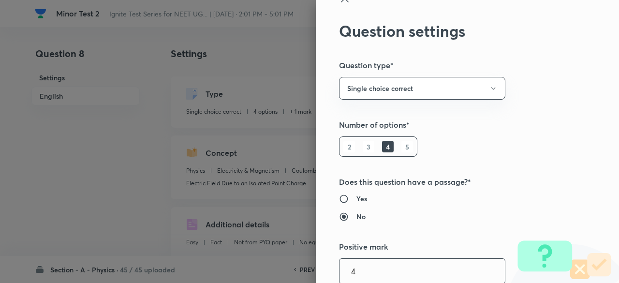
type input "4"
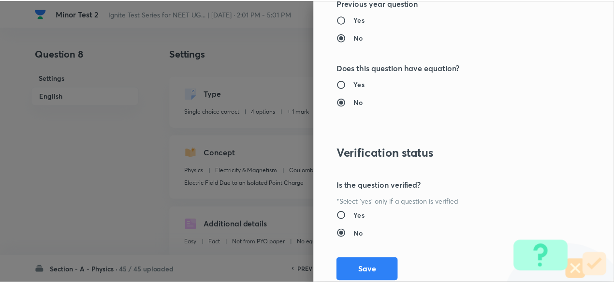
scroll to position [1033, 0]
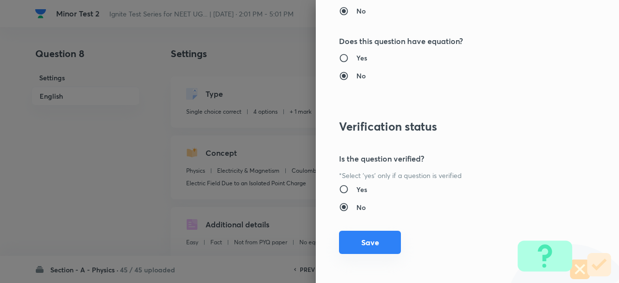
type input "1"
click at [381, 240] on button "Save" at bounding box center [370, 242] width 62 height 23
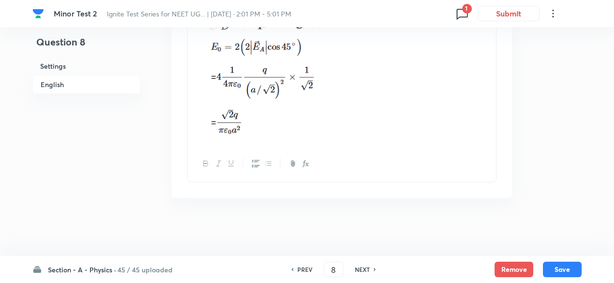
scroll to position [1231, 0]
click at [569, 270] on button "Save" at bounding box center [562, 268] width 39 height 15
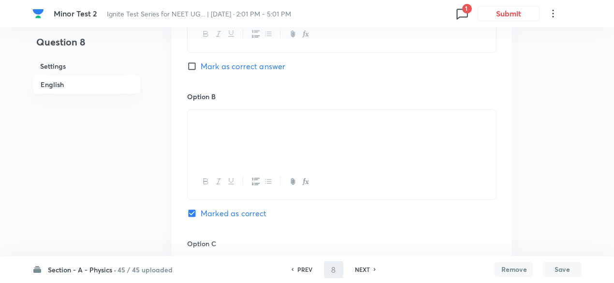
type input "9"
checkbox input "false"
checkbox input "true"
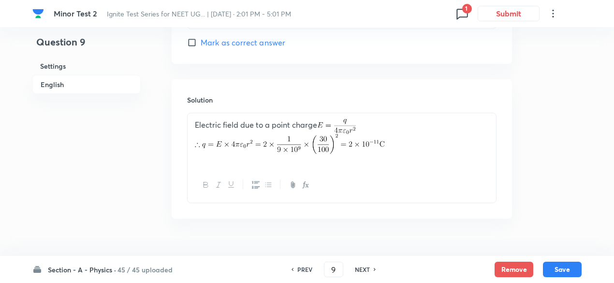
scroll to position [1038, 0]
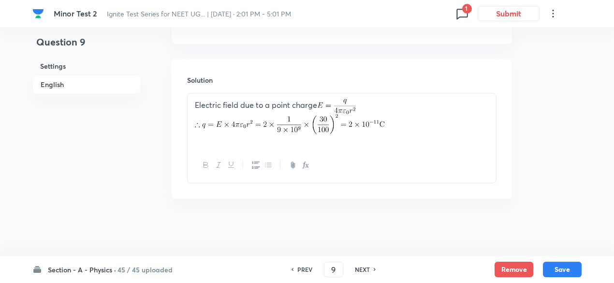
click at [367, 271] on h6 "NEXT" at bounding box center [362, 269] width 15 height 9
type input "10"
checkbox input "true"
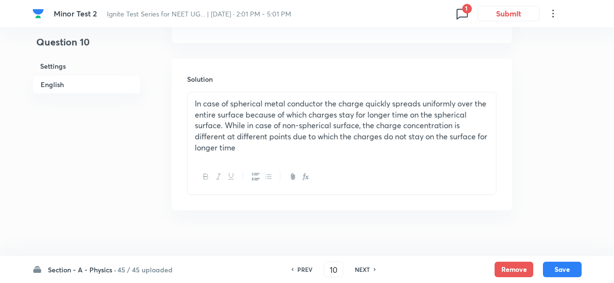
scroll to position [1085, 0]
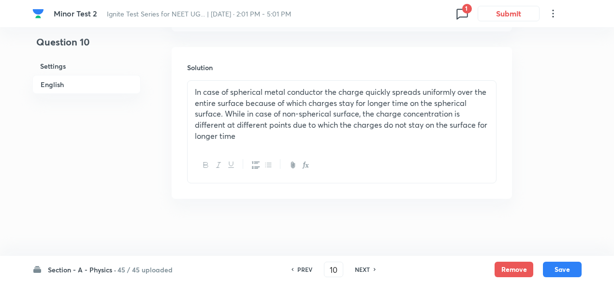
click at [366, 268] on h6 "NEXT" at bounding box center [362, 269] width 15 height 9
type input "11"
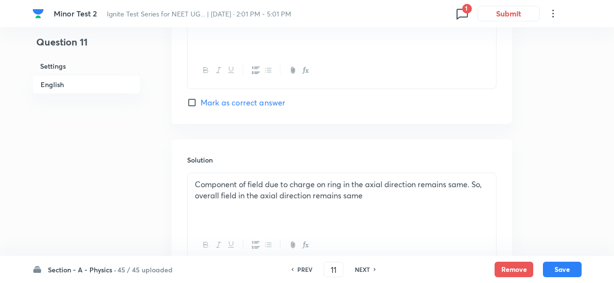
checkbox input "true"
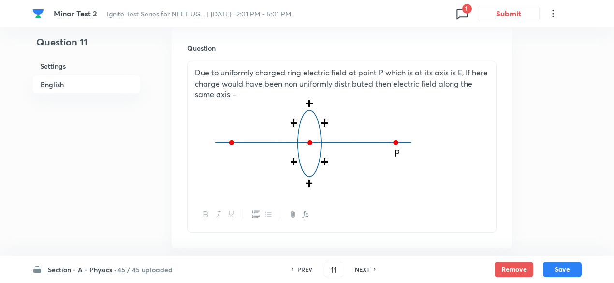
scroll to position [285, 0]
click at [366, 268] on h6 "NEXT" at bounding box center [362, 269] width 15 height 9
type input "12"
checkbox input "false"
checkbox input "true"
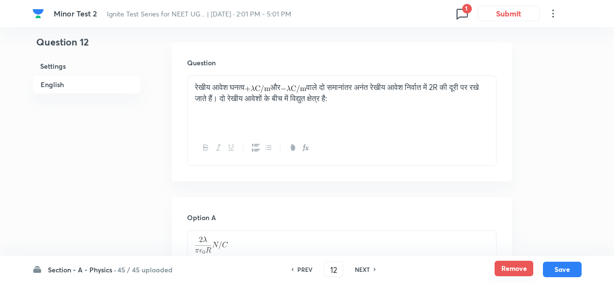
click at [506, 267] on button "Remove" at bounding box center [514, 268] width 39 height 15
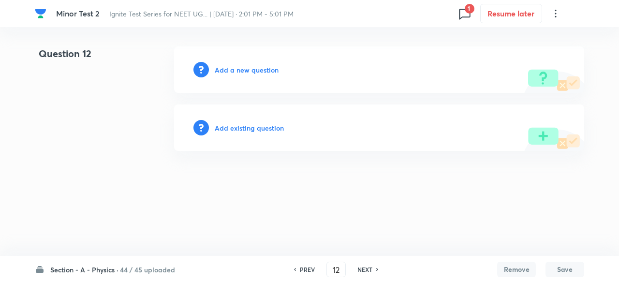
click at [264, 128] on h6 "Add existing question" at bounding box center [249, 128] width 69 height 10
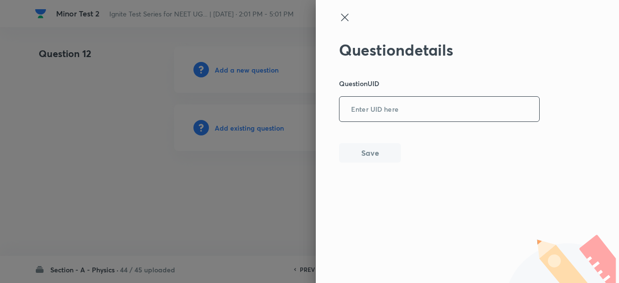
click at [404, 109] on input "text" at bounding box center [440, 110] width 200 height 24
paste input "43JKN"
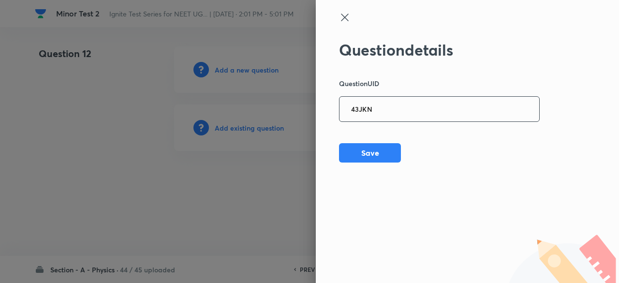
type input "43JKN"
click at [379, 157] on button "Save" at bounding box center [370, 151] width 62 height 19
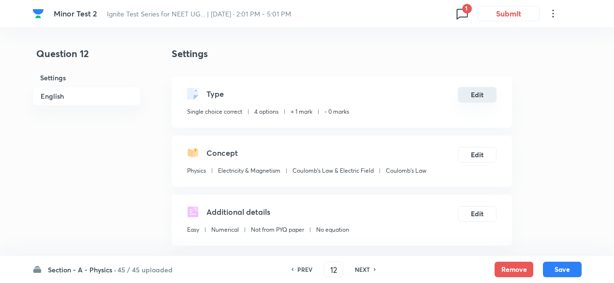
click at [482, 97] on button "Edit" at bounding box center [477, 94] width 39 height 15
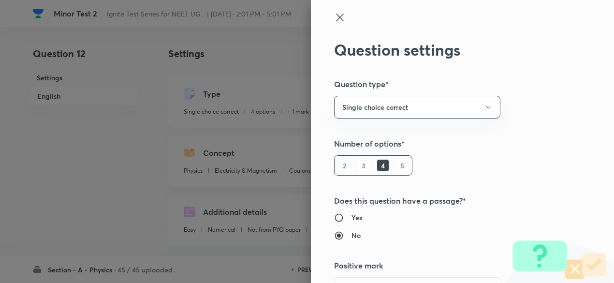
type input "1"
type input "0"
type input "Coulomb's Law"
radio input "false"
radio input "true"
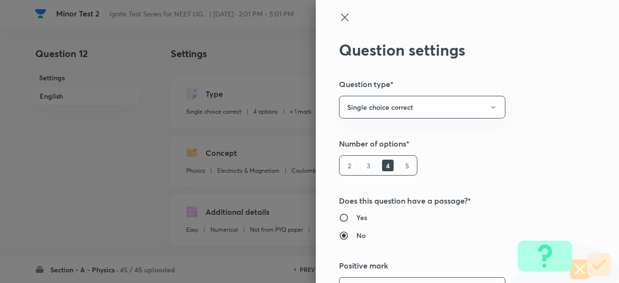
scroll to position [19, 0]
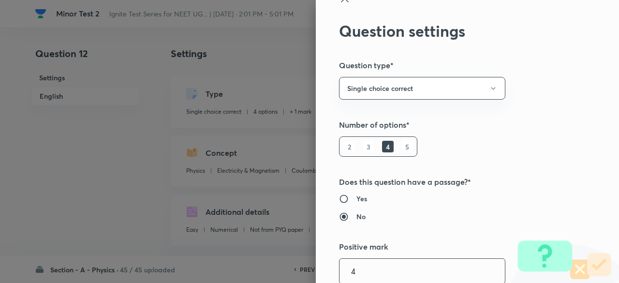
type input "4"
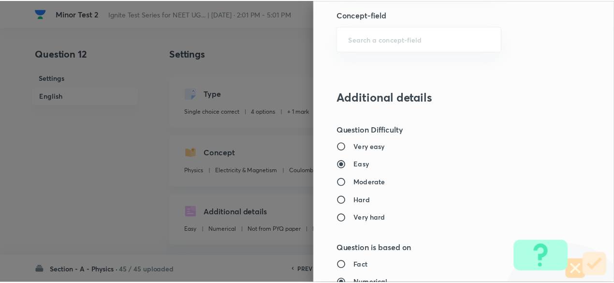
scroll to position [1033, 0]
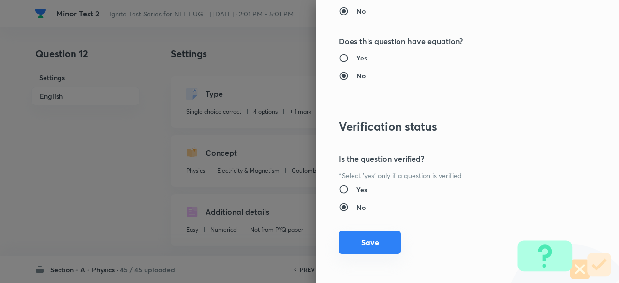
type input "1"
click at [371, 238] on button "Save" at bounding box center [370, 242] width 62 height 23
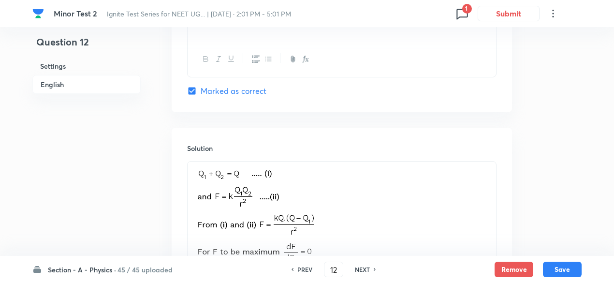
scroll to position [1110, 0]
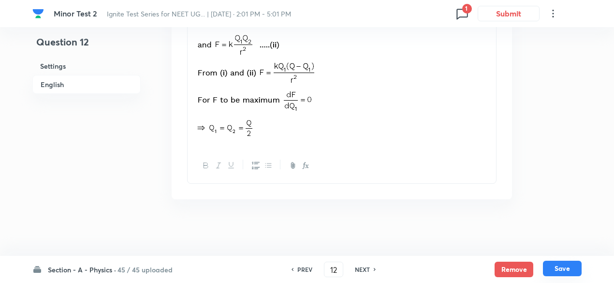
click at [565, 267] on button "Save" at bounding box center [562, 268] width 39 height 15
type input "13"
checkbox input "false"
checkbox input "true"
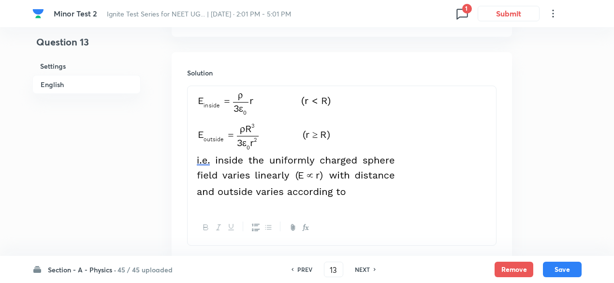
click at [362, 269] on h6 "NEXT" at bounding box center [362, 269] width 15 height 9
type input "14"
checkbox input "false"
checkbox input "true"
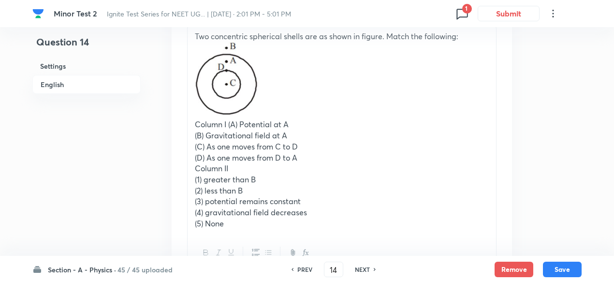
scroll to position [339, 0]
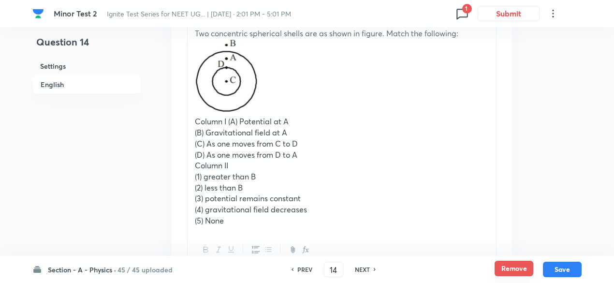
click at [507, 271] on button "Remove" at bounding box center [514, 268] width 39 height 15
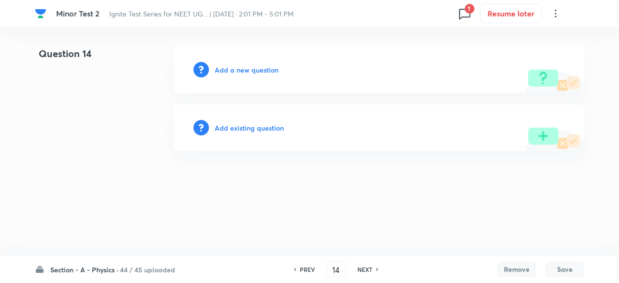
click at [276, 127] on h6 "Add existing question" at bounding box center [249, 128] width 69 height 10
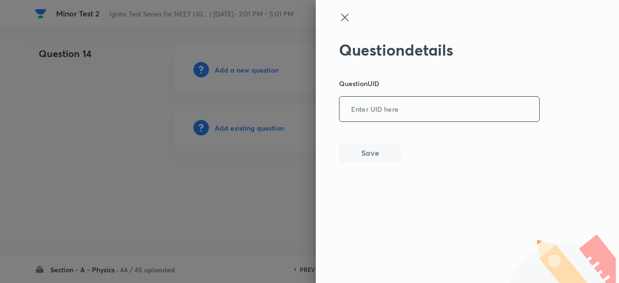
click at [381, 114] on input "text" at bounding box center [440, 110] width 200 height 24
paste input "89BY8"
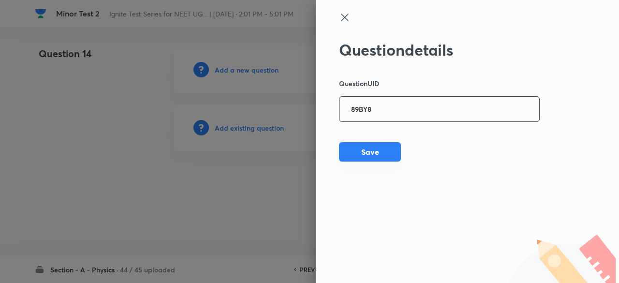
type input "89BY8"
click at [379, 154] on button "Save" at bounding box center [370, 151] width 62 height 19
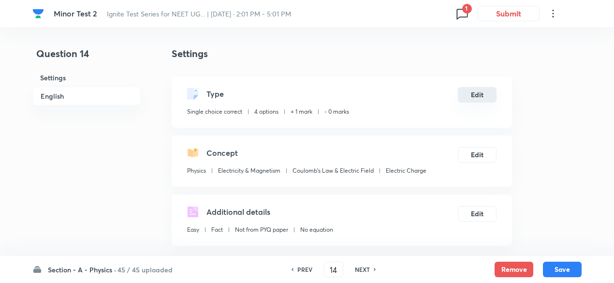
click at [476, 98] on button "Edit" at bounding box center [477, 94] width 39 height 15
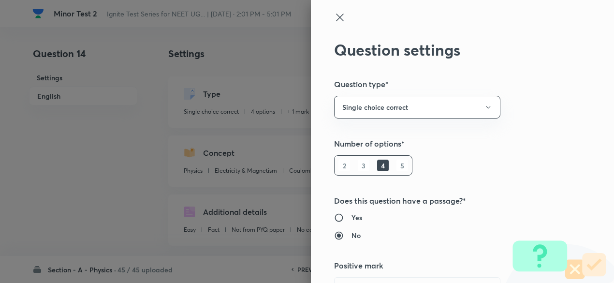
type input "1"
type input "0"
type input "Electric Charge"
radio input "true"
radio input "false"
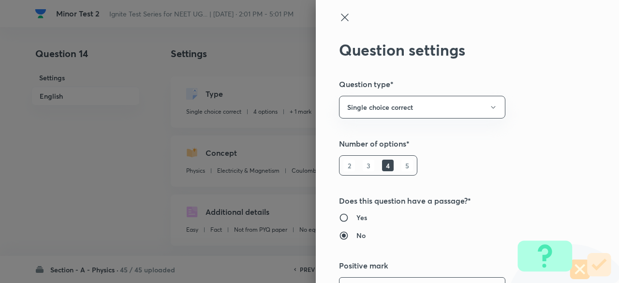
scroll to position [19, 0]
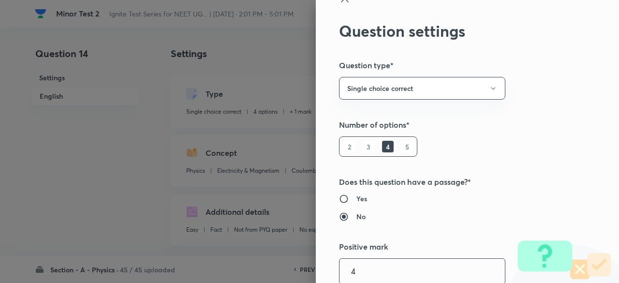
type input "4"
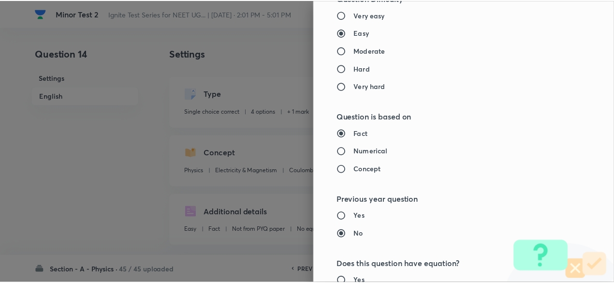
scroll to position [1033, 0]
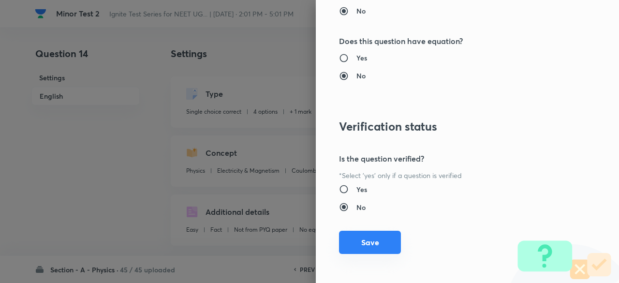
type input "1"
click at [370, 246] on button "Save" at bounding box center [370, 242] width 62 height 23
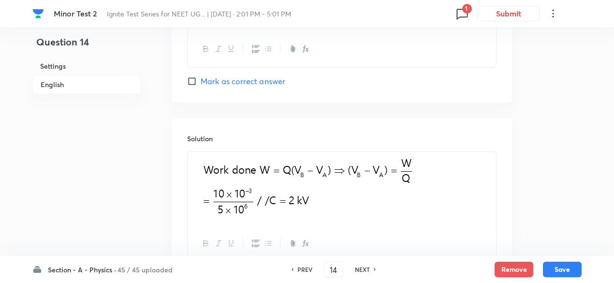
scroll to position [1071, 0]
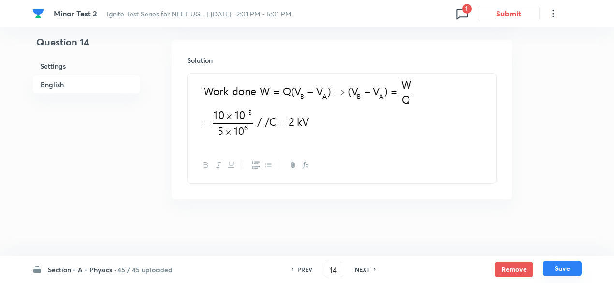
click at [567, 268] on button "Save" at bounding box center [562, 268] width 39 height 15
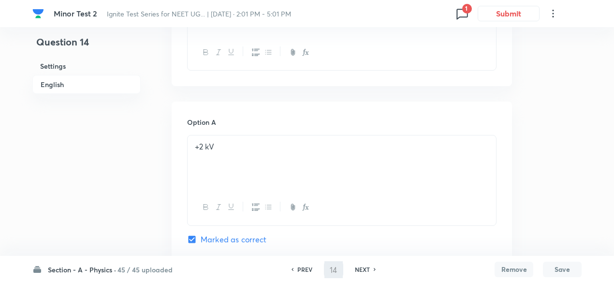
scroll to position [0, 0]
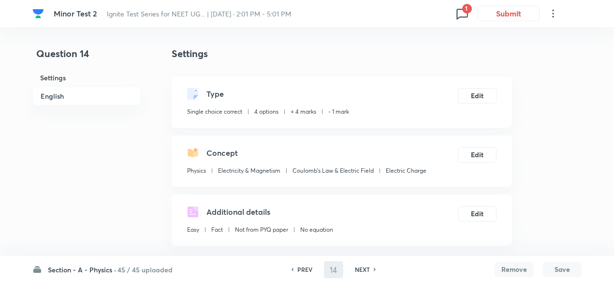
type input "15"
checkbox input "false"
checkbox input "true"
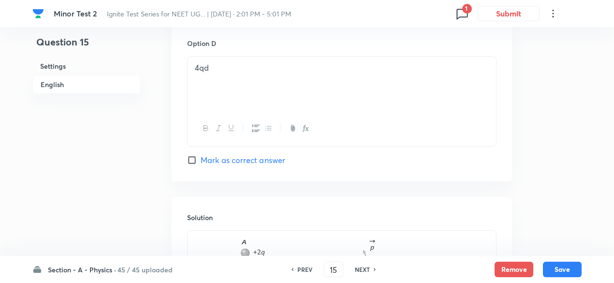
scroll to position [1112, 0]
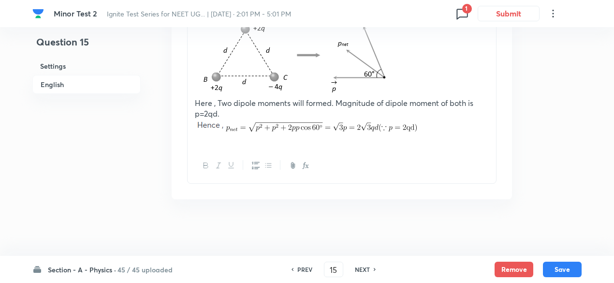
click at [364, 273] on h6 "NEXT" at bounding box center [362, 269] width 15 height 9
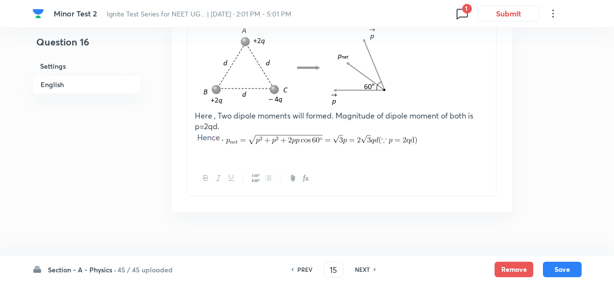
type input "16"
checkbox input "false"
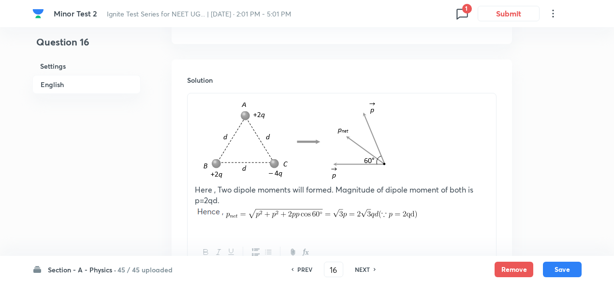
checkbox input "true"
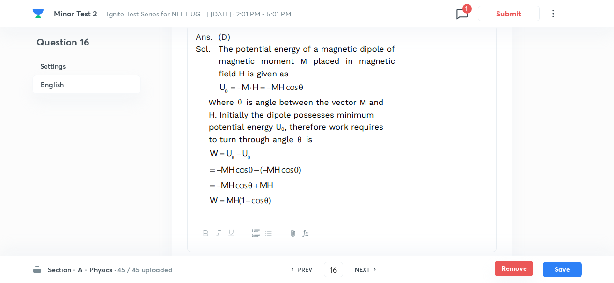
click at [505, 268] on button "Remove" at bounding box center [514, 268] width 39 height 15
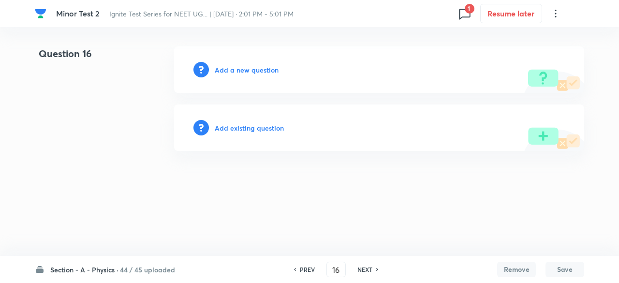
click at [262, 124] on h6 "Add existing question" at bounding box center [249, 128] width 69 height 10
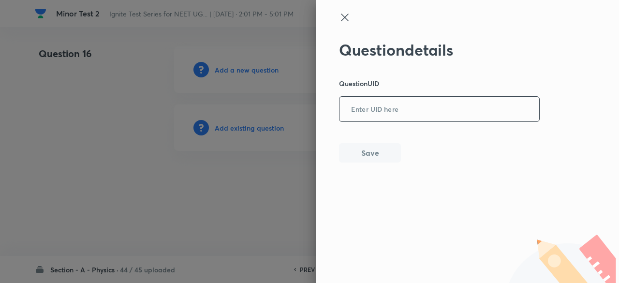
click at [387, 102] on input "text" at bounding box center [440, 110] width 200 height 24
paste input "PZNNW"
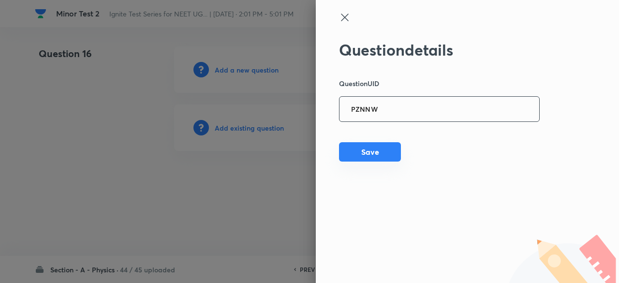
type input "PZNNW"
click at [389, 154] on button "Save" at bounding box center [370, 151] width 62 height 19
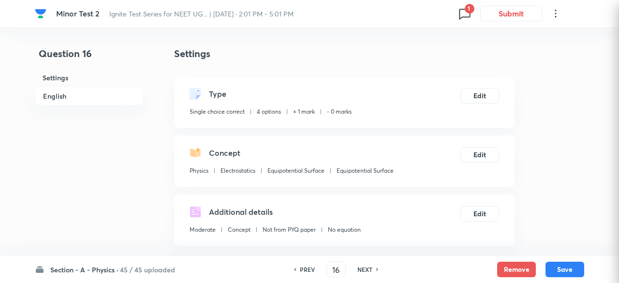
checkbox input "true"
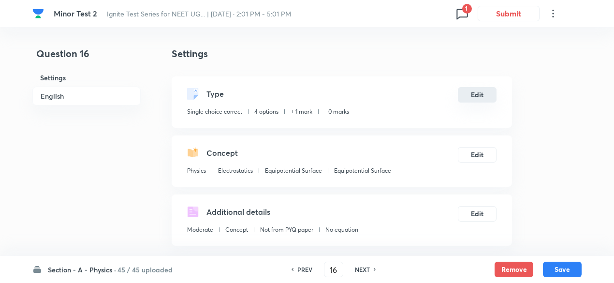
click at [480, 94] on button "Edit" at bounding box center [477, 94] width 39 height 15
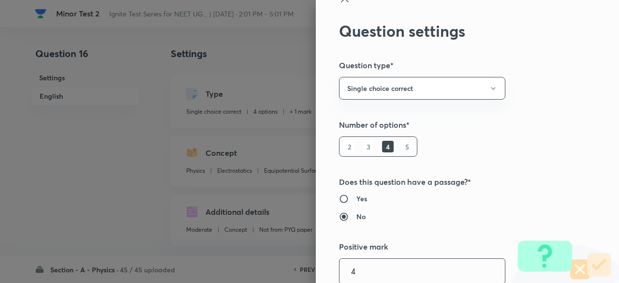
type input "4"
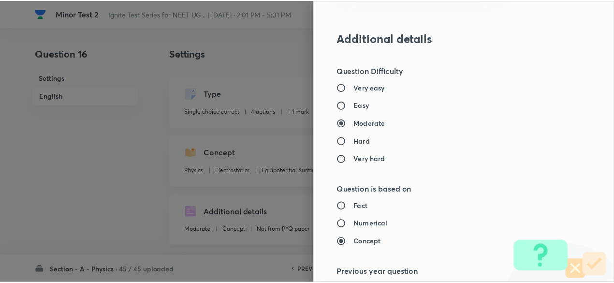
scroll to position [1033, 0]
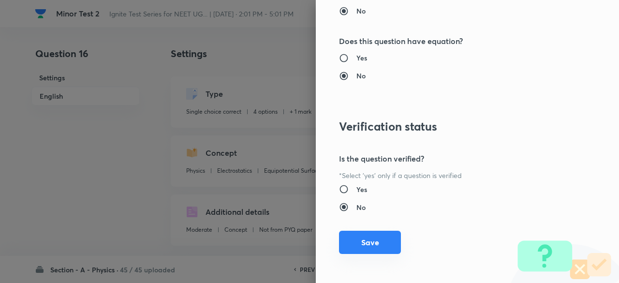
type input "1"
click at [363, 237] on button "Save" at bounding box center [370, 242] width 62 height 23
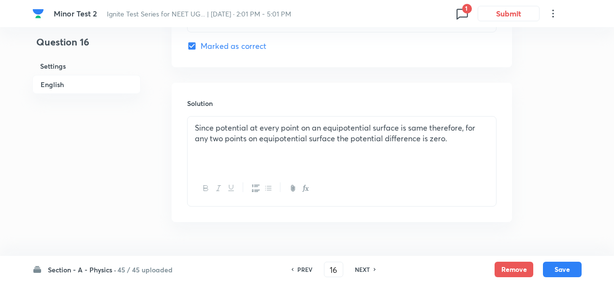
scroll to position [1038, 0]
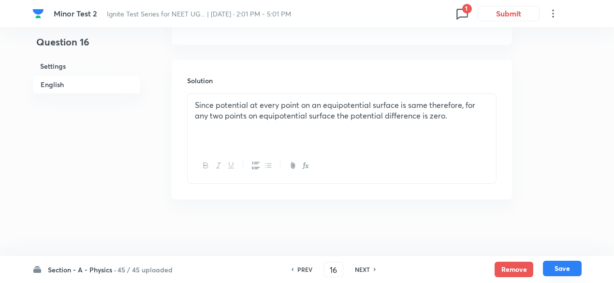
click at [560, 267] on button "Save" at bounding box center [562, 268] width 39 height 15
type input "17"
checkbox input "false"
checkbox input "true"
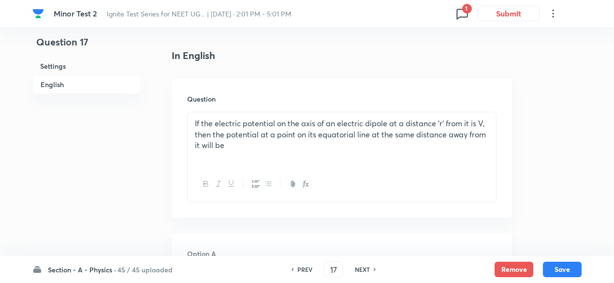
scroll to position [235, 0]
click at [305, 268] on h6 "PREV" at bounding box center [304, 269] width 15 height 9
type input "16"
checkbox input "false"
checkbox input "true"
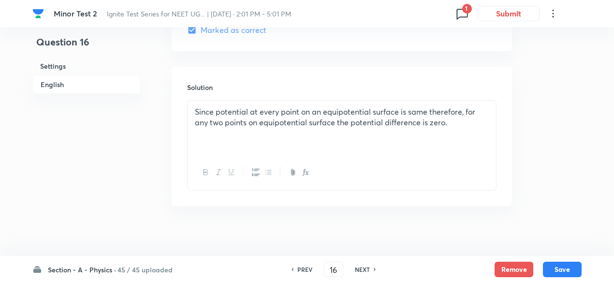
scroll to position [1038, 0]
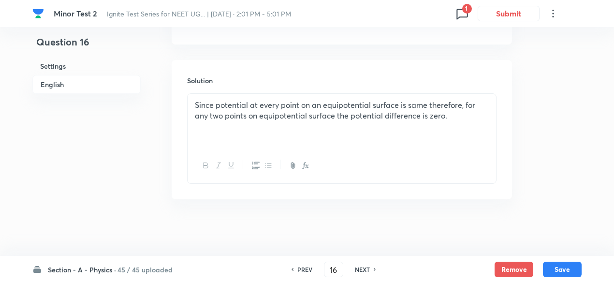
click at [366, 270] on h6 "NEXT" at bounding box center [362, 269] width 15 height 9
type input "17"
checkbox input "false"
checkbox input "true"
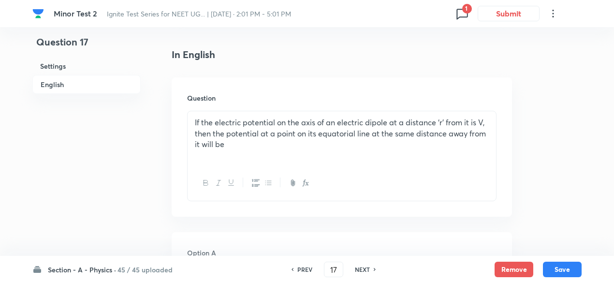
scroll to position [237, 0]
click at [505, 268] on button "Remove" at bounding box center [514, 268] width 39 height 15
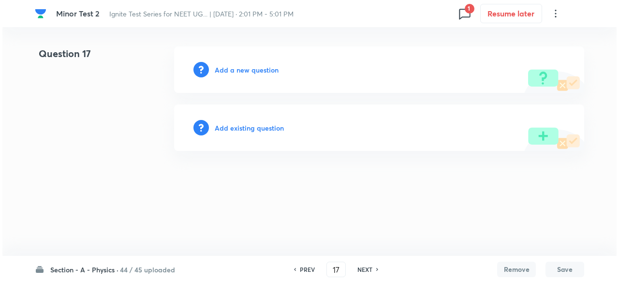
scroll to position [0, 0]
click at [269, 131] on h6 "Add existing question" at bounding box center [249, 128] width 69 height 10
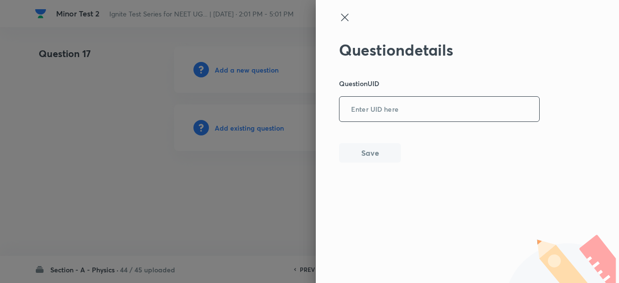
click at [381, 115] on input "text" at bounding box center [440, 110] width 200 height 24
paste input "4GW6S"
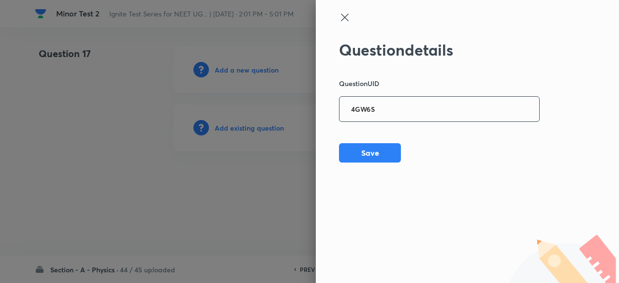
click at [381, 115] on input "4GW6S" at bounding box center [440, 110] width 200 height 24
type input "4GW6S"
click at [383, 149] on button "Save" at bounding box center [370, 151] width 62 height 19
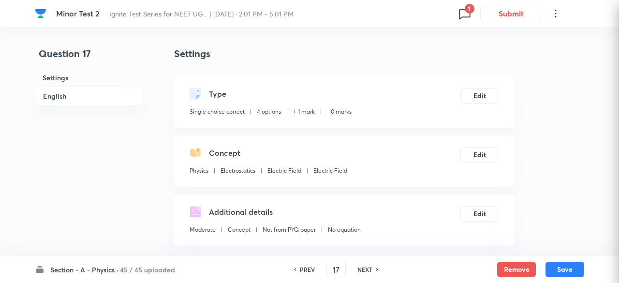
checkbox input "true"
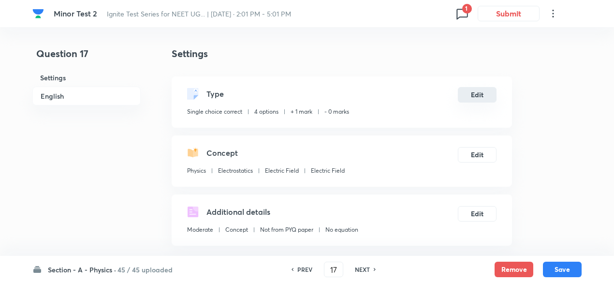
click at [483, 96] on button "Edit" at bounding box center [477, 94] width 39 height 15
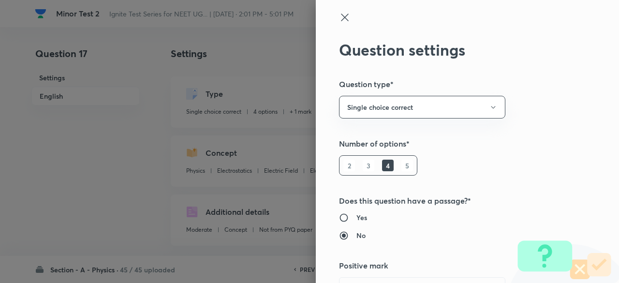
scroll to position [19, 0]
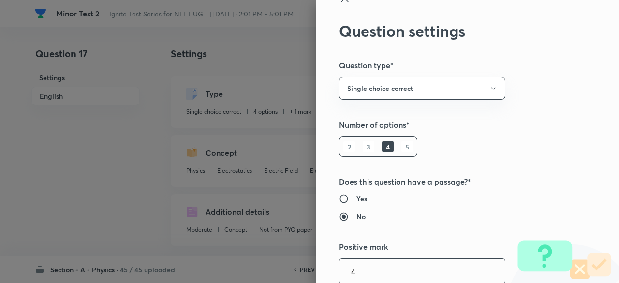
type input "4"
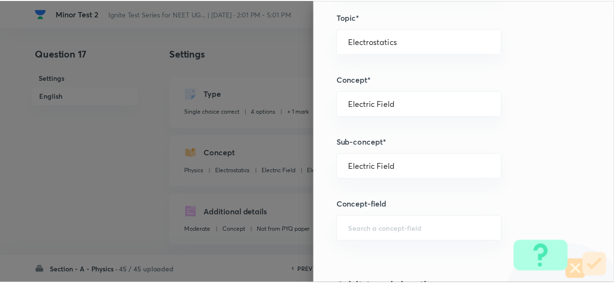
scroll to position [1033, 0]
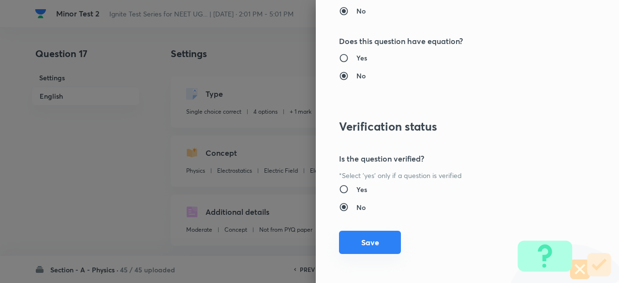
type input "1"
click at [365, 243] on button "Save" at bounding box center [370, 242] width 62 height 23
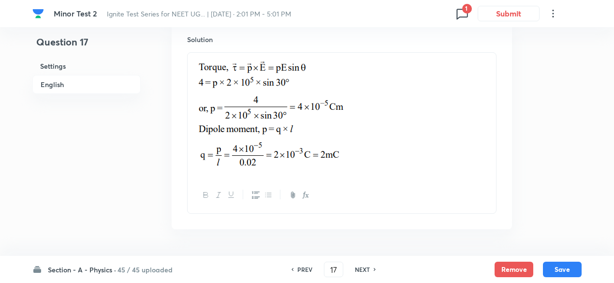
scroll to position [1102, 0]
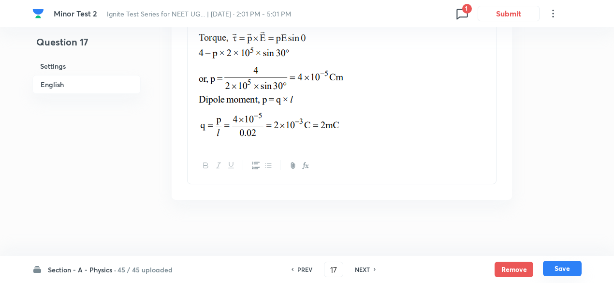
click at [564, 266] on button "Save" at bounding box center [562, 268] width 39 height 15
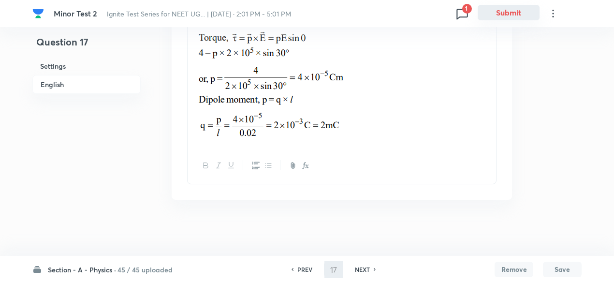
type input "18"
checkbox input "true"
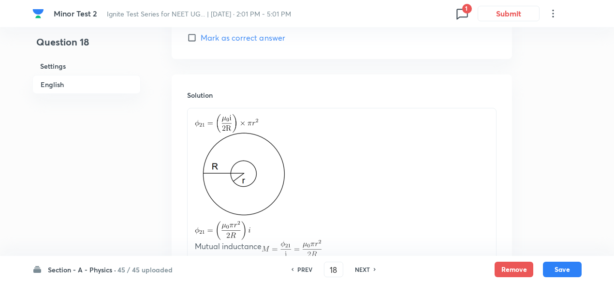
scroll to position [1216, 0]
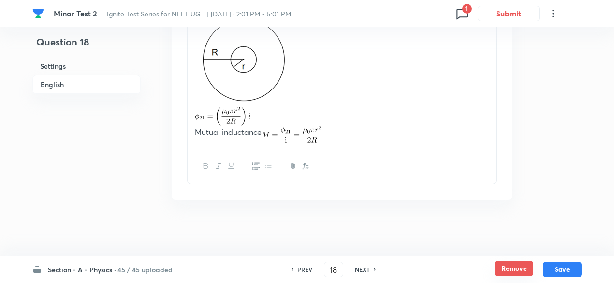
click at [503, 264] on button "Remove" at bounding box center [514, 268] width 39 height 15
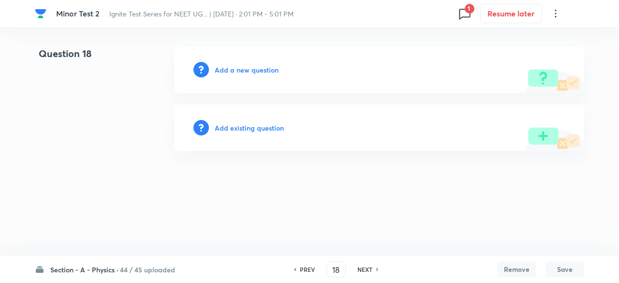
click at [266, 122] on div "Add existing question" at bounding box center [379, 127] width 410 height 46
click at [266, 123] on h6 "Add existing question" at bounding box center [249, 128] width 69 height 10
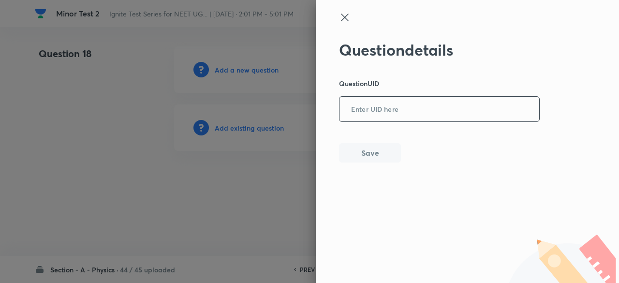
click at [403, 102] on input "text" at bounding box center [440, 110] width 200 height 24
paste input "C760K"
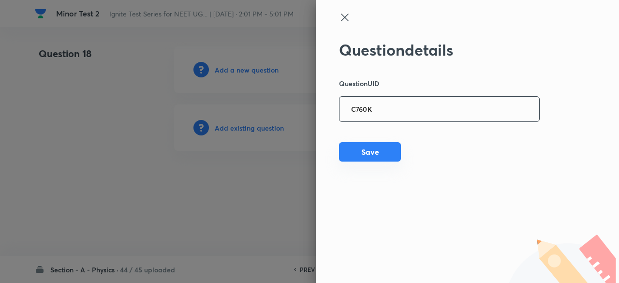
type input "C760K"
click at [377, 154] on button "Save" at bounding box center [370, 151] width 62 height 19
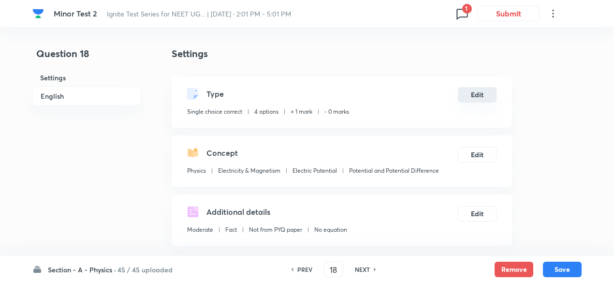
click at [479, 89] on button "Edit" at bounding box center [477, 94] width 39 height 15
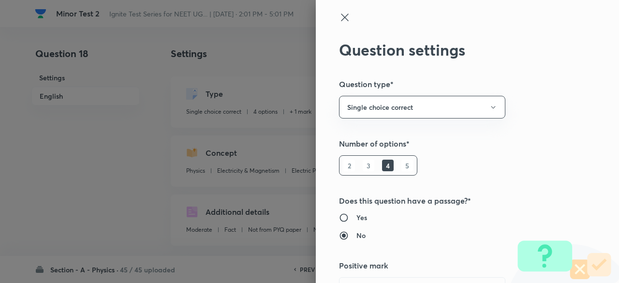
scroll to position [19, 0]
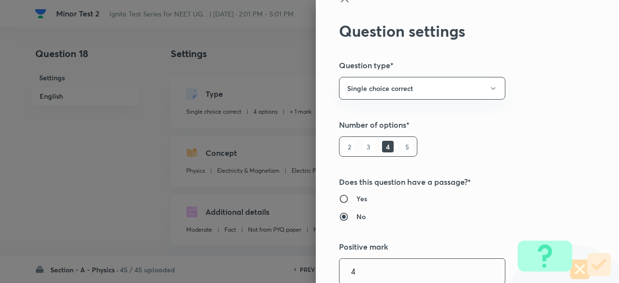
type input "4"
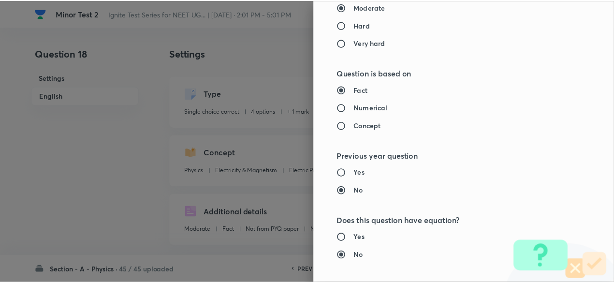
scroll to position [1033, 0]
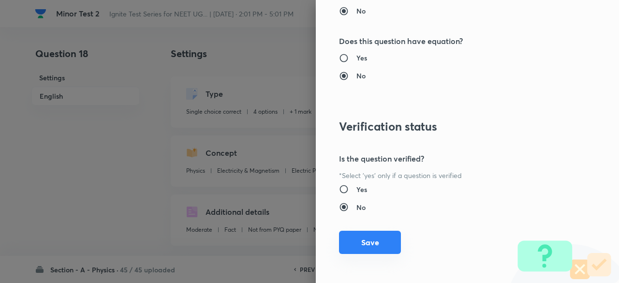
type input "1"
click at [380, 243] on button "Save" at bounding box center [370, 242] width 62 height 23
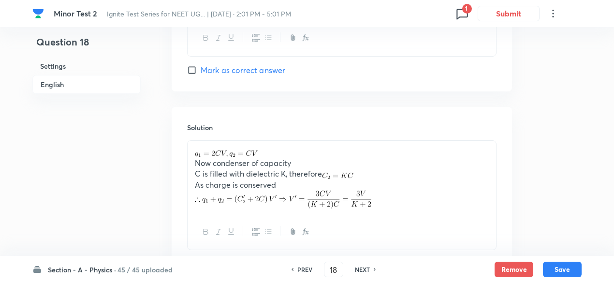
scroll to position [1047, 0]
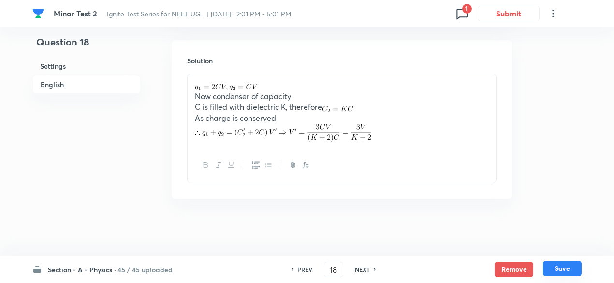
click at [571, 267] on button "Save" at bounding box center [562, 268] width 39 height 15
type input "19"
checkbox input "false"
checkbox input "true"
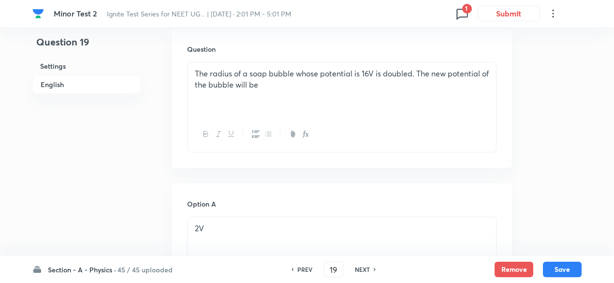
scroll to position [296, 0]
click at [510, 271] on button "Remove" at bounding box center [514, 268] width 39 height 15
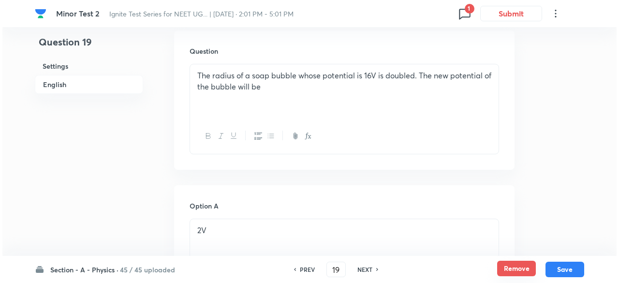
scroll to position [0, 0]
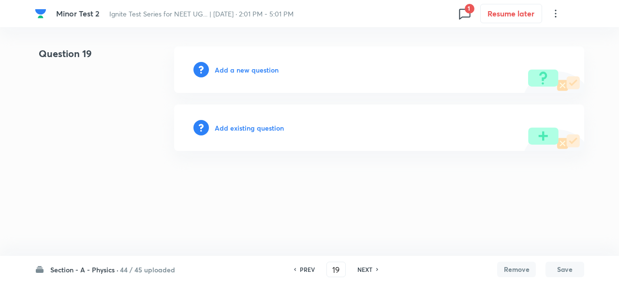
click at [265, 127] on h6 "Add existing question" at bounding box center [249, 128] width 69 height 10
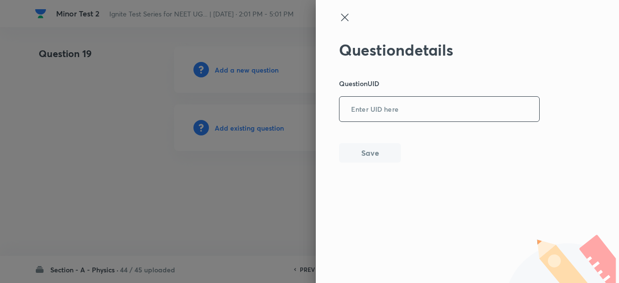
click at [404, 118] on input "text" at bounding box center [440, 110] width 200 height 24
paste input "5G8XC"
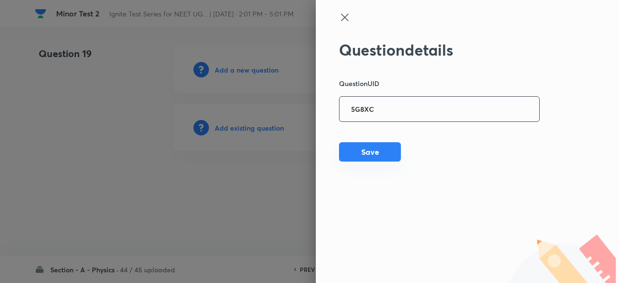
type input "5G8XC"
click at [372, 148] on button "Save" at bounding box center [370, 151] width 62 height 19
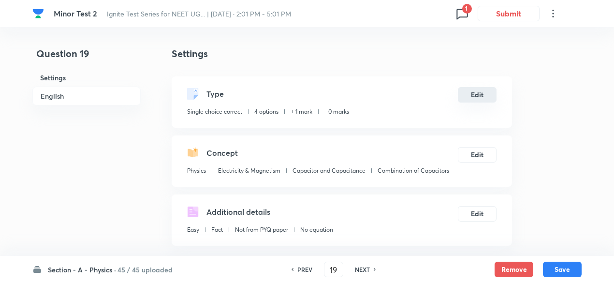
click at [476, 91] on button "Edit" at bounding box center [477, 94] width 39 height 15
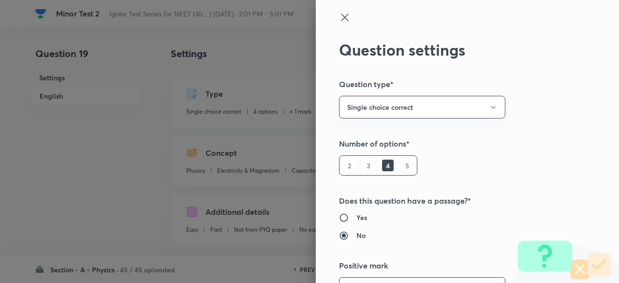
scroll to position [19, 0]
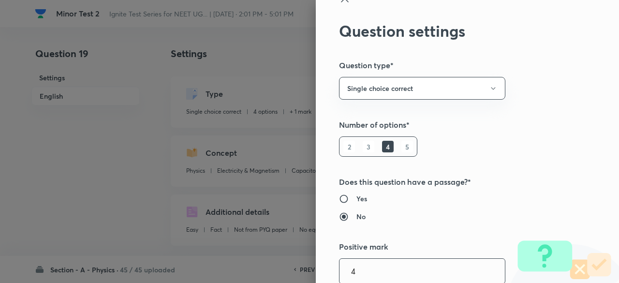
type input "4"
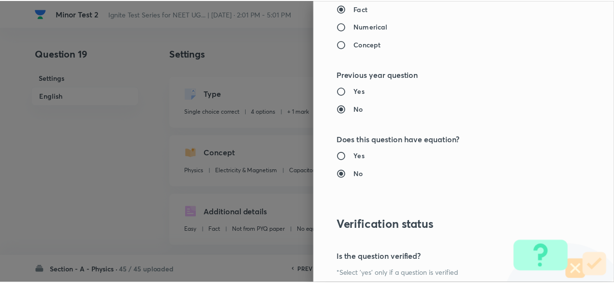
scroll to position [1033, 0]
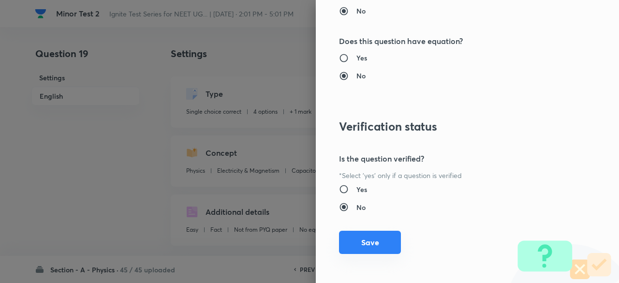
type input "1"
click at [382, 241] on button "Save" at bounding box center [370, 242] width 62 height 23
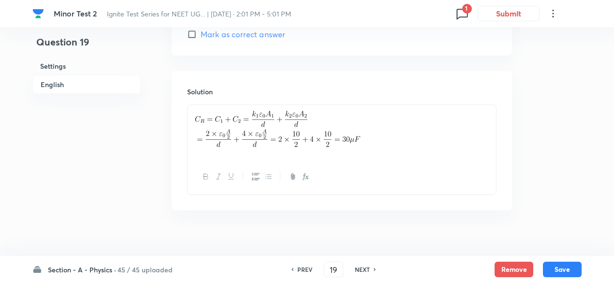
scroll to position [1027, 0]
click at [567, 269] on button "Save" at bounding box center [562, 268] width 39 height 15
type input "20"
checkbox input "false"
checkbox input "true"
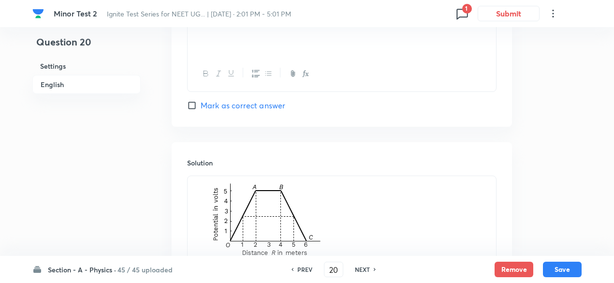
scroll to position [1204, 0]
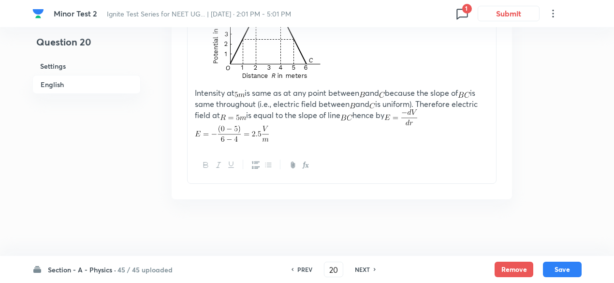
click at [366, 269] on h6 "NEXT" at bounding box center [362, 269] width 15 height 9
type input "21"
checkbox input "false"
checkbox input "true"
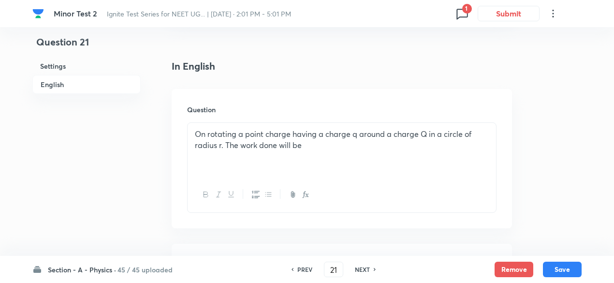
scroll to position [223, 0]
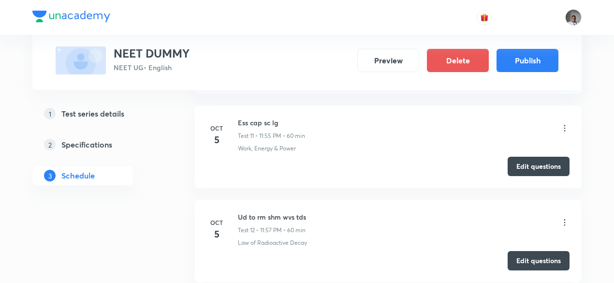
scroll to position [1508, 0]
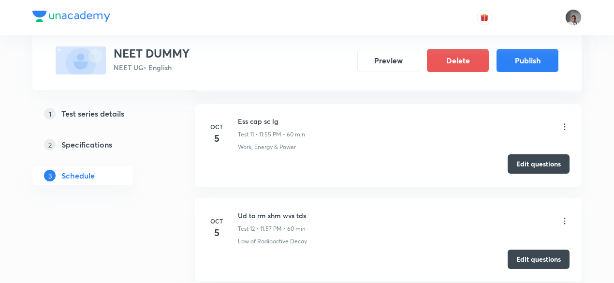
click at [519, 157] on button "Edit questions" at bounding box center [539, 163] width 62 height 19
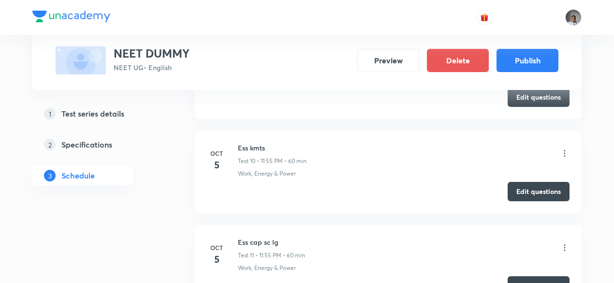
scroll to position [1359, 0]
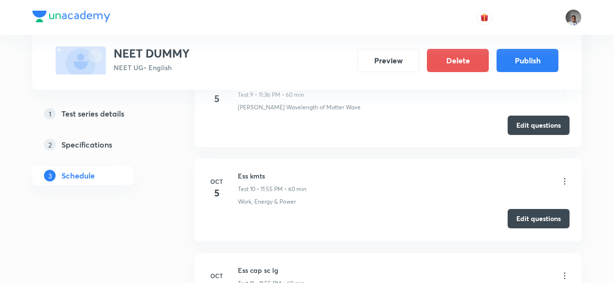
click at [516, 209] on button "Edit questions" at bounding box center [539, 218] width 62 height 19
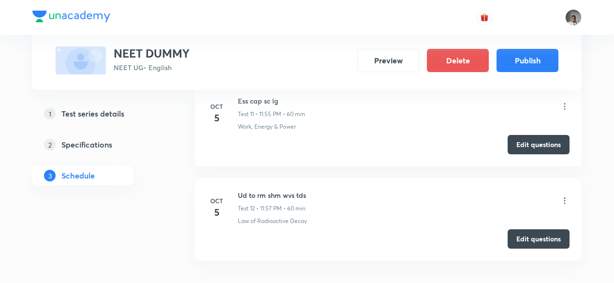
scroll to position [1532, 0]
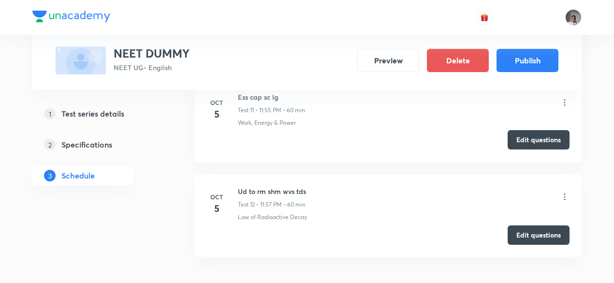
click at [526, 139] on button "Edit questions" at bounding box center [539, 139] width 62 height 19
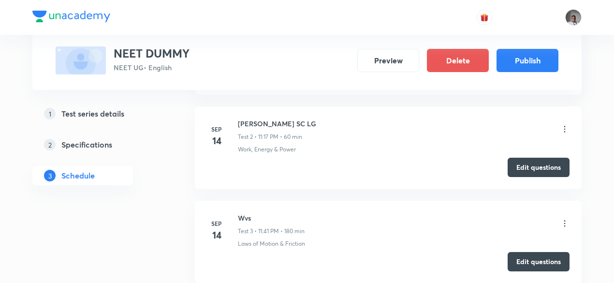
scroll to position [621, 0]
click at [541, 166] on button "Edit questions" at bounding box center [539, 166] width 62 height 19
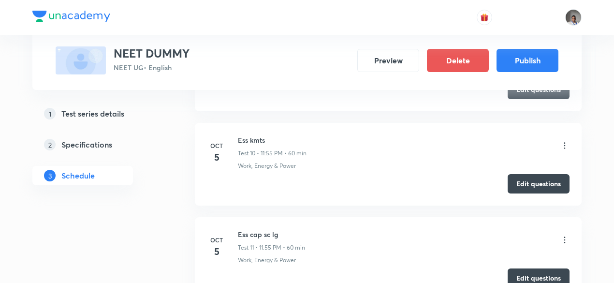
scroll to position [1392, 0]
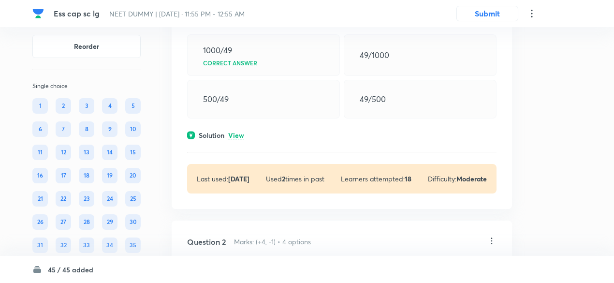
scroll to position [130, 0]
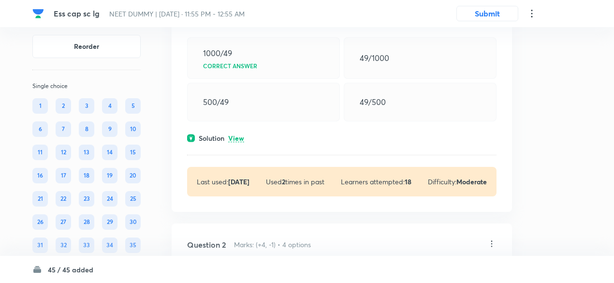
click at [236, 135] on p "View" at bounding box center [236, 138] width 16 height 7
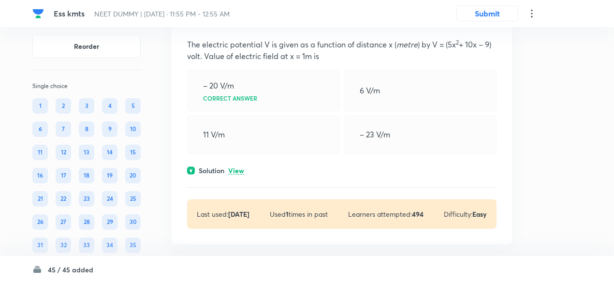
scroll to position [91, 0]
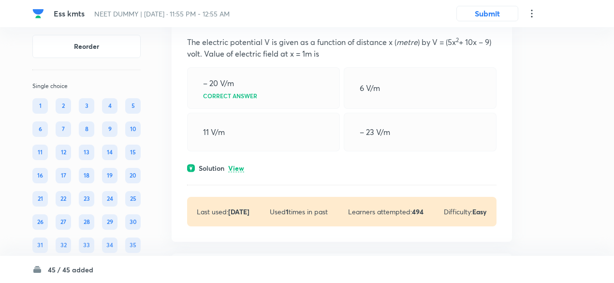
click at [237, 165] on p "View" at bounding box center [236, 168] width 16 height 7
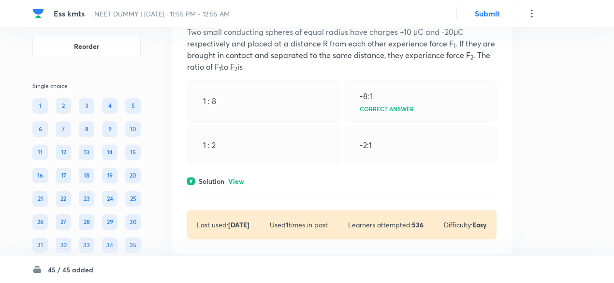
scroll to position [432, 0]
click at [237, 179] on p "View" at bounding box center [236, 181] width 16 height 7
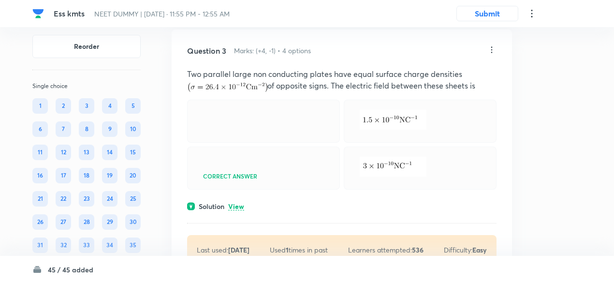
scroll to position [780, 0]
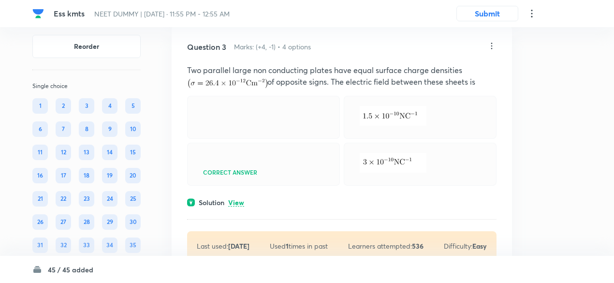
click at [237, 204] on p "View" at bounding box center [236, 202] width 16 height 7
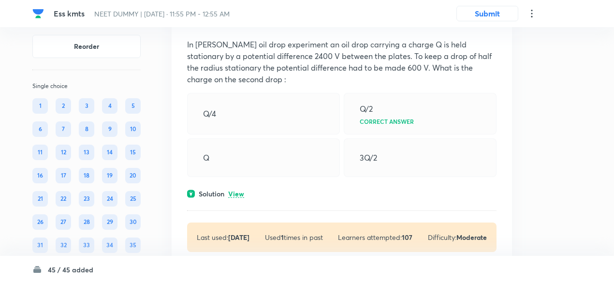
scroll to position [1266, 0]
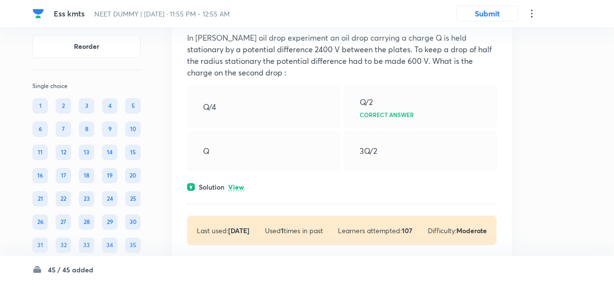
click at [237, 186] on div "Solution View" at bounding box center [342, 187] width 310 height 10
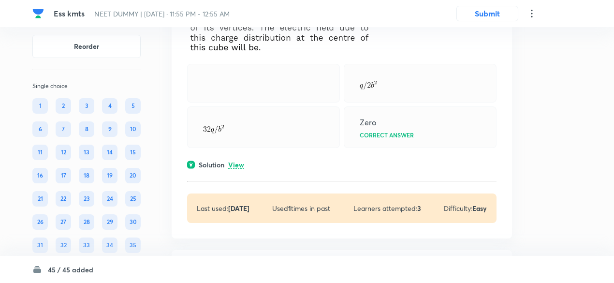
scroll to position [1684, 0]
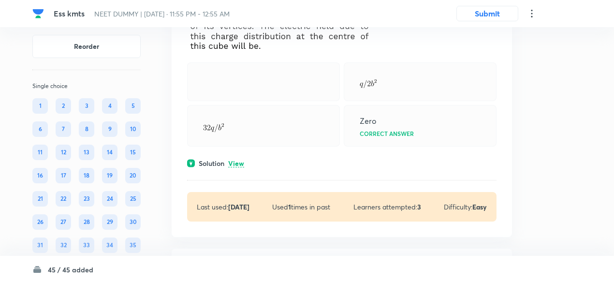
click at [240, 166] on p "View" at bounding box center [236, 163] width 16 height 7
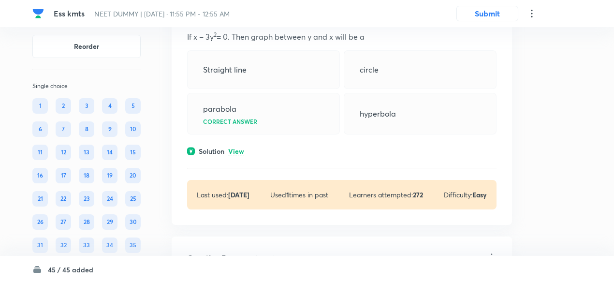
scroll to position [1983, 0]
click at [238, 150] on p "View" at bounding box center [236, 150] width 16 height 7
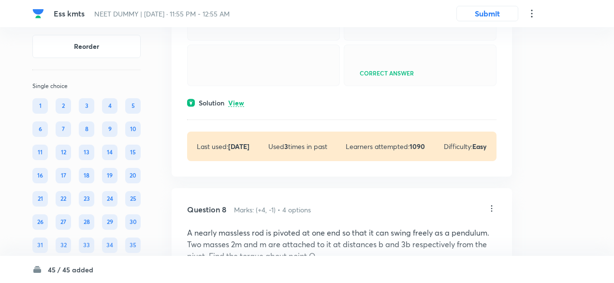
scroll to position [2328, 0]
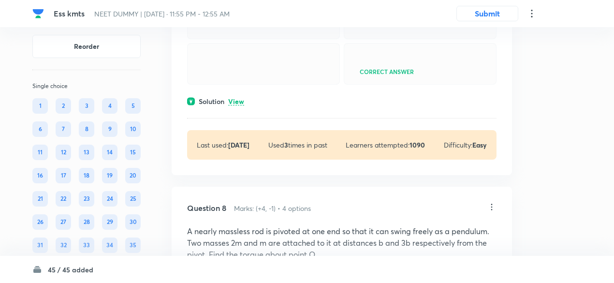
click at [230, 105] on p "View" at bounding box center [236, 101] width 16 height 7
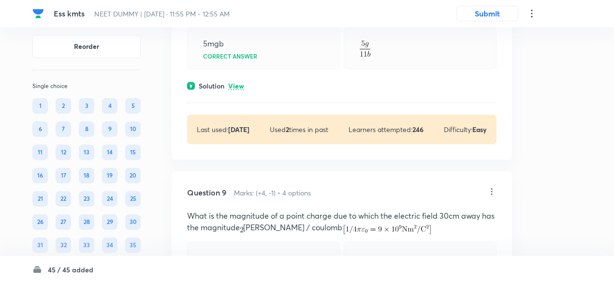
scroll to position [2707, 0]
click at [237, 89] on p "View" at bounding box center [236, 85] width 16 height 7
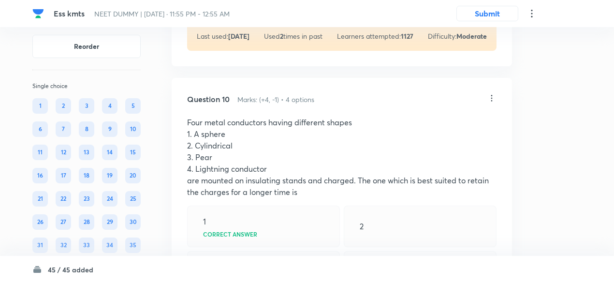
scroll to position [3104, 0]
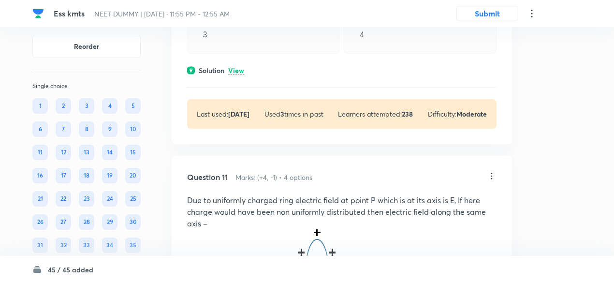
scroll to position [3401, 0]
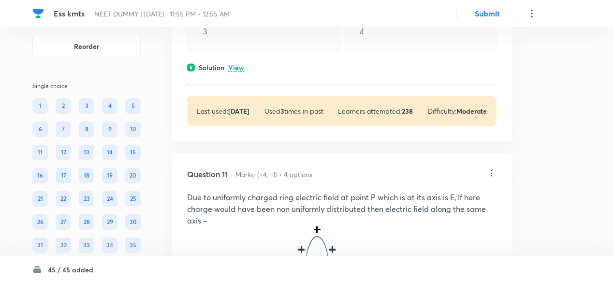
click at [237, 72] on p "View" at bounding box center [236, 67] width 16 height 7
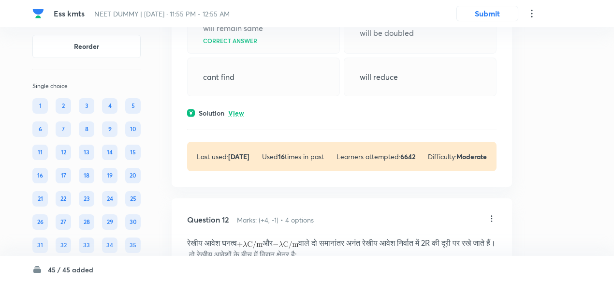
scroll to position [3791, 0]
click at [240, 116] on p "View" at bounding box center [236, 112] width 16 height 7
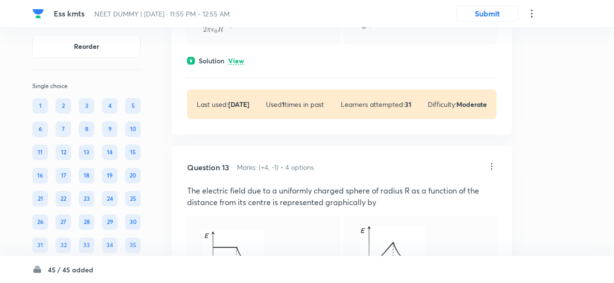
scroll to position [4159, 0]
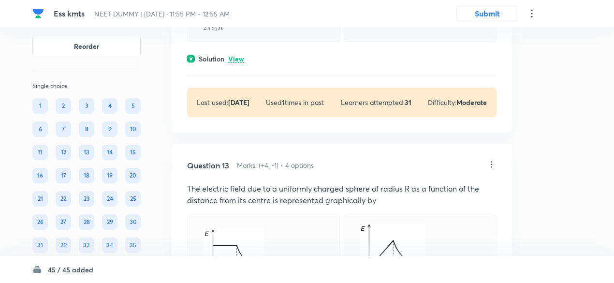
click at [242, 63] on p "View" at bounding box center [236, 59] width 16 height 7
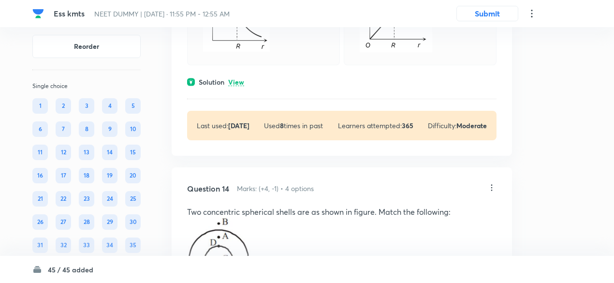
scroll to position [4522, 0]
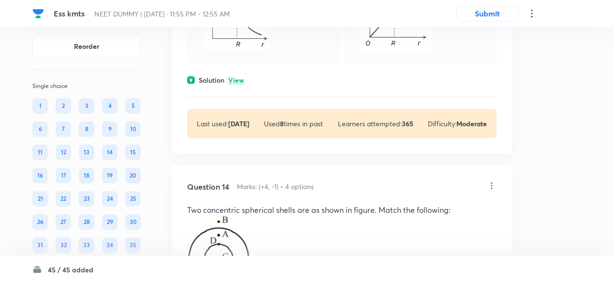
click at [239, 84] on p "View" at bounding box center [236, 80] width 16 height 7
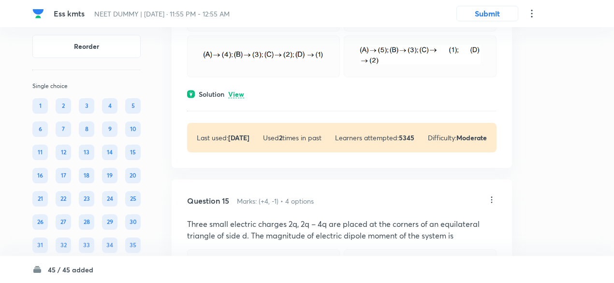
scroll to position [5093, 0]
click at [237, 97] on p "View" at bounding box center [236, 93] width 16 height 7
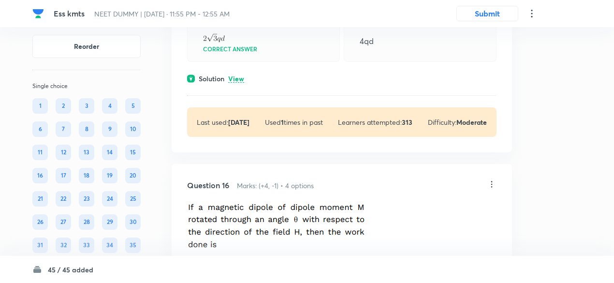
scroll to position [5494, 0]
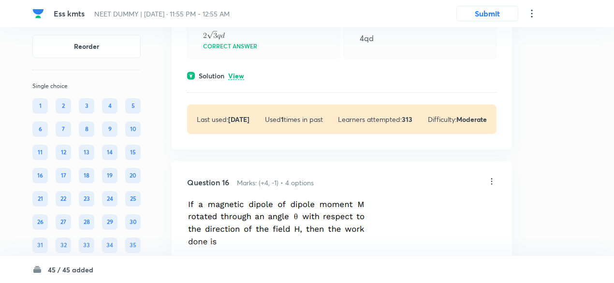
click at [236, 80] on p "View" at bounding box center [236, 76] width 16 height 7
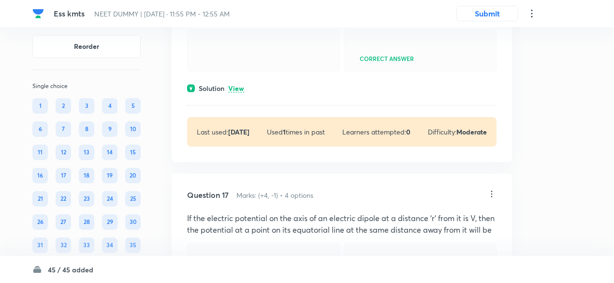
scroll to position [5912, 0]
click at [238, 91] on p "View" at bounding box center [236, 87] width 16 height 7
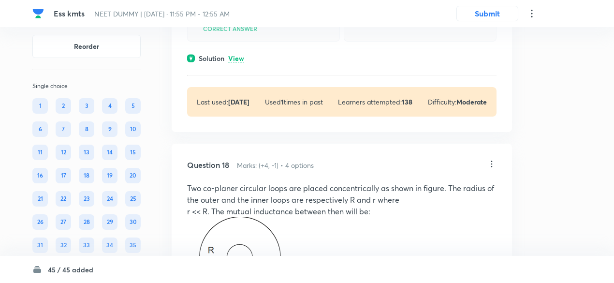
scroll to position [6406, 0]
click at [236, 62] on p "View" at bounding box center [236, 58] width 16 height 7
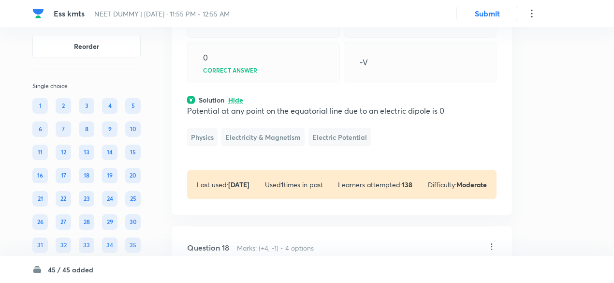
scroll to position [6363, 0]
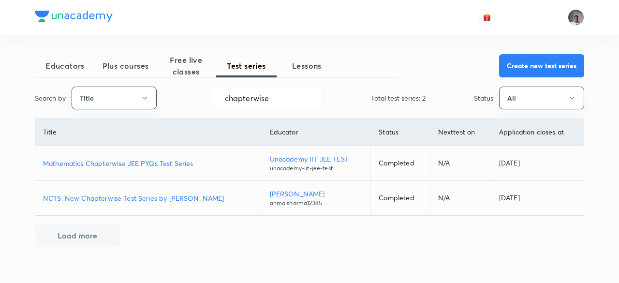
click at [197, 199] on p "NCTS: New Chapterwise Test Series by [PERSON_NAME]" at bounding box center [148, 198] width 211 height 10
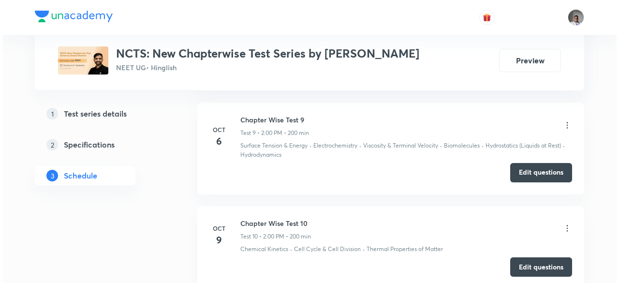
scroll to position [1798, 0]
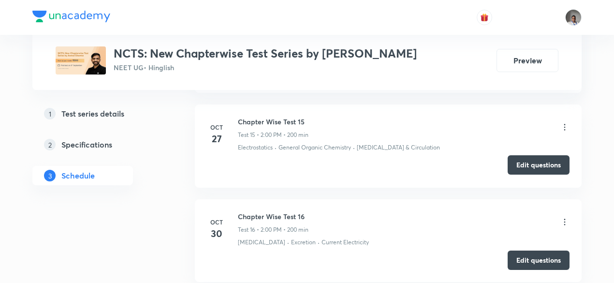
click at [518, 159] on button "Edit questions" at bounding box center [539, 164] width 62 height 19
click at [565, 124] on icon at bounding box center [564, 127] width 1 height 6
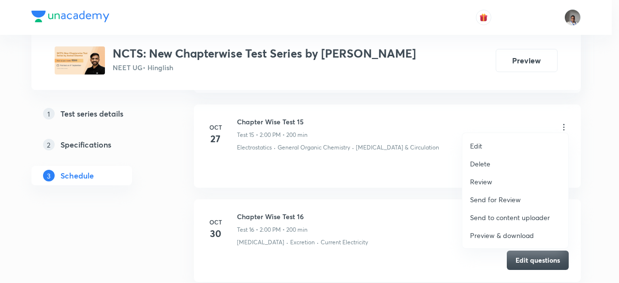
click at [506, 237] on p "Preview & download" at bounding box center [502, 235] width 64 height 10
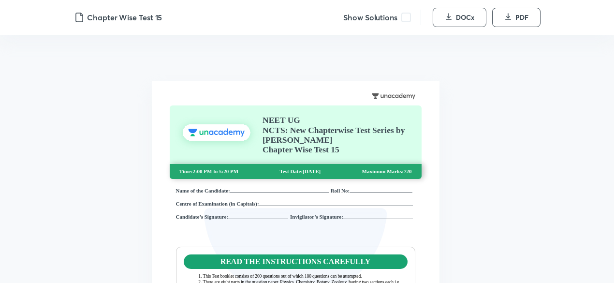
click at [408, 25] on div "Show Solutions" at bounding box center [382, 17] width 78 height 15
click at [406, 18] on span at bounding box center [406, 18] width 10 height 10
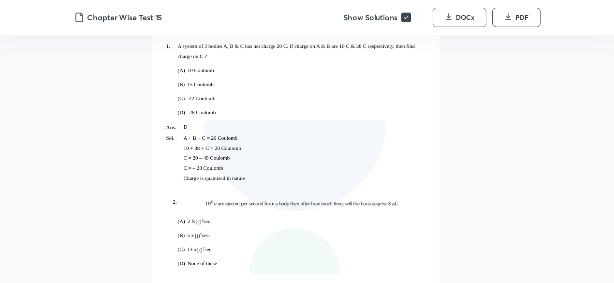
scroll to position [1345, 0]
drag, startPoint x: 608, startPoint y: 0, endPoint x: 418, endPoint y: 196, distance: 272.9
click at [418, 196] on div "Ans. D Sol. A + B + C = 20 Coulomb 10 + 38 + C = 20 Coulomb C = 20 – 48 Coulomb…" at bounding box center [295, 158] width 259 height 78
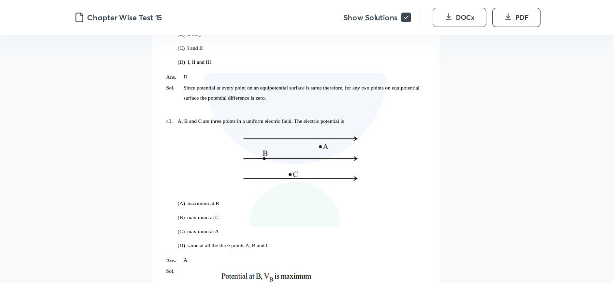
scroll to position [14880, 0]
click at [252, 182] on img at bounding box center [298, 159] width 123 height 52
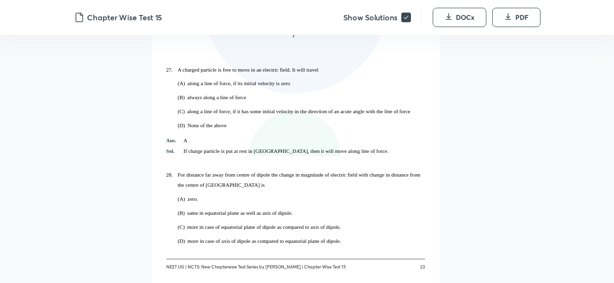
scroll to position [9420, 0]
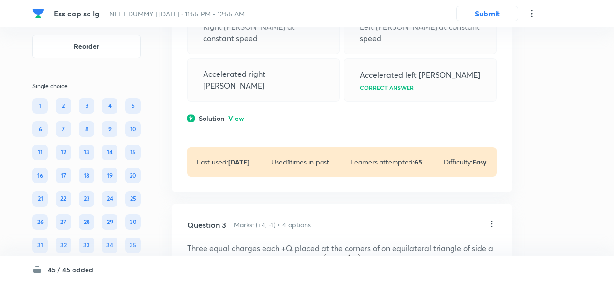
scroll to position [424, 0]
click at [238, 123] on p "View" at bounding box center [236, 119] width 16 height 7
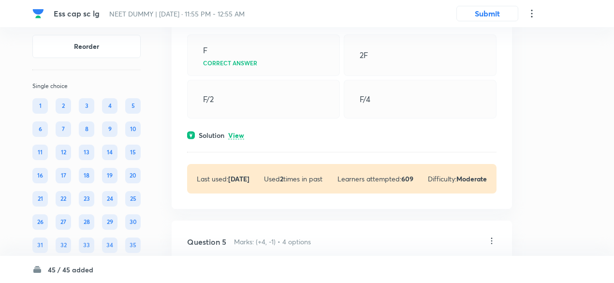
scroll to position [1054, 0]
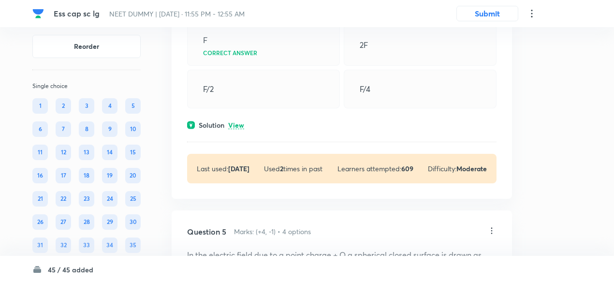
click at [239, 129] on p "View" at bounding box center [236, 125] width 16 height 7
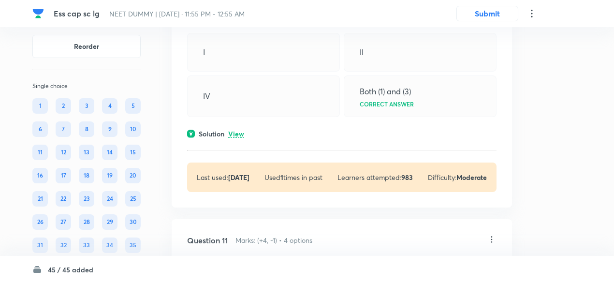
scroll to position [2888, 0]
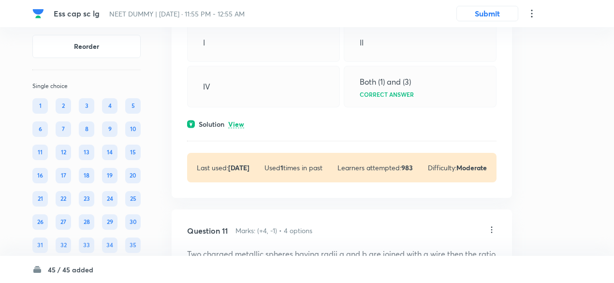
click at [241, 128] on p "View" at bounding box center [236, 124] width 16 height 7
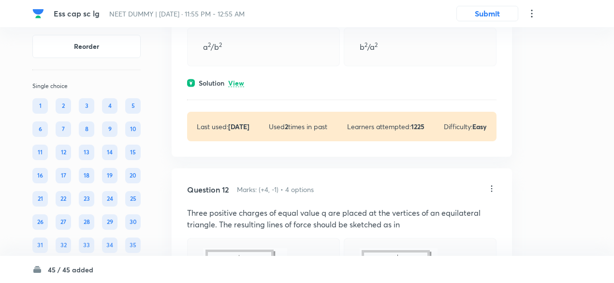
scroll to position [3228, 0]
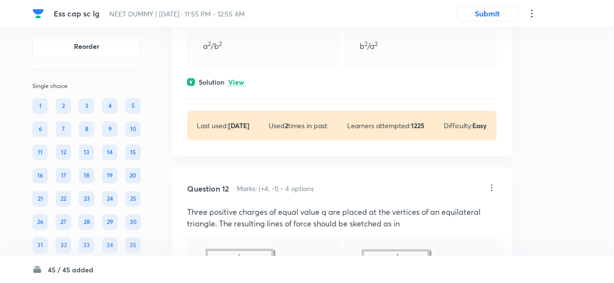
click at [242, 86] on p "View" at bounding box center [236, 82] width 16 height 7
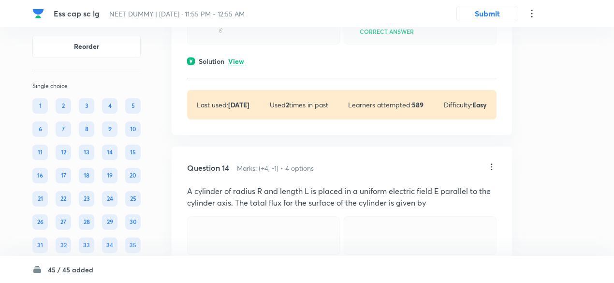
scroll to position [4000, 0]
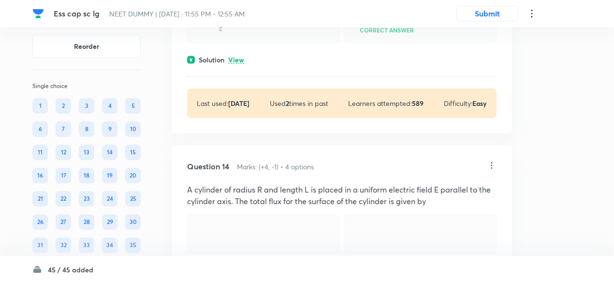
click at [241, 64] on p "View" at bounding box center [236, 60] width 16 height 7
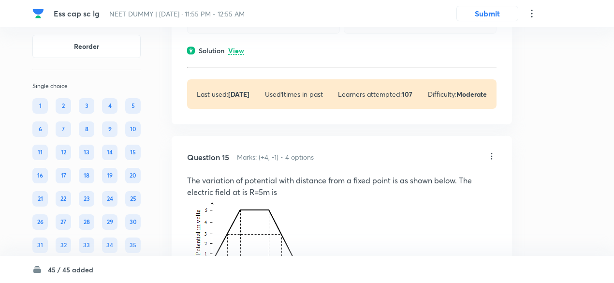
scroll to position [4331, 0]
click at [240, 54] on p "View" at bounding box center [236, 50] width 16 height 7
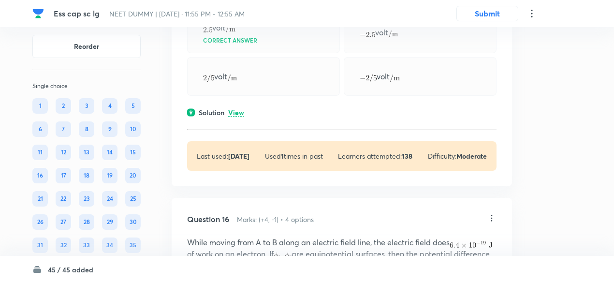
scroll to position [4845, 0]
click at [243, 116] on p "View" at bounding box center [236, 112] width 16 height 7
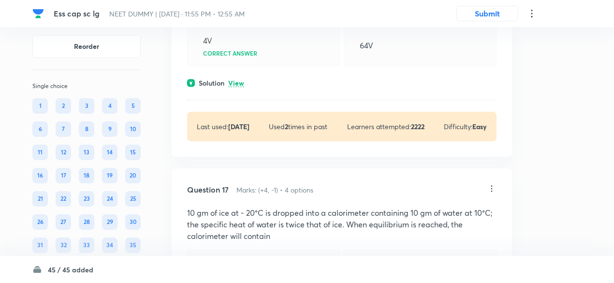
scroll to position [5394, 0]
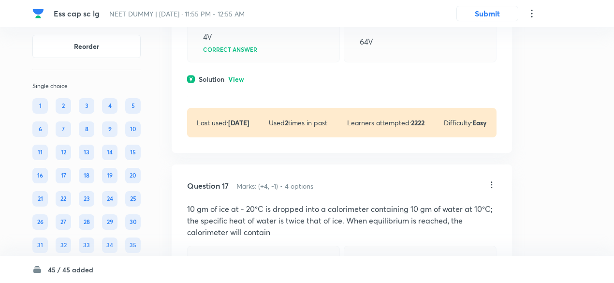
click at [241, 83] on p "View" at bounding box center [236, 79] width 16 height 7
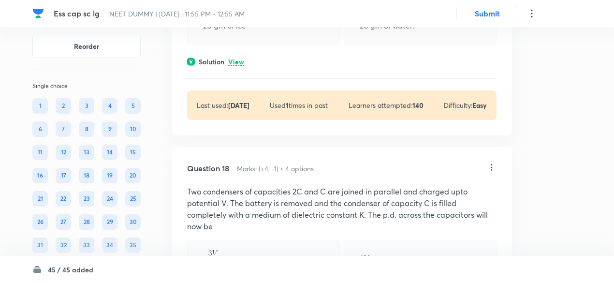
scroll to position [5760, 0]
click at [240, 65] on p "View" at bounding box center [236, 61] width 16 height 7
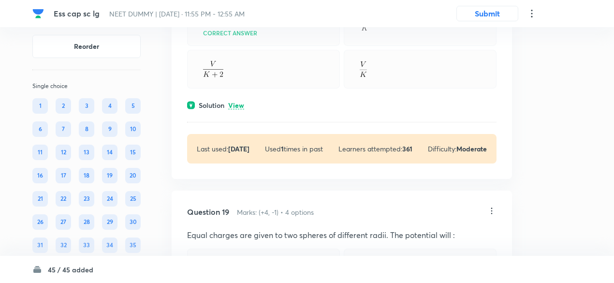
scroll to position [6135, 0]
click at [241, 108] on p "View" at bounding box center [236, 104] width 16 height 7
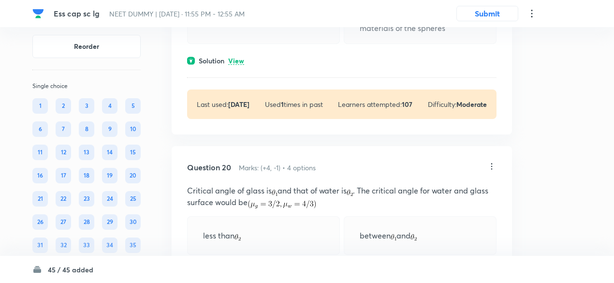
scroll to position [6522, 0]
click at [238, 64] on p "View" at bounding box center [236, 60] width 16 height 7
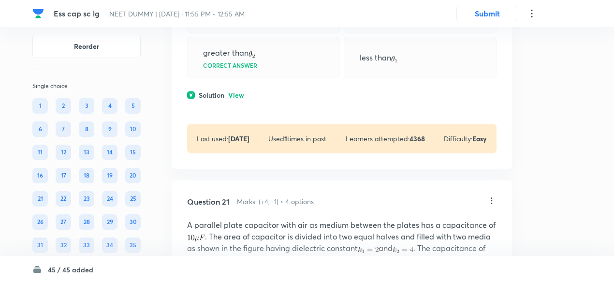
scroll to position [6828, 0]
click at [240, 99] on p "View" at bounding box center [236, 94] width 16 height 7
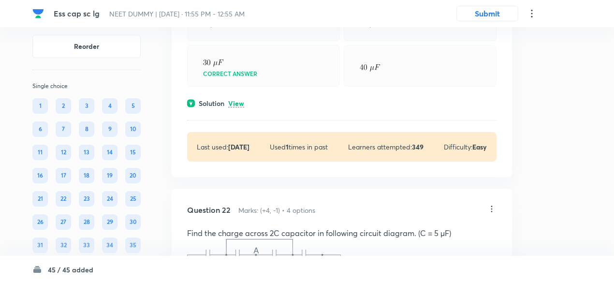
scroll to position [7183, 0]
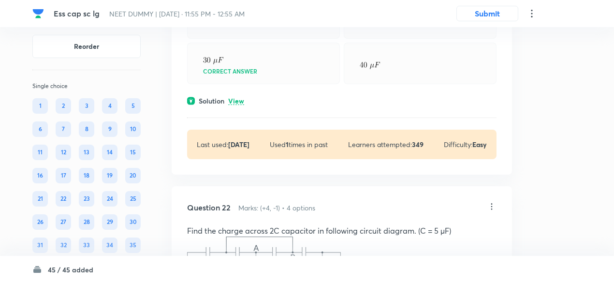
click at [239, 105] on p "View" at bounding box center [236, 101] width 16 height 7
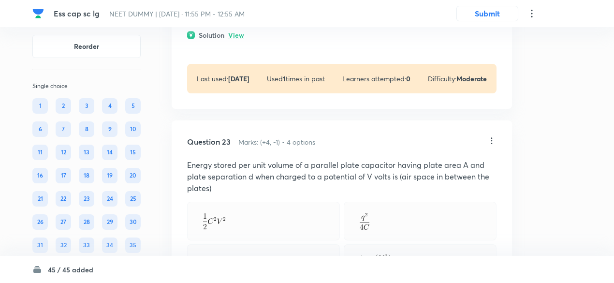
scroll to position [7642, 0]
click at [233, 39] on p "View" at bounding box center [236, 34] width 16 height 7
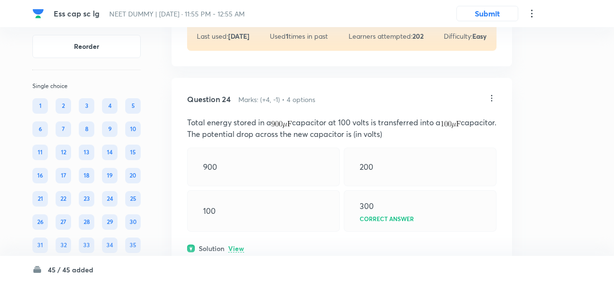
scroll to position [8180, 0]
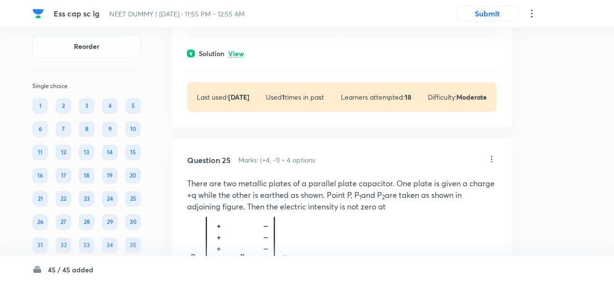
scroll to position [8437, 0]
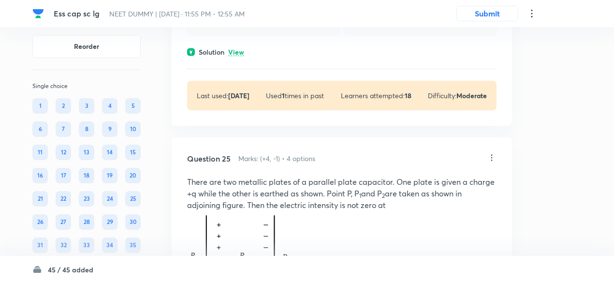
click at [241, 56] on p "View" at bounding box center [236, 52] width 16 height 7
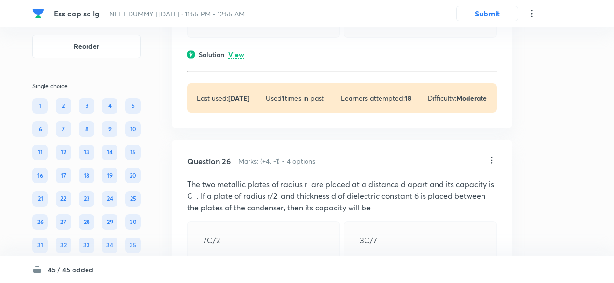
scroll to position [8925, 0]
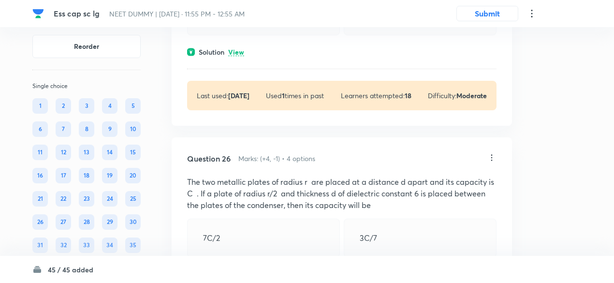
click at [241, 56] on p "View" at bounding box center [236, 52] width 16 height 7
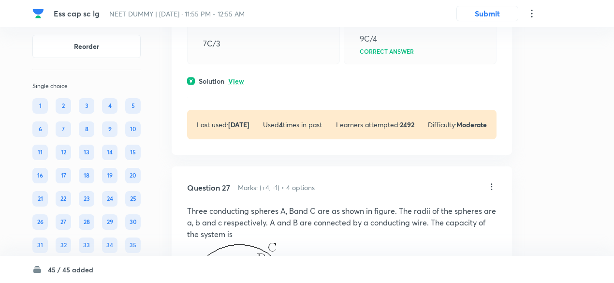
scroll to position [9360, 0]
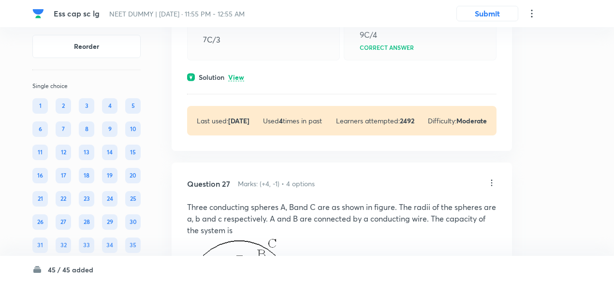
click at [239, 81] on p "View" at bounding box center [236, 77] width 16 height 7
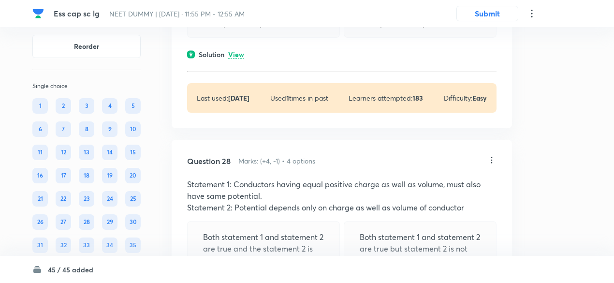
scroll to position [10039, 0]
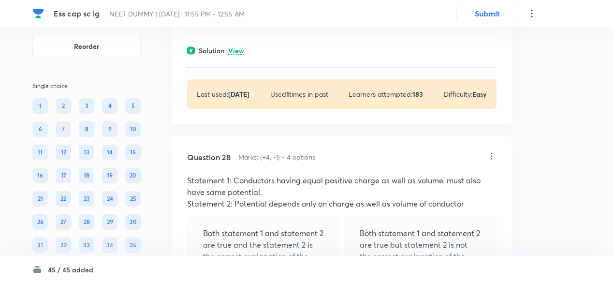
click at [240, 55] on p "View" at bounding box center [236, 50] width 16 height 7
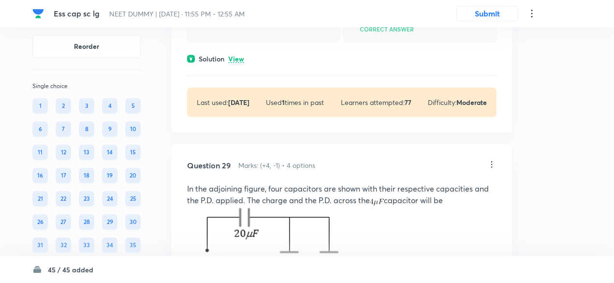
scroll to position [10400, 0]
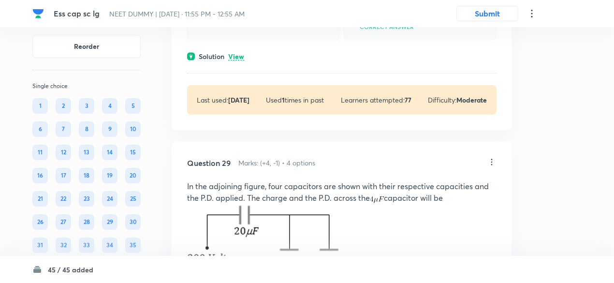
click at [240, 60] on p "View" at bounding box center [236, 56] width 16 height 7
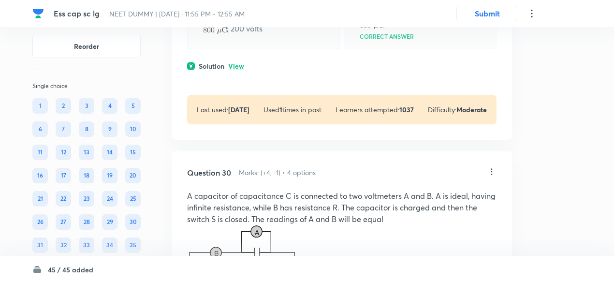
scroll to position [10823, 0]
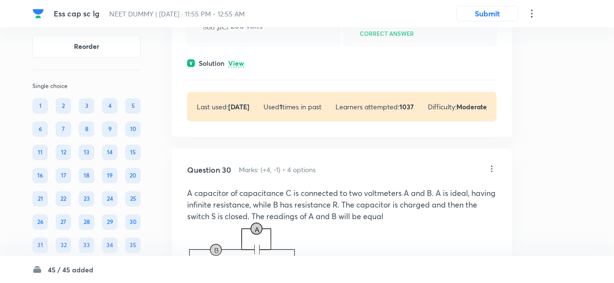
click at [238, 67] on p "View" at bounding box center [236, 63] width 16 height 7
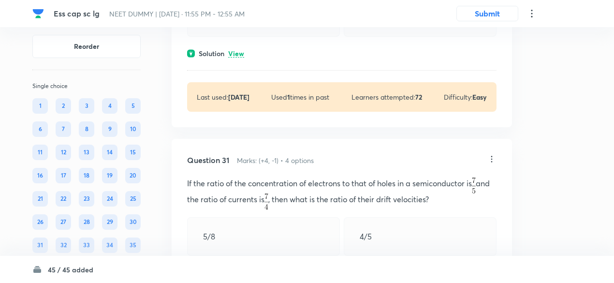
scroll to position [11284, 0]
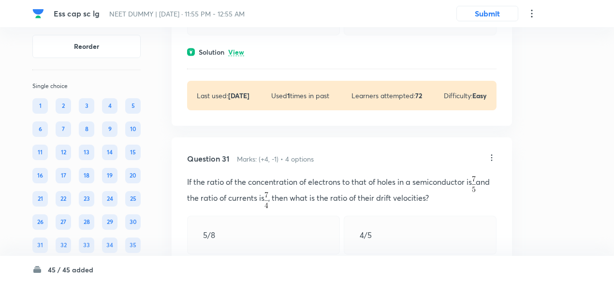
click at [239, 56] on p "View" at bounding box center [236, 52] width 16 height 7
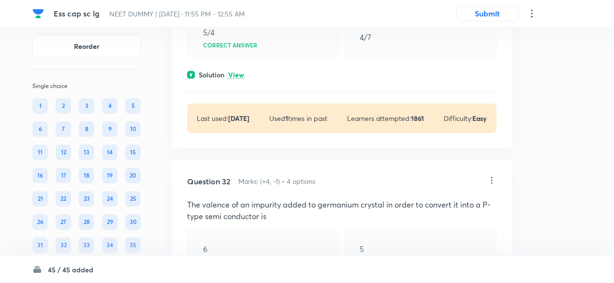
scroll to position [11575, 0]
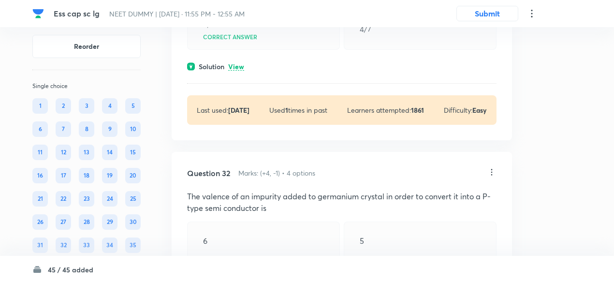
click at [239, 71] on p "View" at bounding box center [236, 66] width 16 height 7
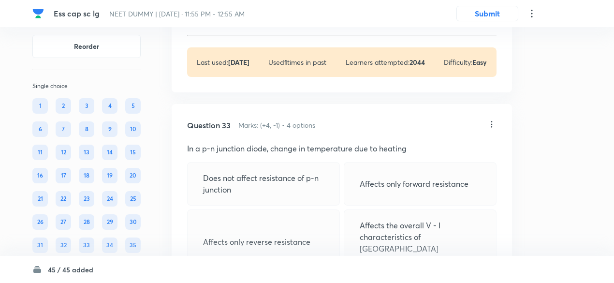
scroll to position [12012, 0]
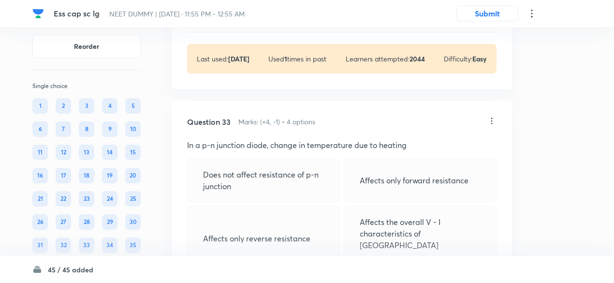
click at [239, 19] on p "View" at bounding box center [236, 15] width 16 height 7
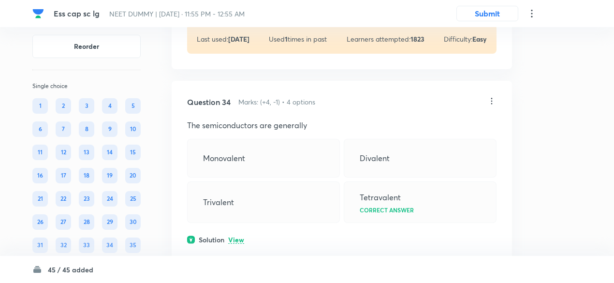
scroll to position [12430, 0]
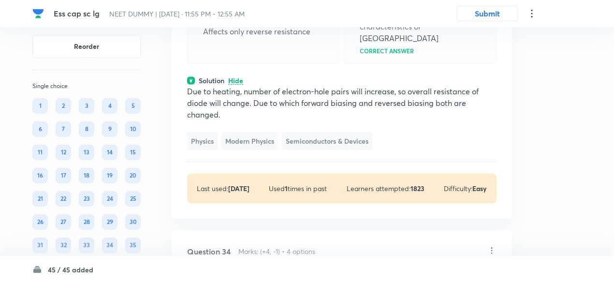
scroll to position [12329, 0]
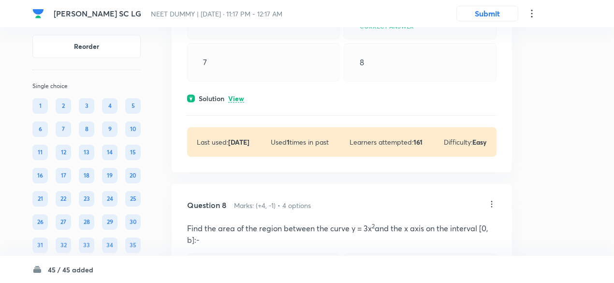
scroll to position [1719, 0]
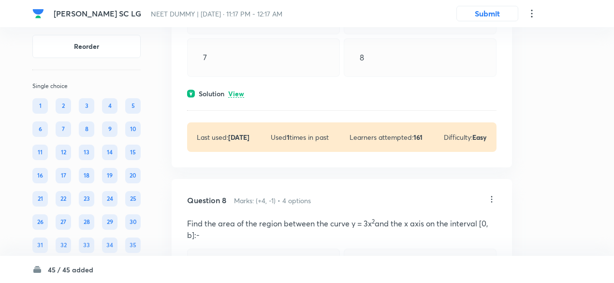
click at [241, 98] on p "View" at bounding box center [236, 93] width 16 height 7
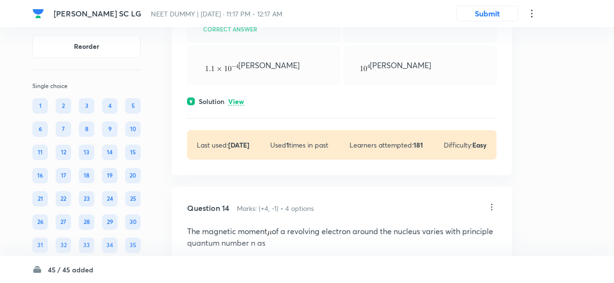
scroll to position [3274, 0]
click at [240, 104] on p "View" at bounding box center [236, 100] width 16 height 7
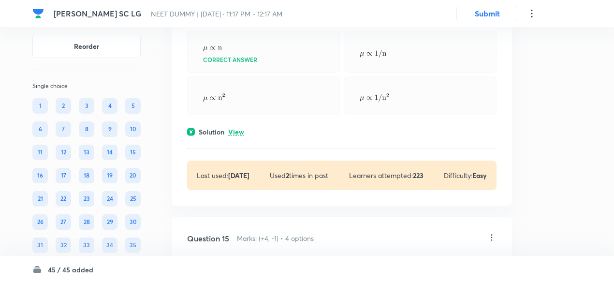
scroll to position [3547, 0]
click at [239, 135] on p "View" at bounding box center [236, 131] width 16 height 7
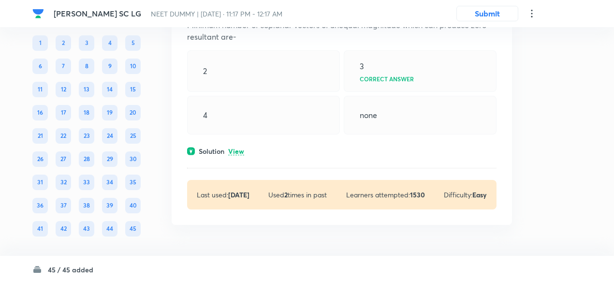
scroll to position [12278, 0]
click at [242, 154] on p "View" at bounding box center [236, 151] width 16 height 7
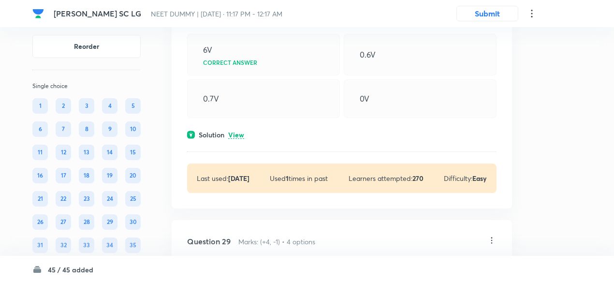
scroll to position [7657, 0]
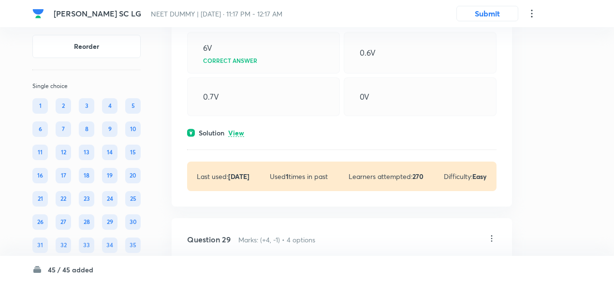
click at [240, 137] on p "View" at bounding box center [236, 133] width 16 height 7
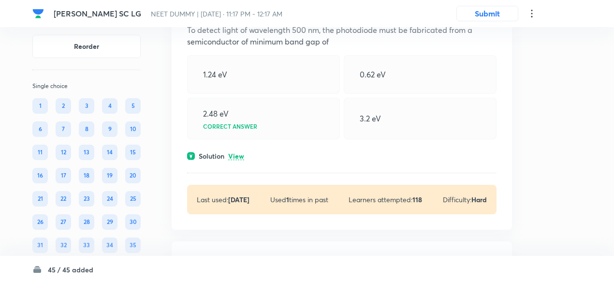
scroll to position [6662, 0]
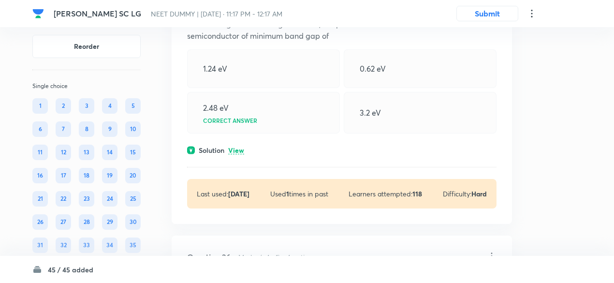
click at [242, 189] on div "Question 25 Marks: (+4, -1) • 4 options To detect light of wavelength 500 nm, t…" at bounding box center [342, 102] width 341 height 244
click at [242, 154] on p "View" at bounding box center [236, 150] width 16 height 7
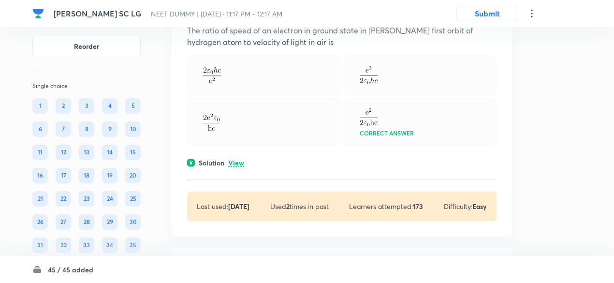
scroll to position [4671, 0]
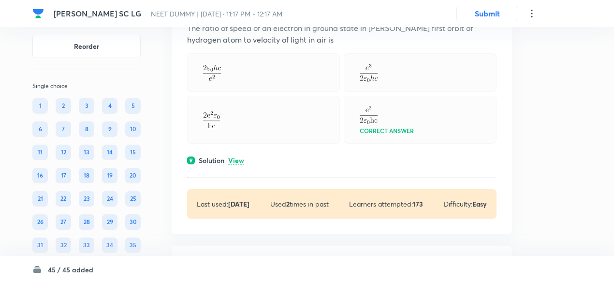
click at [237, 164] on p "View" at bounding box center [236, 160] width 16 height 7
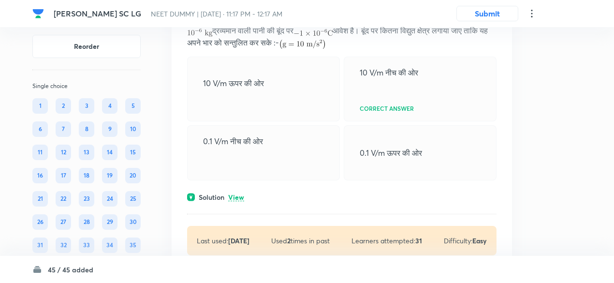
scroll to position [4374, 0]
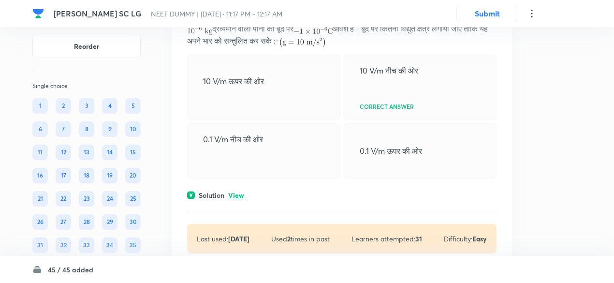
click at [238, 199] on p "View" at bounding box center [236, 195] width 16 height 7
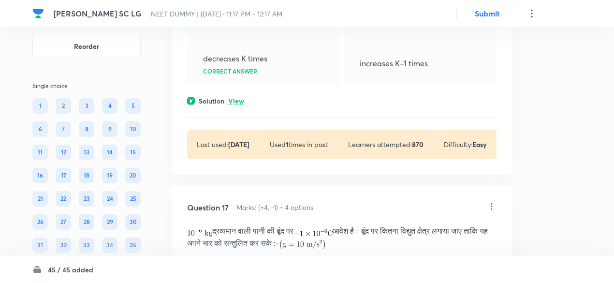
scroll to position [4181, 0]
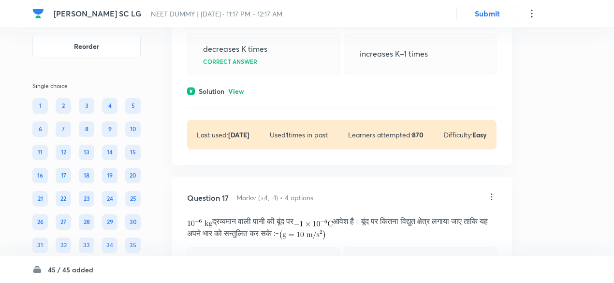
click at [240, 95] on p "View" at bounding box center [236, 91] width 16 height 7
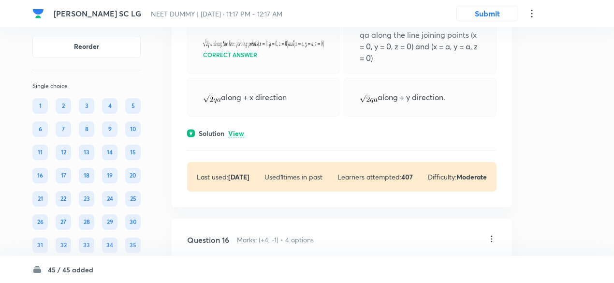
scroll to position [3891, 0]
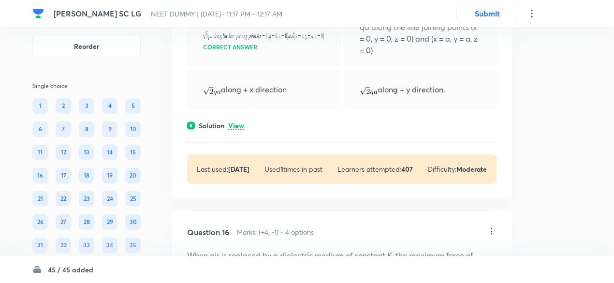
click at [240, 130] on p "View" at bounding box center [236, 125] width 16 height 7
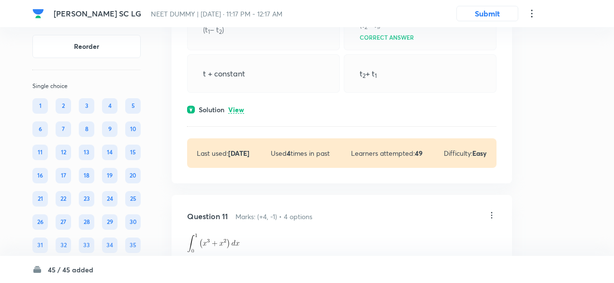
scroll to position [2517, 0]
